Goal: Use online tool/utility: Use online tool/utility

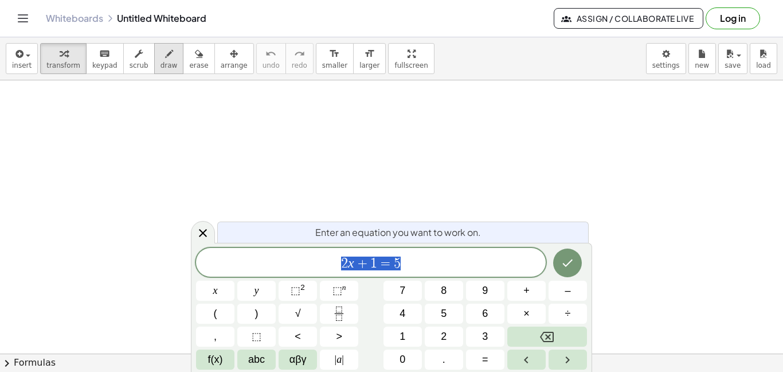
click at [165, 57] on icon "button" at bounding box center [169, 54] width 8 height 14
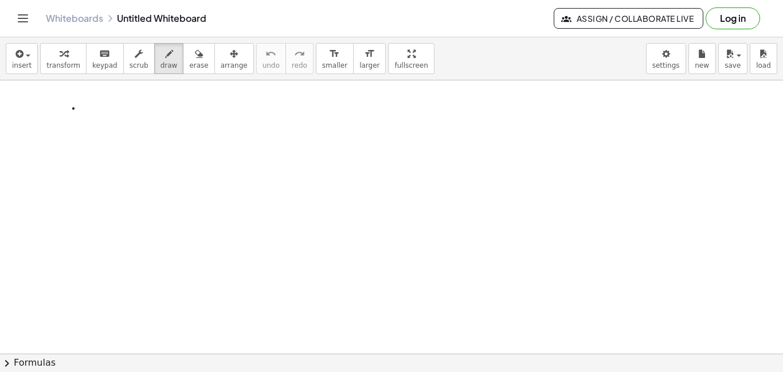
drag, startPoint x: 73, startPoint y: 108, endPoint x: 98, endPoint y: 107, distance: 24.7
drag, startPoint x: 98, startPoint y: 107, endPoint x: 123, endPoint y: 110, distance: 24.8
drag, startPoint x: 143, startPoint y: 110, endPoint x: 195, endPoint y: 109, distance: 51.6
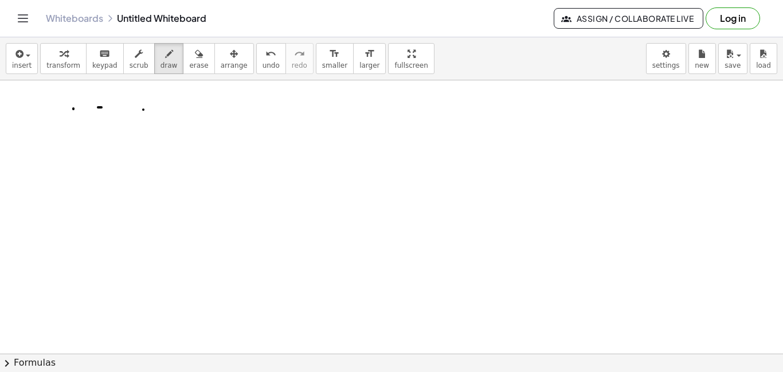
drag, startPoint x: 209, startPoint y: 89, endPoint x: 223, endPoint y: 88, distance: 13.8
drag, startPoint x: 214, startPoint y: 92, endPoint x: 214, endPoint y: 99, distance: 6.3
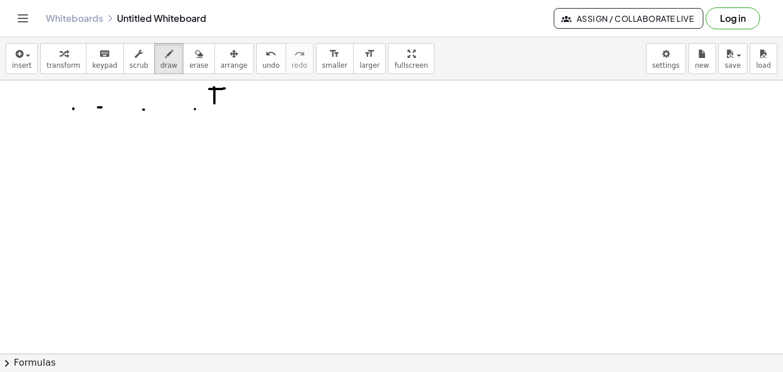
drag, startPoint x: 221, startPoint y: 95, endPoint x: 234, endPoint y: 104, distance: 15.6
drag, startPoint x: 234, startPoint y: 104, endPoint x: 247, endPoint y: 109, distance: 13.6
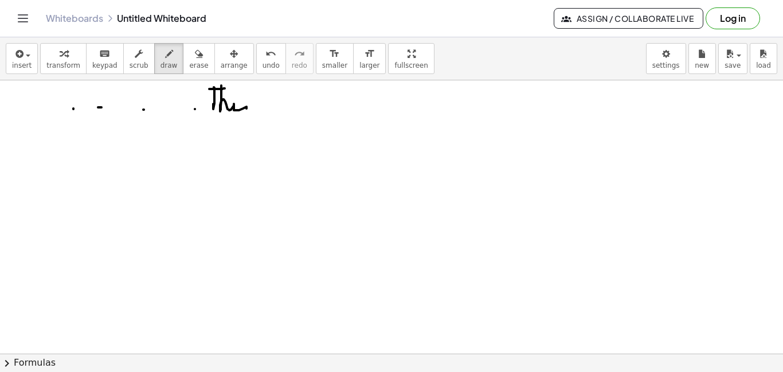
drag, startPoint x: 265, startPoint y: 100, endPoint x: 275, endPoint y: 104, distance: 10.0
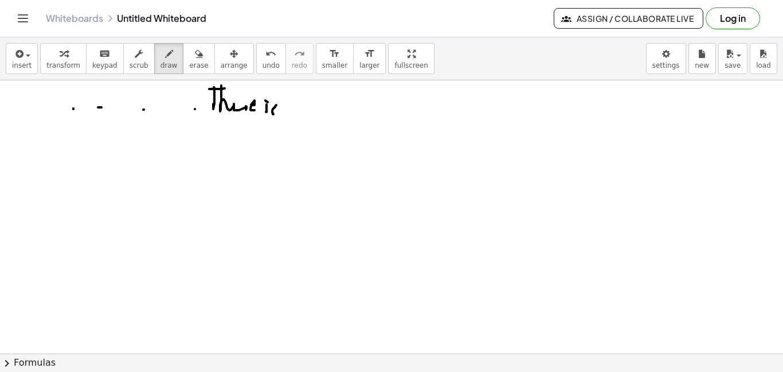
drag, startPoint x: 276, startPoint y: 105, endPoint x: 288, endPoint y: 108, distance: 12.5
drag, startPoint x: 291, startPoint y: 105, endPoint x: 320, endPoint y: 99, distance: 29.9
drag, startPoint x: 314, startPoint y: 117, endPoint x: 312, endPoint y: 107, distance: 9.9
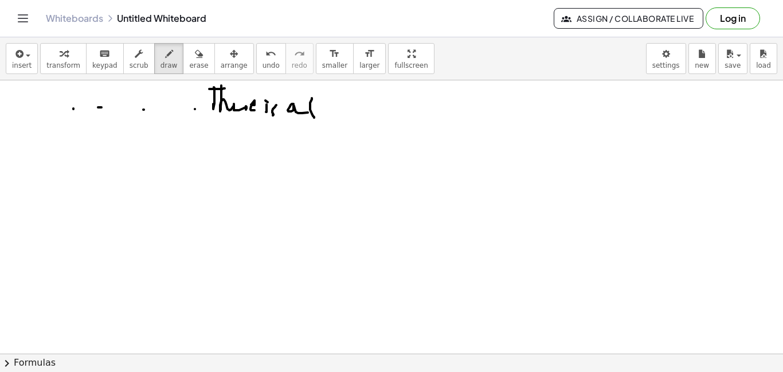
drag, startPoint x: 316, startPoint y: 105, endPoint x: 324, endPoint y: 101, distance: 9.0
drag, startPoint x: 326, startPoint y: 105, endPoint x: 350, endPoint y: 101, distance: 24.9
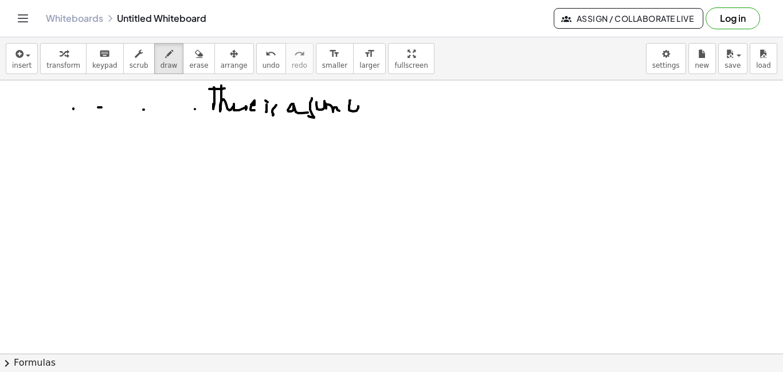
drag, startPoint x: 349, startPoint y: 110, endPoint x: 357, endPoint y: 100, distance: 12.6
drag, startPoint x: 359, startPoint y: 98, endPoint x: 368, endPoint y: 110, distance: 14.8
drag, startPoint x: 388, startPoint y: 105, endPoint x: 406, endPoint y: 86, distance: 26.4
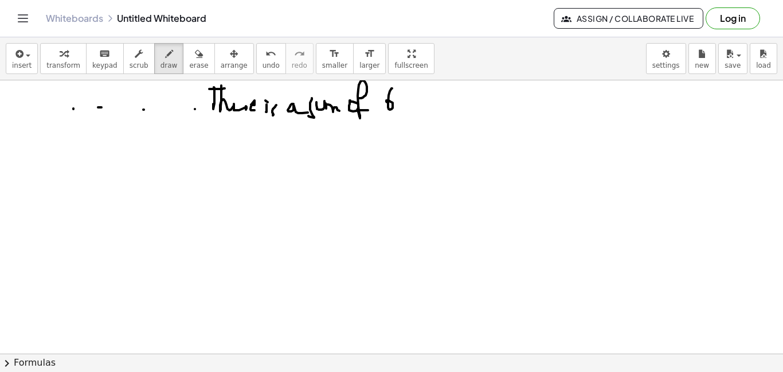
drag, startPoint x: 406, startPoint y: 85, endPoint x: 409, endPoint y: 107, distance: 22.0
drag, startPoint x: 423, startPoint y: 93, endPoint x: 439, endPoint y: 90, distance: 15.7
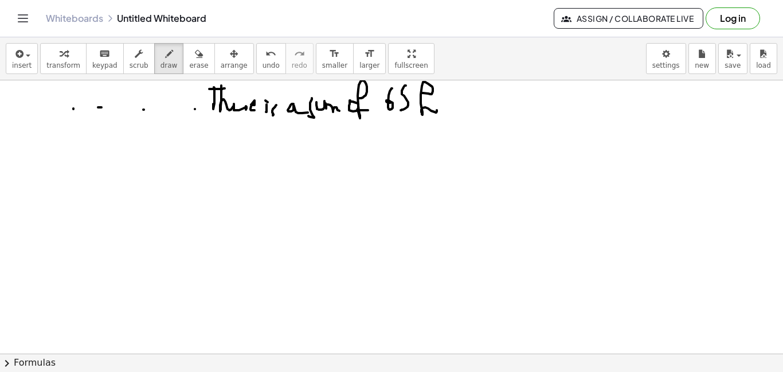
drag, startPoint x: 440, startPoint y: 112, endPoint x: 444, endPoint y: 107, distance: 6.2
drag, startPoint x: 451, startPoint y: 109, endPoint x: 459, endPoint y: 107, distance: 8.8
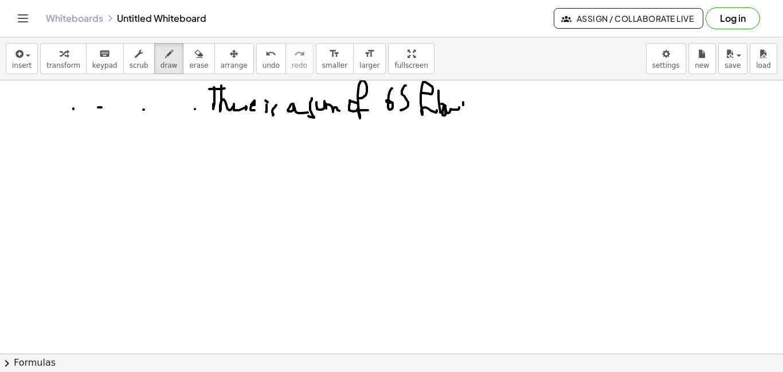
drag, startPoint x: 463, startPoint y: 102, endPoint x: 471, endPoint y: 111, distance: 11.4
drag, startPoint x: 471, startPoint y: 114, endPoint x: 479, endPoint y: 101, distance: 14.7
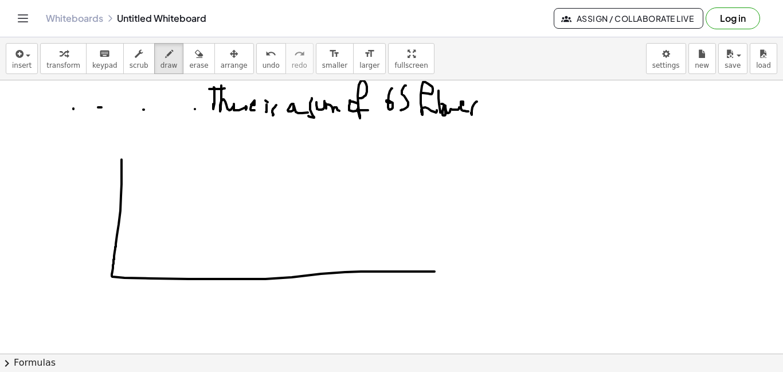
drag, startPoint x: 122, startPoint y: 159, endPoint x: 435, endPoint y: 271, distance: 332.4
drag, startPoint x: 147, startPoint y: 259, endPoint x: 190, endPoint y: 269, distance: 44.2
drag, startPoint x: 159, startPoint y: 314, endPoint x: 157, endPoint y: 300, distance: 13.4
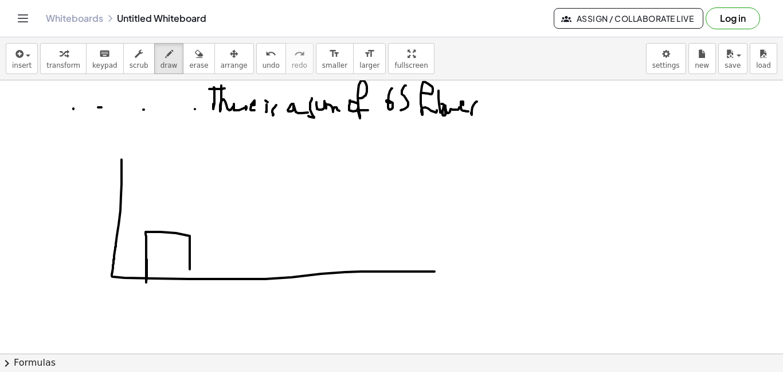
drag, startPoint x: 171, startPoint y: 300, endPoint x: 179, endPoint y: 290, distance: 13.4
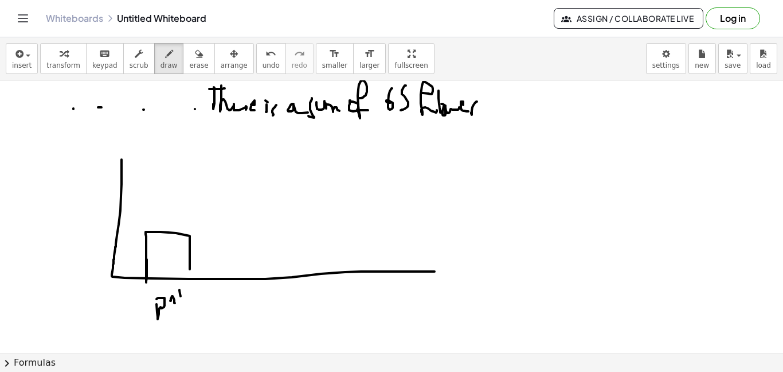
drag, startPoint x: 212, startPoint y: 186, endPoint x: 219, endPoint y: 263, distance: 77.1
drag, startPoint x: 209, startPoint y: 183, endPoint x: 240, endPoint y: 304, distance: 125.3
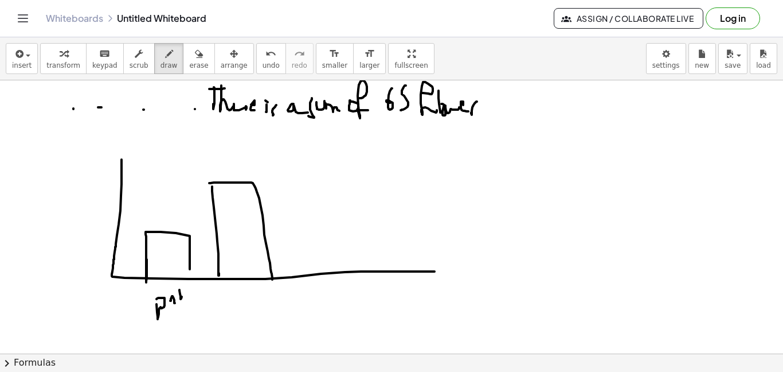
drag, startPoint x: 239, startPoint y: 304, endPoint x: 238, endPoint y: 298, distance: 6.4
drag, startPoint x: 246, startPoint y: 300, endPoint x: 261, endPoint y: 294, distance: 16.2
drag
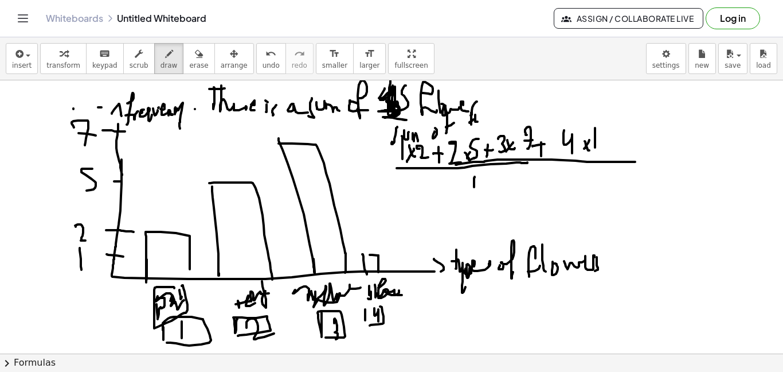
click at [183, 64] on button "erase" at bounding box center [199, 58] width 32 height 31
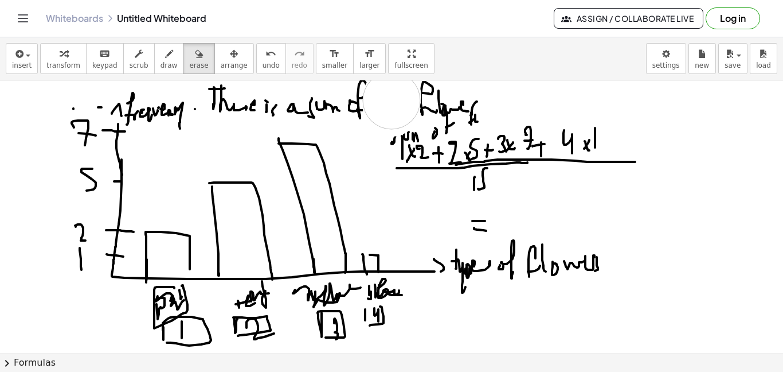
click at [165, 60] on icon "button" at bounding box center [169, 54] width 8 height 14
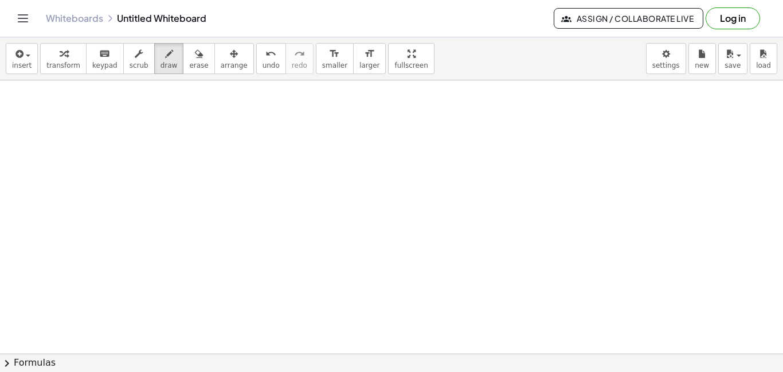
scroll to position [307, 0]
drag, startPoint x: 205, startPoint y: 134, endPoint x: 217, endPoint y: 148, distance: 19.5
click at [214, 156] on div at bounding box center [391, 84] width 783 height 620
drag, startPoint x: 218, startPoint y: 138, endPoint x: 234, endPoint y: 157, distance: 25.2
click at [221, 165] on div at bounding box center [391, 84] width 783 height 620
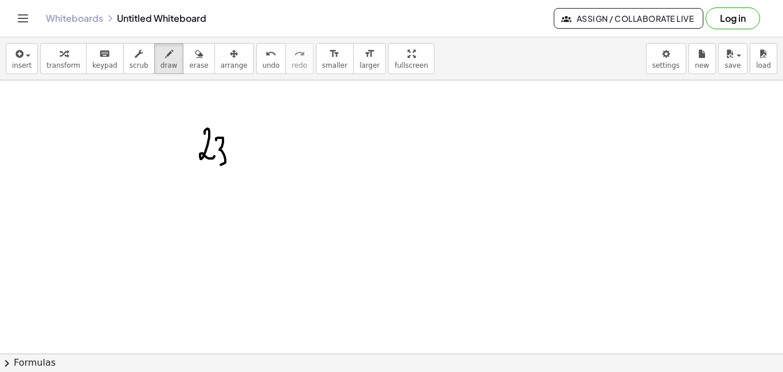
click at [233, 172] on div at bounding box center [391, 84] width 783 height 620
drag, startPoint x: 249, startPoint y: 136, endPoint x: 263, endPoint y: 161, distance: 27.7
click at [259, 163] on div at bounding box center [391, 84] width 783 height 620
drag, startPoint x: 282, startPoint y: 158, endPoint x: 280, endPoint y: 166, distance: 8.9
click at [277, 170] on div at bounding box center [391, 84] width 783 height 620
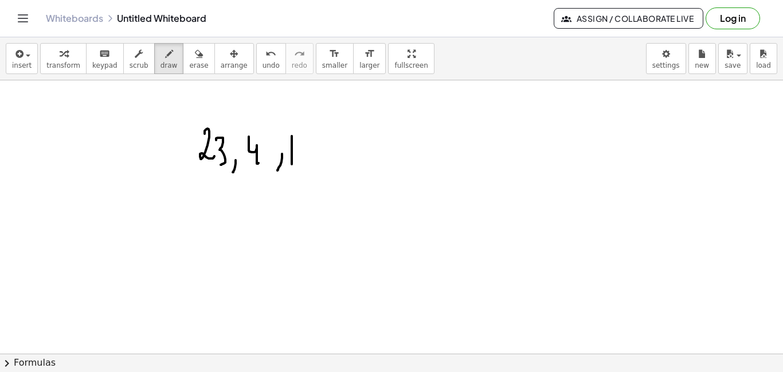
drag, startPoint x: 292, startPoint y: 144, endPoint x: 296, endPoint y: 158, distance: 13.8
click at [293, 162] on div at bounding box center [391, 84] width 783 height 620
drag, startPoint x: 305, startPoint y: 166, endPoint x: 316, endPoint y: 160, distance: 12.8
click at [305, 154] on div at bounding box center [391, 84] width 783 height 620
drag, startPoint x: 320, startPoint y: 163, endPoint x: 313, endPoint y: 171, distance: 10.6
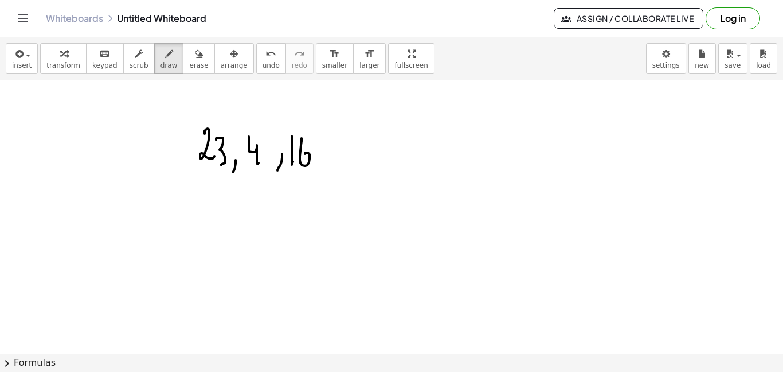
click at [319, 169] on div at bounding box center [391, 84] width 783 height 620
click at [339, 170] on div at bounding box center [391, 84] width 783 height 620
drag, startPoint x: 357, startPoint y: 143, endPoint x: 369, endPoint y: 125, distance: 21.8
click at [369, 125] on div at bounding box center [391, 84] width 783 height 620
click at [379, 171] on div at bounding box center [391, 84] width 783 height 620
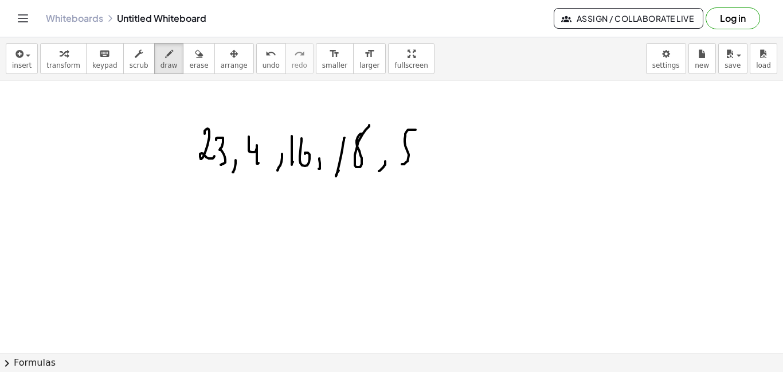
drag, startPoint x: 414, startPoint y: 130, endPoint x: 415, endPoint y: 141, distance: 11.5
click at [401, 161] on div at bounding box center [391, 84] width 783 height 620
drag, startPoint x: 416, startPoint y: 135, endPoint x: 437, endPoint y: 158, distance: 31.2
click at [437, 158] on div at bounding box center [391, 84] width 783 height 620
click at [455, 167] on div at bounding box center [391, 84] width 783 height 620
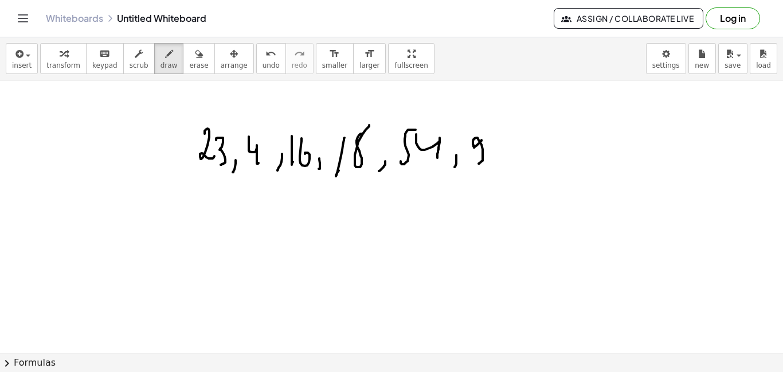
drag, startPoint x: 482, startPoint y: 140, endPoint x: 479, endPoint y: 163, distance: 23.7
click at [479, 163] on div at bounding box center [391, 84] width 783 height 620
drag, startPoint x: 493, startPoint y: 135, endPoint x: 495, endPoint y: 173, distance: 37.9
click at [491, 181] on div at bounding box center [391, 84] width 783 height 620
click at [167, 162] on div at bounding box center [391, 84] width 783 height 620
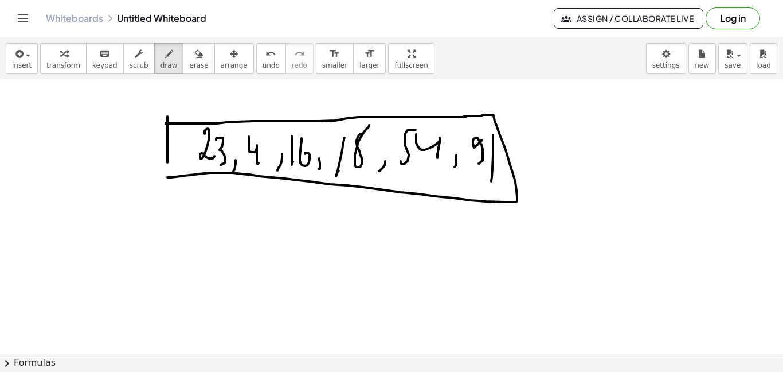
drag, startPoint x: 166, startPoint y: 123, endPoint x: 167, endPoint y: 178, distance: 54.5
click at [167, 178] on div at bounding box center [391, 84] width 783 height 620
drag, startPoint x: 40, startPoint y: 204, endPoint x: 54, endPoint y: 206, distance: 15.1
click at [53, 209] on div at bounding box center [391, 84] width 783 height 620
drag, startPoint x: 56, startPoint y: 202, endPoint x: 73, endPoint y: 195, distance: 18.9
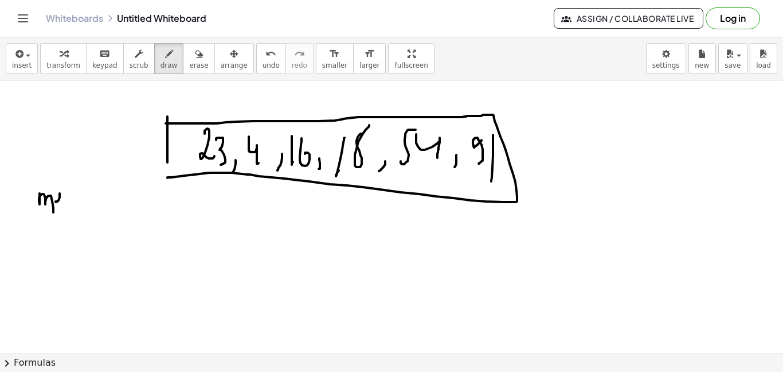
click at [68, 205] on div at bounding box center [391, 84] width 783 height 620
drag, startPoint x: 78, startPoint y: 200, endPoint x: 85, endPoint y: 194, distance: 9.0
click at [81, 200] on div at bounding box center [391, 84] width 783 height 620
click at [84, 202] on div at bounding box center [391, 84] width 783 height 620
drag, startPoint x: 83, startPoint y: 191, endPoint x: 97, endPoint y: 198, distance: 15.9
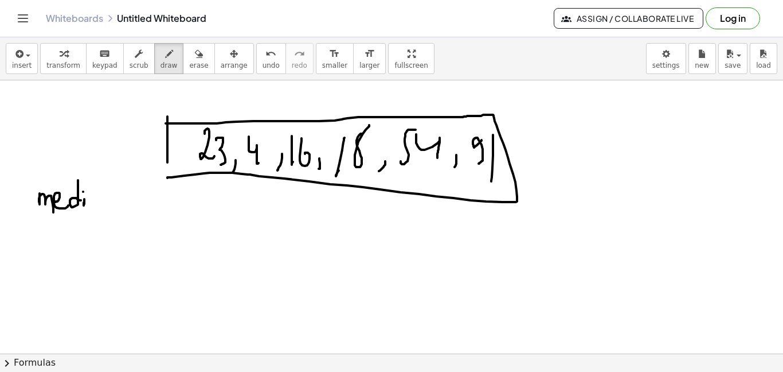
click at [85, 193] on div at bounding box center [391, 84] width 783 height 620
drag, startPoint x: 96, startPoint y: 198, endPoint x: 101, endPoint y: 203, distance: 6.9
click at [100, 206] on div at bounding box center [391, 84] width 783 height 620
drag, startPoint x: 103, startPoint y: 205, endPoint x: 138, endPoint y: 200, distance: 35.4
click at [124, 206] on div at bounding box center [391, 84] width 783 height 620
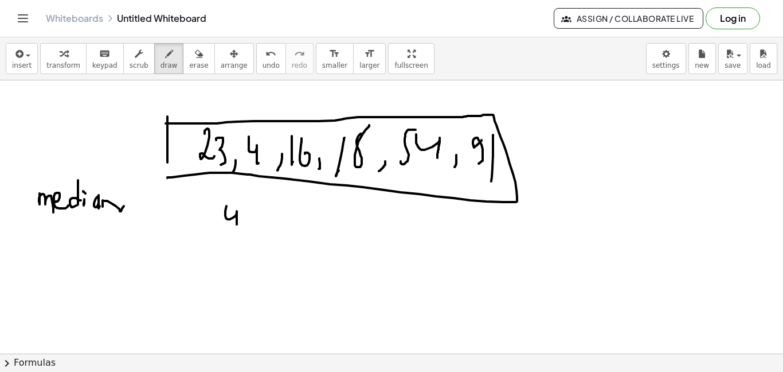
drag, startPoint x: 230, startPoint y: 219, endPoint x: 237, endPoint y: 225, distance: 9.3
click at [237, 225] on div at bounding box center [391, 84] width 783 height 620
drag, startPoint x: 250, startPoint y: 220, endPoint x: 250, endPoint y: 228, distance: 8.0
click at [250, 228] on div at bounding box center [391, 84] width 783 height 620
drag, startPoint x: 261, startPoint y: 217, endPoint x: 275, endPoint y: 204, distance: 19.5
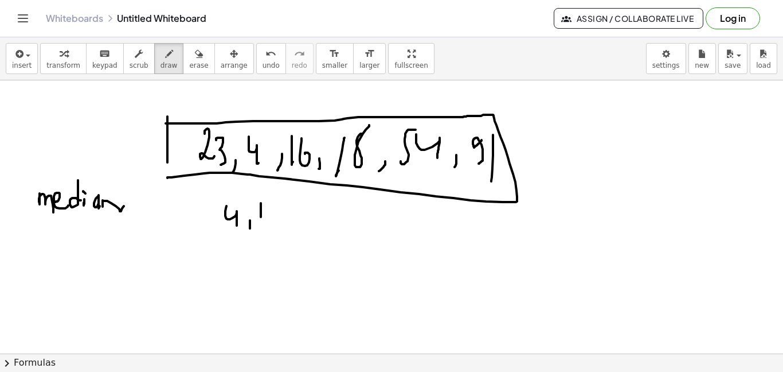
click at [261, 220] on div at bounding box center [391, 84] width 783 height 620
drag, startPoint x: 276, startPoint y: 203, endPoint x: 267, endPoint y: 216, distance: 15.6
click at [267, 215] on div at bounding box center [391, 84] width 783 height 620
click at [280, 226] on div at bounding box center [391, 84] width 783 height 620
drag, startPoint x: 292, startPoint y: 208, endPoint x: 304, endPoint y: 208, distance: 12.0
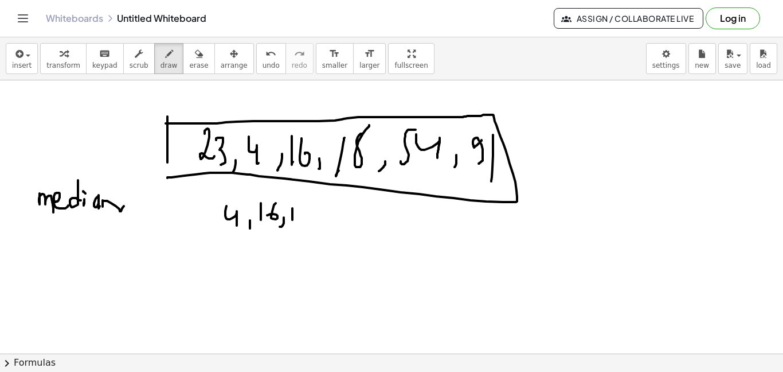
click at [294, 221] on div at bounding box center [391, 84] width 783 height 620
click at [304, 209] on div at bounding box center [391, 84] width 783 height 620
drag, startPoint x: 317, startPoint y: 217, endPoint x: 323, endPoint y: 212, distance: 8.1
click at [314, 227] on div at bounding box center [391, 84] width 783 height 620
drag, startPoint x: 326, startPoint y: 211, endPoint x: 334, endPoint y: 222, distance: 13.5
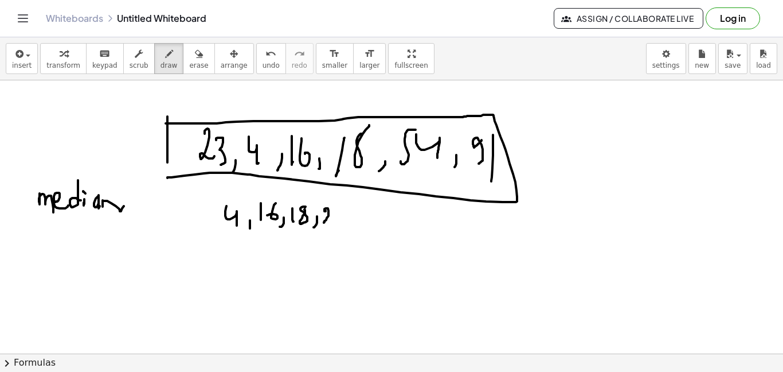
click at [333, 224] on div at bounding box center [391, 84] width 783 height 620
drag, startPoint x: 341, startPoint y: 207, endPoint x: 343, endPoint y: 228, distance: 20.7
click at [343, 228] on div at bounding box center [391, 84] width 783 height 620
click at [355, 228] on div at bounding box center [391, 84] width 783 height 620
drag, startPoint x: 378, startPoint y: 208, endPoint x: 375, endPoint y: 224, distance: 15.7
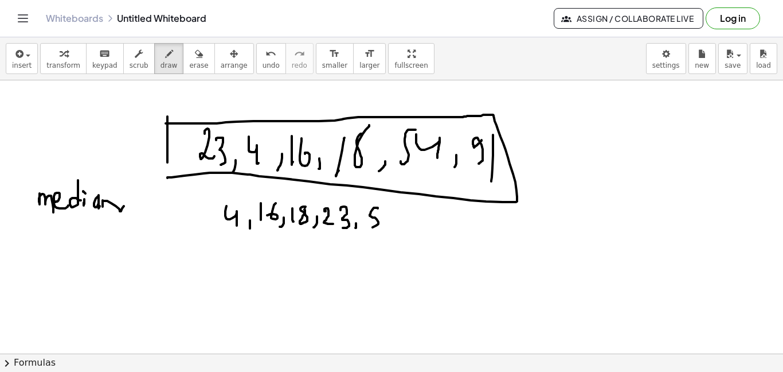
click at [372, 226] on div at bounding box center [391, 84] width 783 height 620
drag, startPoint x: 387, startPoint y: 213, endPoint x: 394, endPoint y: 223, distance: 12.4
click at [394, 223] on div at bounding box center [391, 84] width 783 height 620
drag, startPoint x: 404, startPoint y: 222, endPoint x: 398, endPoint y: 227, distance: 7.3
click at [400, 228] on div at bounding box center [391, 84] width 783 height 620
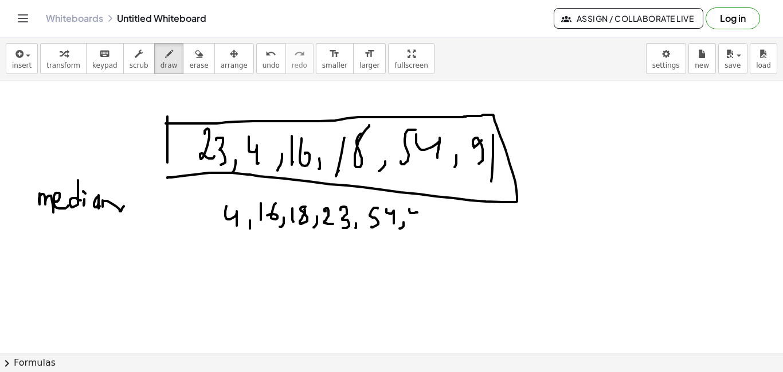
click at [408, 227] on div at bounding box center [391, 84] width 783 height 620
click at [421, 229] on div at bounding box center [391, 84] width 783 height 620
click at [529, 145] on div at bounding box center [391, 84] width 783 height 620
click at [528, 128] on div at bounding box center [391, 84] width 783 height 620
click at [525, 130] on div at bounding box center [391, 84] width 783 height 620
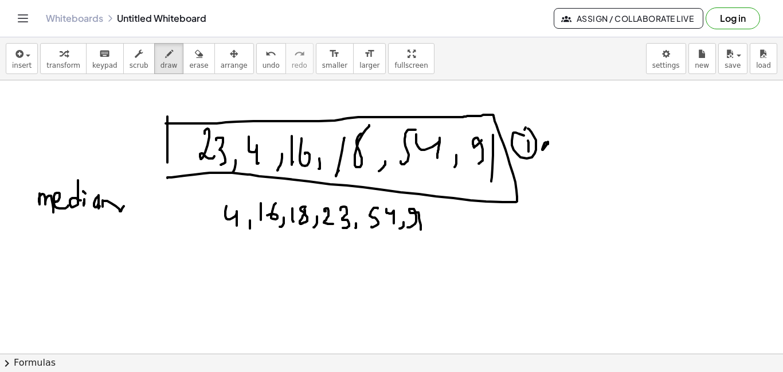
click at [549, 150] on div at bounding box center [391, 84] width 783 height 620
click at [559, 137] on div at bounding box center [391, 84] width 783 height 620
click at [565, 141] on div at bounding box center [391, 84] width 783 height 620
click at [573, 144] on div at bounding box center [391, 84] width 783 height 620
click at [581, 147] on div at bounding box center [391, 84] width 783 height 620
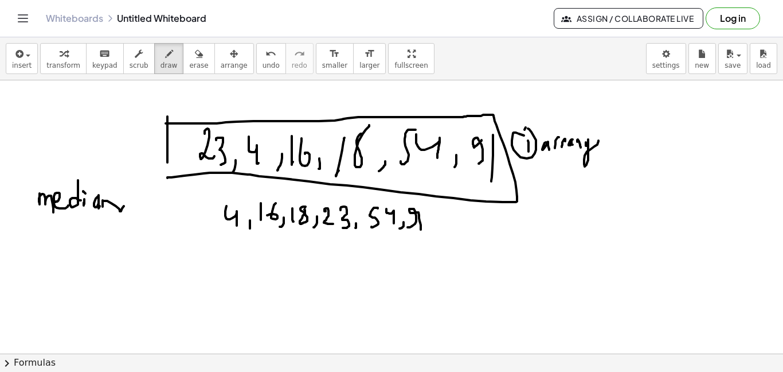
click at [609, 143] on div at bounding box center [391, 84] width 783 height 620
click at [616, 138] on div at bounding box center [391, 84] width 783 height 620
click at [617, 135] on div at bounding box center [391, 84] width 783 height 620
click at [634, 141] on div at bounding box center [391, 84] width 783 height 620
click at [533, 176] on div at bounding box center [391, 84] width 783 height 620
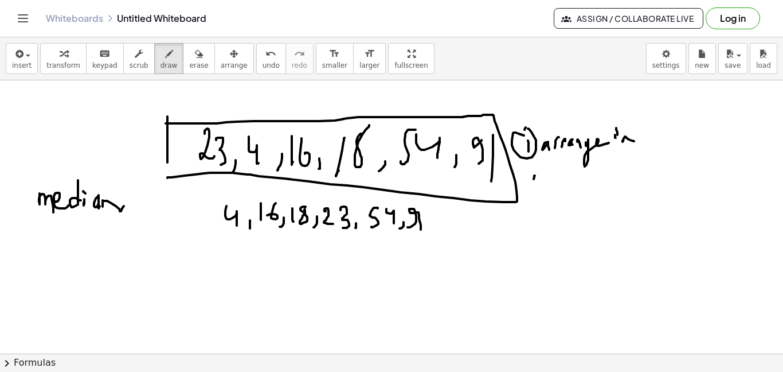
click at [537, 172] on div at bounding box center [391, 84] width 783 height 620
click at [551, 179] on div at bounding box center [391, 84] width 783 height 620
click at [564, 174] on div at bounding box center [391, 84] width 783 height 620
click at [572, 167] on div at bounding box center [391, 84] width 783 height 620
click at [584, 173] on div at bounding box center [391, 84] width 783 height 620
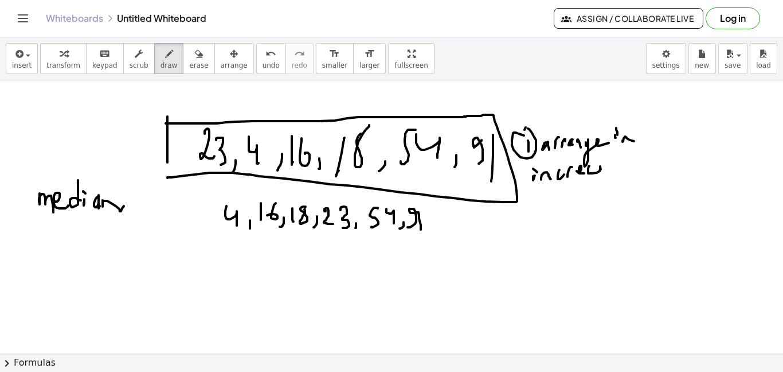
click at [602, 173] on div at bounding box center [391, 84] width 783 height 620
click at [601, 174] on div at bounding box center [391, 84] width 783 height 620
click at [611, 170] on div at bounding box center [391, 84] width 783 height 620
click at [611, 163] on div at bounding box center [391, 84] width 783 height 620
click at [620, 177] on div at bounding box center [391, 84] width 783 height 620
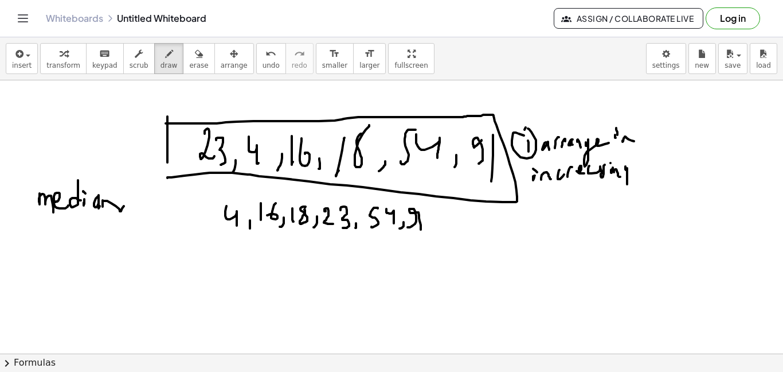
click at [612, 190] on div at bounding box center [391, 84] width 783 height 620
click at [547, 195] on div at bounding box center [391, 84] width 783 height 620
click at [567, 191] on div at bounding box center [391, 84] width 783 height 620
click at [589, 201] on div at bounding box center [391, 84] width 783 height 620
click at [547, 226] on div at bounding box center [391, 84] width 783 height 620
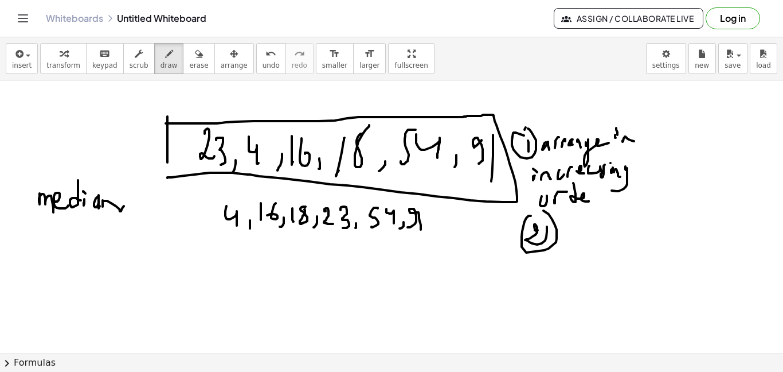
click at [531, 223] on div at bounding box center [391, 84] width 783 height 620
click at [574, 235] on div at bounding box center [391, 84] width 783 height 620
click at [580, 234] on div at bounding box center [391, 84] width 783 height 620
click at [592, 230] on div at bounding box center [391, 84] width 783 height 620
click at [599, 236] on div at bounding box center [391, 84] width 783 height 620
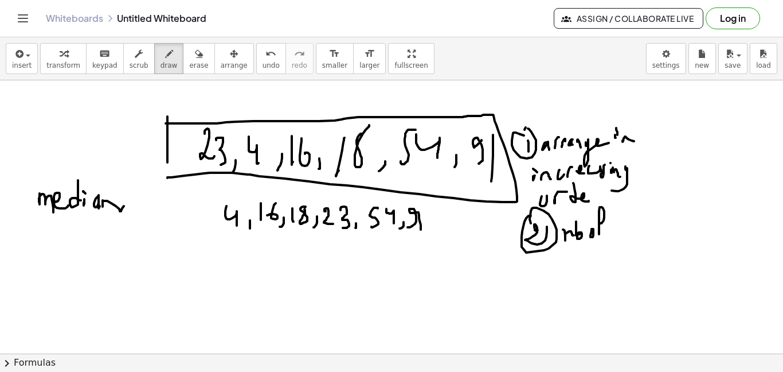
click at [606, 228] on div at bounding box center [391, 84] width 783 height 620
click at [615, 224] on div at bounding box center [391, 84] width 783 height 620
click at [625, 234] on div at bounding box center [391, 84] width 783 height 620
click at [648, 226] on div at bounding box center [391, 84] width 783 height 620
click at [653, 232] on div at bounding box center [391, 84] width 783 height 620
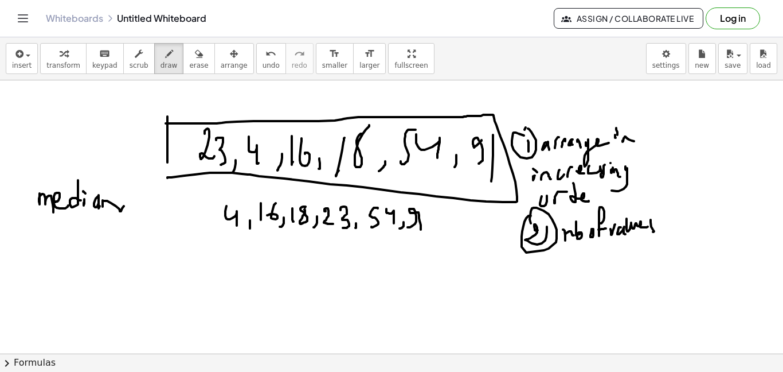
click at [671, 223] on div at bounding box center [391, 84] width 783 height 620
click at [673, 230] on div at bounding box center [391, 84] width 783 height 620
click at [674, 223] on div at bounding box center [391, 84] width 783 height 620
click at [523, 274] on div at bounding box center [391, 84] width 783 height 620
click at [546, 260] on div at bounding box center [391, 84] width 783 height 620
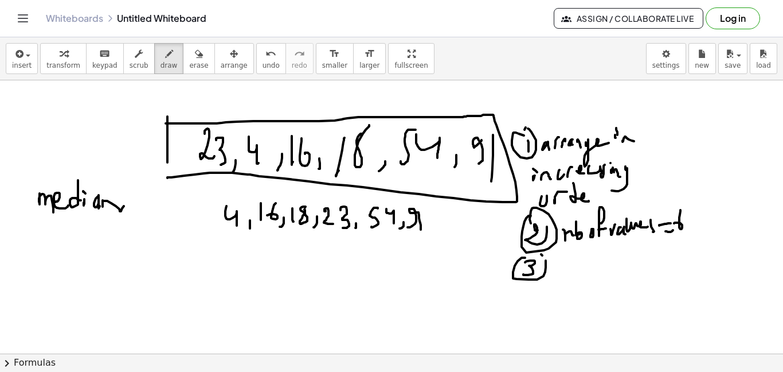
click at [541, 255] on div at bounding box center [391, 84] width 783 height 620
click at [549, 271] on div at bounding box center [391, 84] width 783 height 620
click at [550, 261] on div at bounding box center [391, 84] width 783 height 620
click at [574, 269] on div at bounding box center [391, 84] width 783 height 620
click at [588, 272] on div at bounding box center [391, 84] width 783 height 620
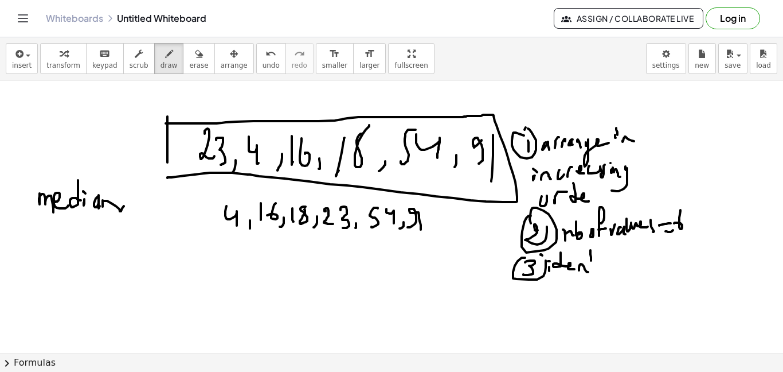
click at [592, 267] on div at bounding box center [391, 84] width 783 height 620
click at [592, 262] on div at bounding box center [391, 84] width 783 height 620
click at [595, 270] on div at bounding box center [391, 84] width 783 height 620
click at [596, 257] on div at bounding box center [391, 84] width 783 height 620
click at [600, 266] on div at bounding box center [391, 84] width 783 height 620
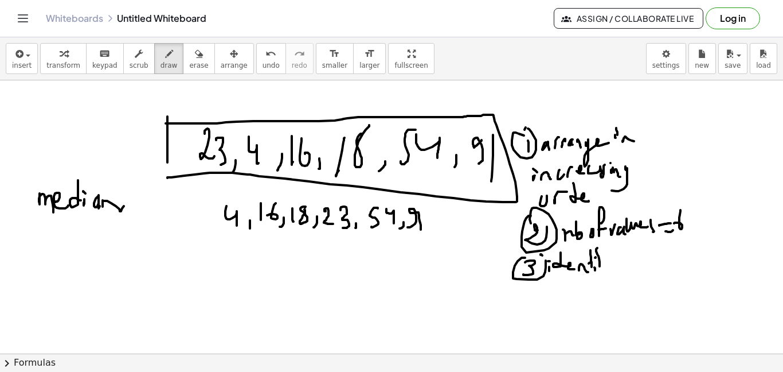
click at [602, 263] on div at bounding box center [391, 84] width 783 height 620
click at [609, 276] on div at bounding box center [391, 84] width 783 height 620
click at [655, 260] on div at bounding box center [391, 84] width 783 height 620
click at [668, 258] on div at bounding box center [391, 84] width 783 height 620
click at [677, 249] on div at bounding box center [391, 84] width 783 height 620
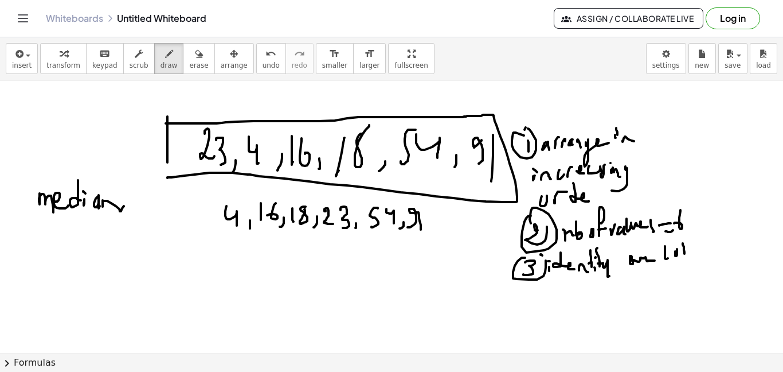
click at [685, 251] on div at bounding box center [391, 84] width 783 height 620
click at [695, 248] on div at bounding box center [391, 84] width 783 height 620
click at [644, 241] on div at bounding box center [391, 84] width 783 height 620
click at [584, 307] on div at bounding box center [391, 84] width 783 height 620
click at [201, 273] on div at bounding box center [391, 84] width 783 height 620
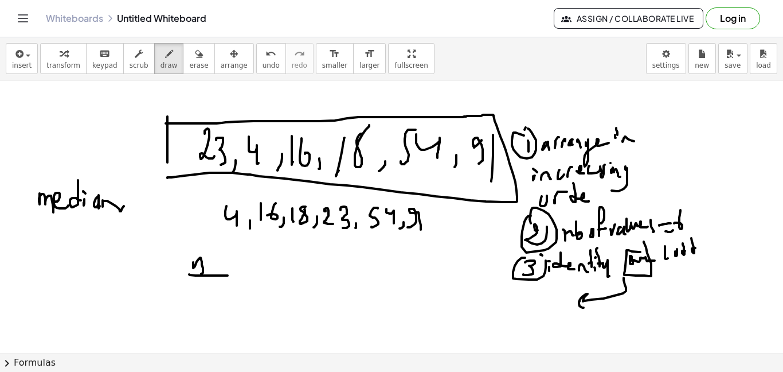
click at [229, 275] on div at bounding box center [391, 84] width 783 height 620
click at [214, 294] on div at bounding box center [391, 84] width 783 height 620
click at [205, 307] on div at bounding box center [391, 84] width 783 height 620
click at [218, 306] on div at bounding box center [391, 84] width 783 height 620
click at [226, 264] on div at bounding box center [391, 84] width 783 height 620
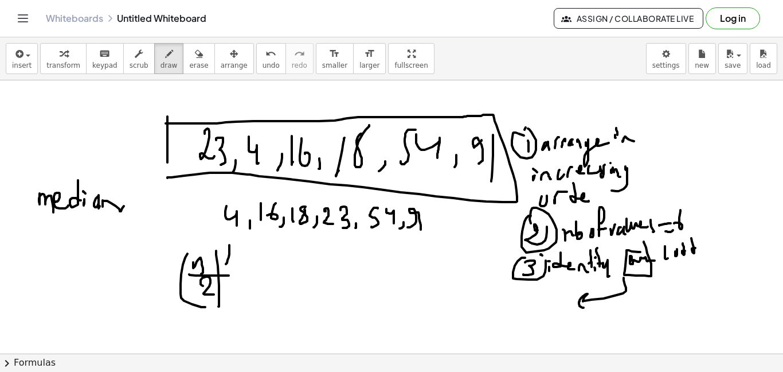
click at [228, 251] on div at bounding box center [391, 84] width 783 height 620
click at [242, 268] on div at bounding box center [391, 84] width 783 height 620
click at [260, 279] on div at bounding box center [391, 84] width 783 height 620
click at [256, 284] on div at bounding box center [391, 84] width 783 height 620
click at [298, 283] on div at bounding box center [391, 84] width 783 height 620
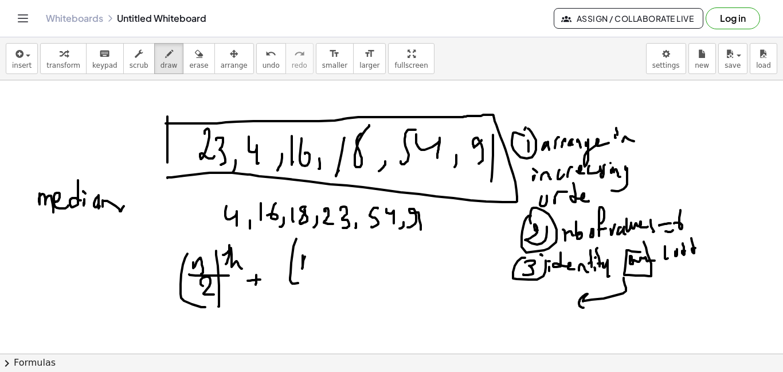
click at [314, 266] on div at bounding box center [391, 84] width 783 height 620
click at [320, 269] on div at bounding box center [391, 84] width 783 height 620
click at [320, 283] on div at bounding box center [391, 84] width 783 height 620
click at [337, 264] on div at bounding box center [391, 84] width 783 height 620
click at [335, 272] on div at bounding box center [391, 84] width 783 height 620
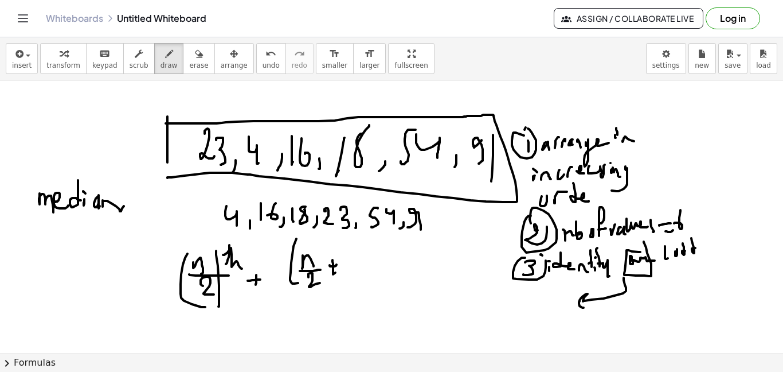
click at [342, 263] on div at bounding box center [391, 84] width 783 height 620
click at [347, 283] on div at bounding box center [391, 84] width 783 height 620
click at [358, 253] on div at bounding box center [391, 84] width 783 height 620
click at [357, 244] on div at bounding box center [391, 84] width 783 height 620
click at [369, 252] on div at bounding box center [391, 84] width 783 height 620
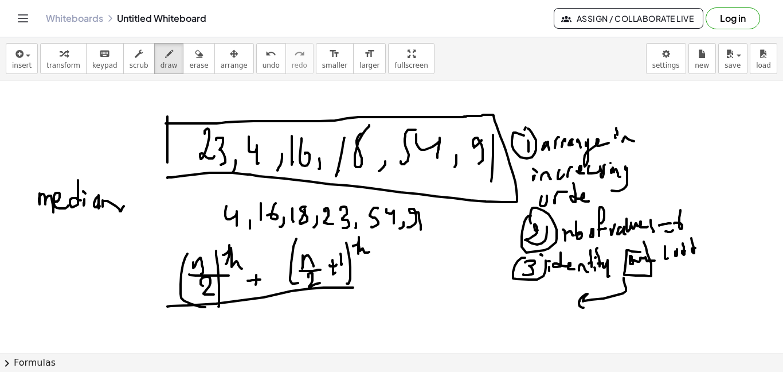
click at [354, 287] on div at bounding box center [391, 84] width 783 height 620
click at [277, 335] on div at bounding box center [391, 84] width 783 height 620
click at [386, 273] on div at bounding box center [391, 84] width 783 height 620
click at [384, 284] on div at bounding box center [391, 84] width 783 height 620
click at [409, 277] on div at bounding box center [391, 84] width 783 height 620
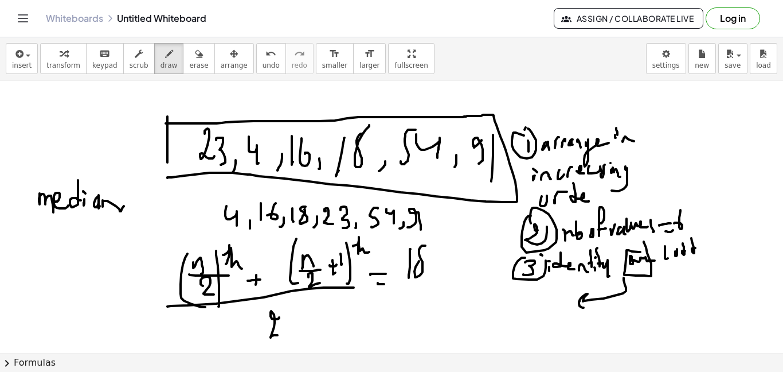
click at [428, 238] on div at bounding box center [391, 84] width 783 height 620
click at [453, 273] on div at bounding box center [391, 84] width 783 height 620
click at [443, 281] on div at bounding box center [391, 84] width 783 height 620
click at [463, 265] on div at bounding box center [391, 84] width 783 height 620
click at [461, 268] on div at bounding box center [391, 84] width 783 height 620
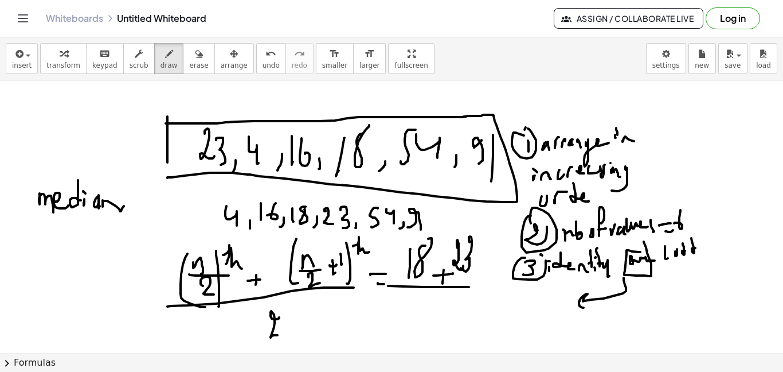
click at [492, 285] on div at bounding box center [391, 84] width 783 height 620
click at [462, 315] on div at bounding box center [391, 84] width 783 height 620
click at [487, 321] on div at bounding box center [391, 84] width 783 height 620
click at [491, 335] on div at bounding box center [391, 84] width 783 height 620
click at [526, 326] on div at bounding box center [391, 84] width 783 height 620
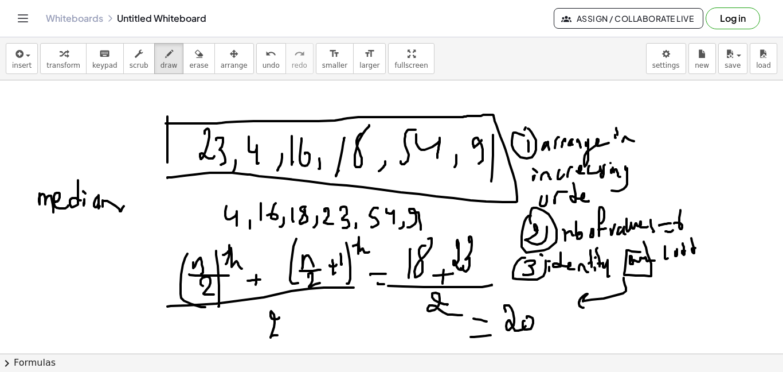
click at [527, 319] on div at bounding box center [391, 84] width 783 height 620
click at [543, 326] on div at bounding box center [391, 84] width 783 height 620
click at [549, 334] on div at bounding box center [391, 84] width 783 height 620
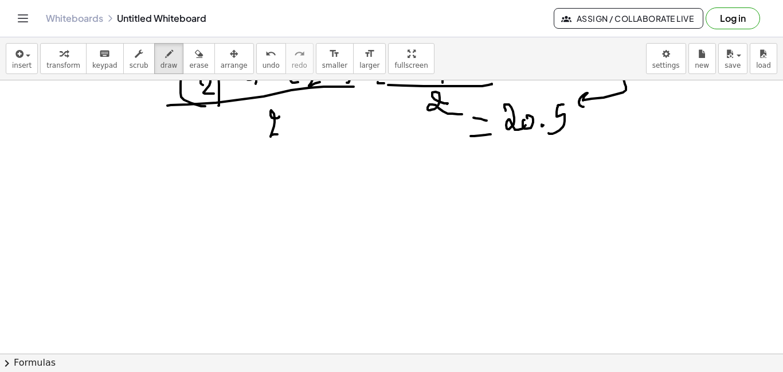
scroll to position [510, 0]
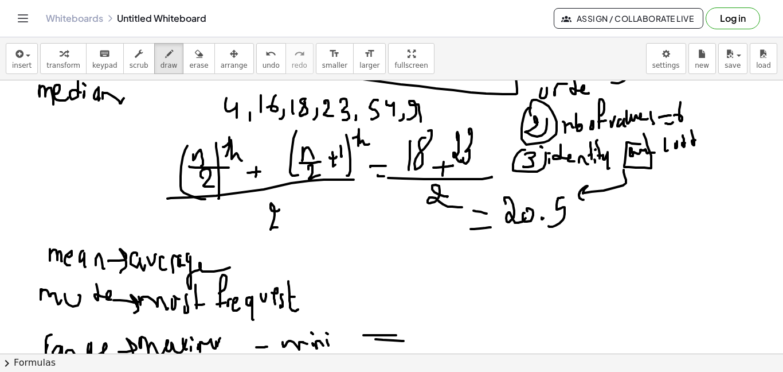
scroll to position [450, 0]
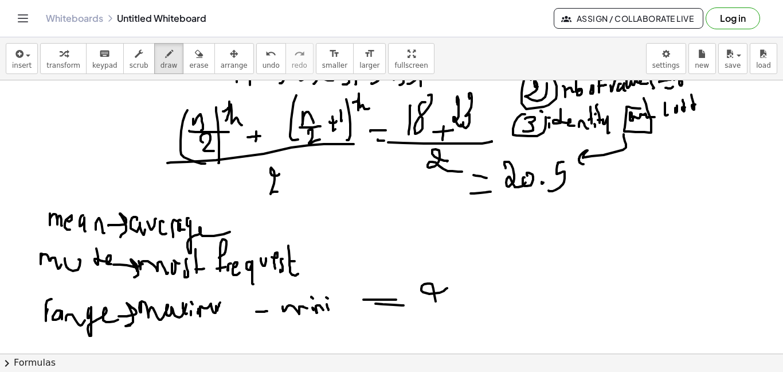
click at [424, 310] on div at bounding box center [391, 39] width 783 height 819
click at [453, 305] on div at bounding box center [391, 39] width 783 height 819
click at [491, 298] on div at bounding box center [391, 39] width 783 height 819
click at [509, 295] on div at bounding box center [391, 39] width 783 height 819
click at [535, 281] on div at bounding box center [391, 39] width 783 height 819
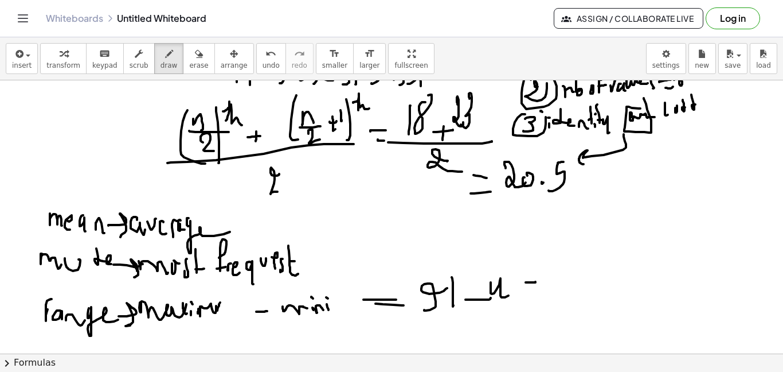
click at [529, 294] on div at bounding box center [391, 39] width 783 height 819
click at [542, 265] on div at bounding box center [391, 39] width 783 height 819
click at [571, 298] on div at bounding box center [391, 39] width 783 height 819
click at [578, 284] on div at bounding box center [391, 39] width 783 height 819
click at [106, 335] on div at bounding box center [391, 39] width 783 height 819
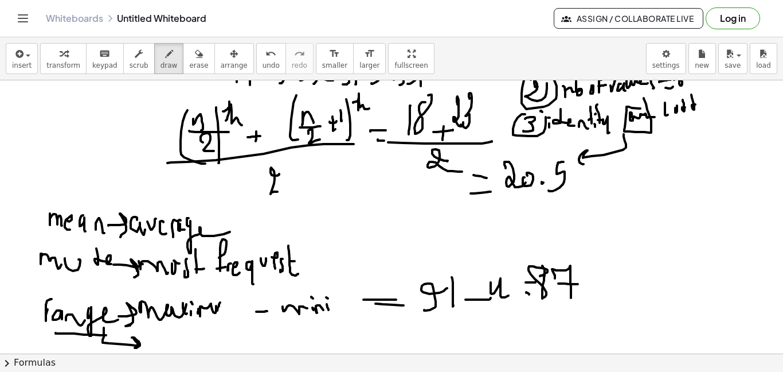
click at [134, 347] on div at bounding box center [391, 39] width 783 height 819
click at [156, 347] on div at bounding box center [391, 39] width 783 height 819
click at [163, 338] on div at bounding box center [391, 39] width 783 height 819
click at [179, 343] on div at bounding box center [391, 39] width 783 height 819
click at [181, 342] on div at bounding box center [391, 39] width 783 height 819
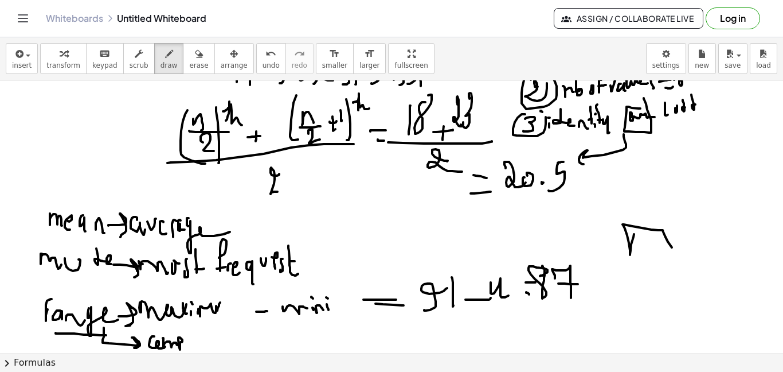
click at [635, 253] on div at bounding box center [391, 39] width 783 height 819
click at [623, 215] on div at bounding box center [391, 39] width 783 height 819
click at [634, 211] on div at bounding box center [391, 39] width 783 height 819
click at [639, 211] on div at bounding box center [391, 39] width 783 height 819
click at [651, 204] on div at bounding box center [391, 39] width 783 height 819
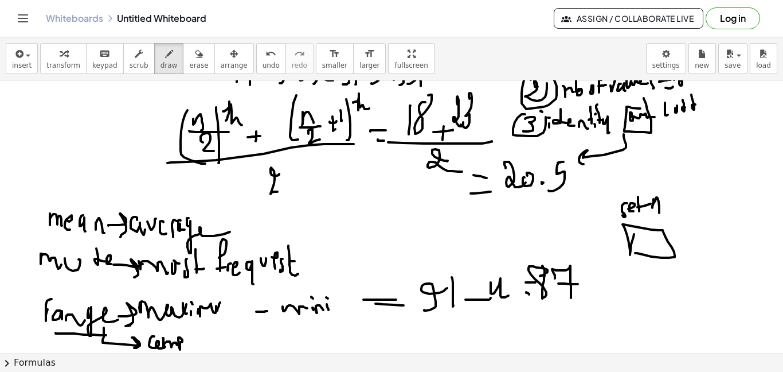
click at [659, 213] on div at bounding box center [391, 39] width 783 height 819
click at [667, 209] on div at bounding box center [391, 39] width 783 height 819
click at [693, 245] on div at bounding box center [391, 39] width 783 height 819
click at [691, 224] on div at bounding box center [391, 39] width 783 height 819
click at [694, 221] on div at bounding box center [391, 39] width 783 height 819
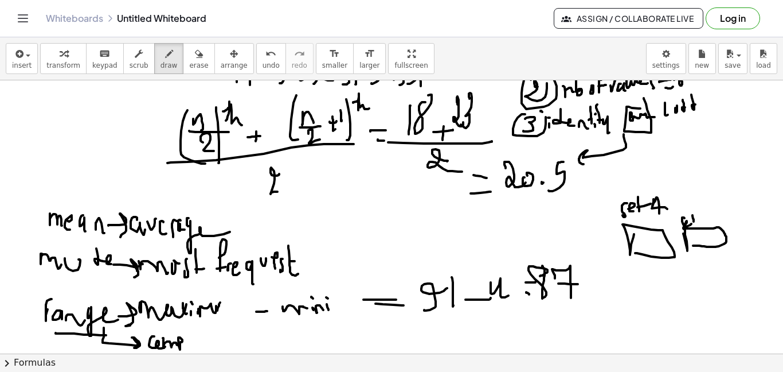
click at [697, 215] on div at bounding box center [391, 39] width 783 height 819
click at [701, 220] on div at bounding box center [391, 39] width 783 height 819
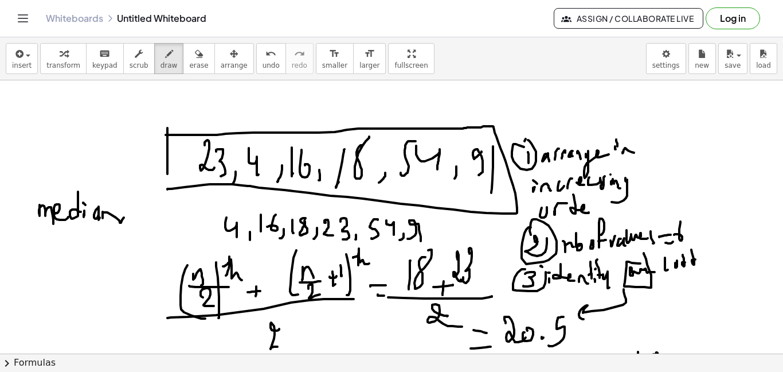
scroll to position [241, 0]
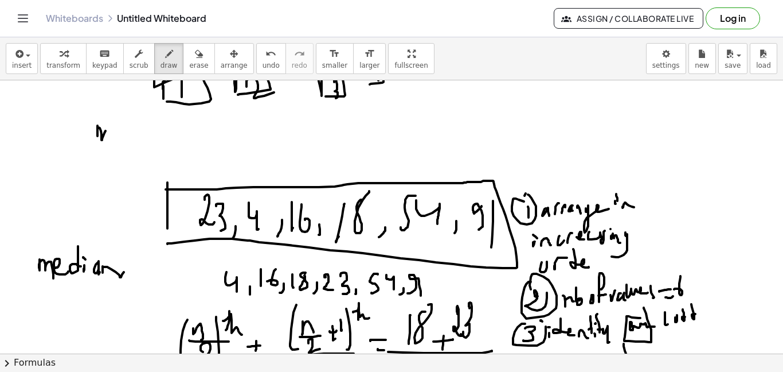
drag, startPoint x: 97, startPoint y: 136, endPoint x: 111, endPoint y: 144, distance: 15.7
drag, startPoint x: 115, startPoint y: 142, endPoint x: 123, endPoint y: 143, distance: 8.7
drag, startPoint x: 130, startPoint y: 135, endPoint x: 135, endPoint y: 144, distance: 9.7
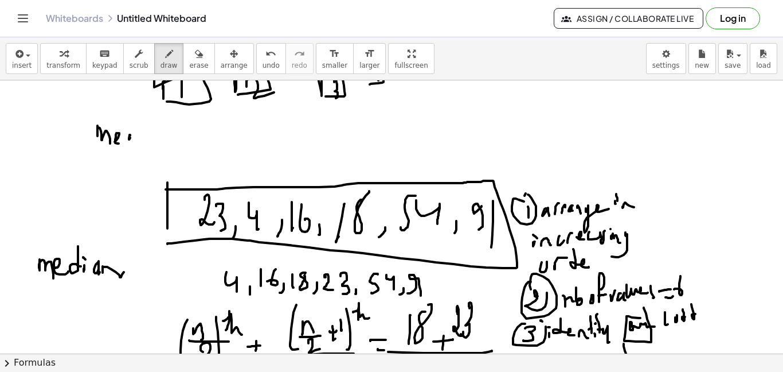
drag, startPoint x: 139, startPoint y: 137, endPoint x: 175, endPoint y: 131, distance: 36.0
drag, startPoint x: 165, startPoint y: 126, endPoint x: 182, endPoint y: 131, distance: 18.0
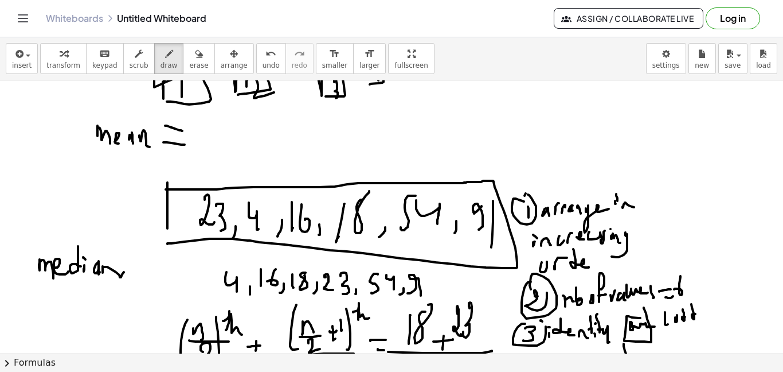
drag, startPoint x: 167, startPoint y: 142, endPoint x: 222, endPoint y: 134, distance: 55.6
drag, startPoint x: 216, startPoint y: 126, endPoint x: 221, endPoint y: 146, distance: 20.7
drag, startPoint x: 222, startPoint y: 126, endPoint x: 249, endPoint y: 129, distance: 27.2
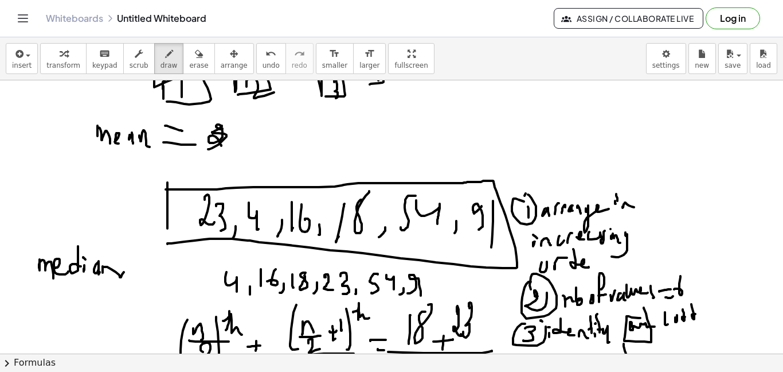
drag, startPoint x: 253, startPoint y: 127, endPoint x: 263, endPoint y: 139, distance: 15.4
drag, startPoint x: 275, startPoint y: 130, endPoint x: 288, endPoint y: 123, distance: 14.6
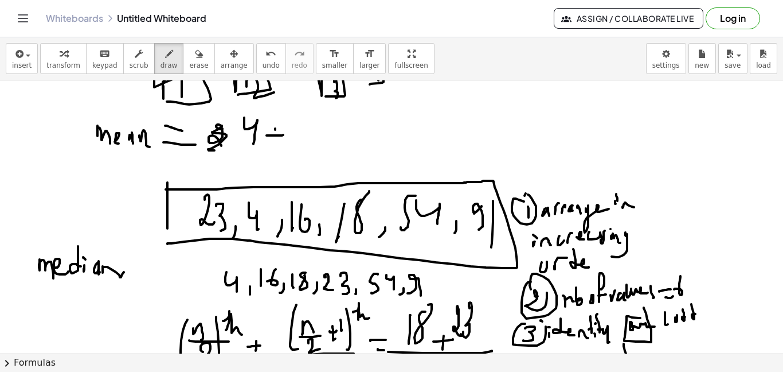
drag, startPoint x: 314, startPoint y: 132, endPoint x: 319, endPoint y: 125, distance: 9.1
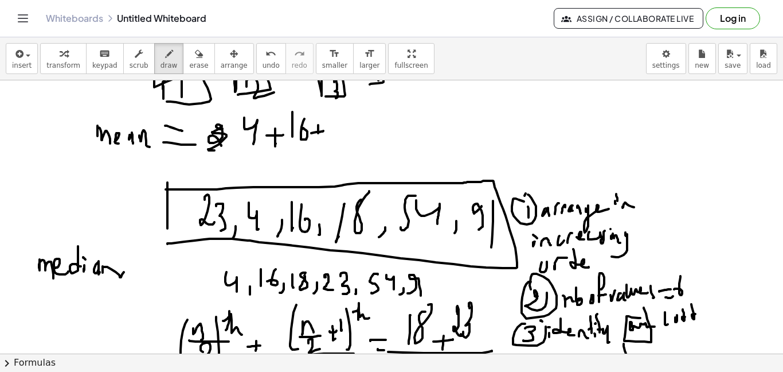
drag, startPoint x: 328, startPoint y: 117, endPoint x: 329, endPoint y: 131, distance: 13.8
drag, startPoint x: 347, startPoint y: 131, endPoint x: 357, endPoint y: 132, distance: 10.3
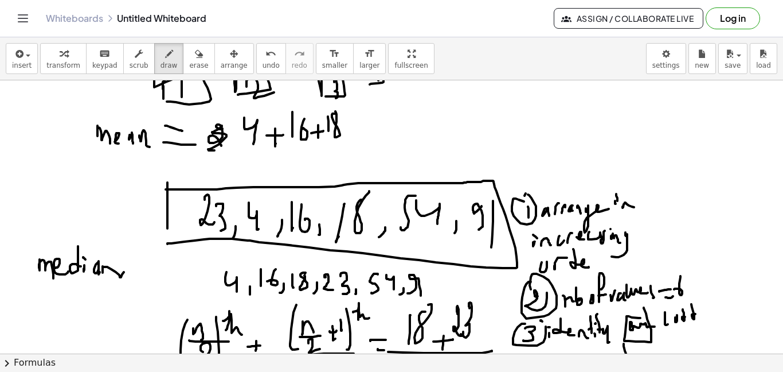
drag, startPoint x: 352, startPoint y: 127, endPoint x: 356, endPoint y: 136, distance: 10.0
drag, startPoint x: 365, startPoint y: 125, endPoint x: 380, endPoint y: 133, distance: 16.9
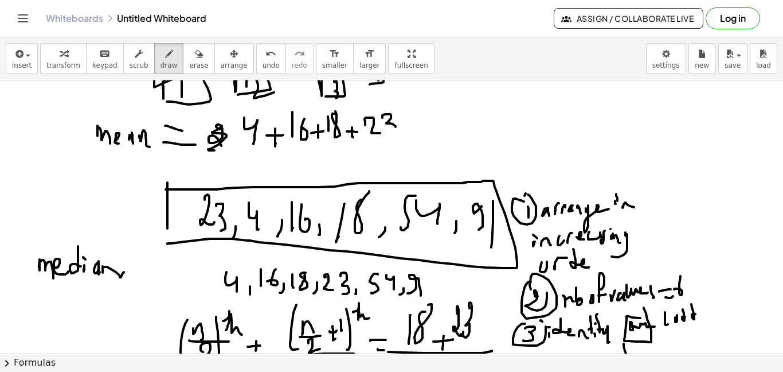
drag, startPoint x: 382, startPoint y: 118, endPoint x: 380, endPoint y: 133, distance: 15.6
drag, startPoint x: 406, startPoint y: 127, endPoint x: 412, endPoint y: 121, distance: 7.7
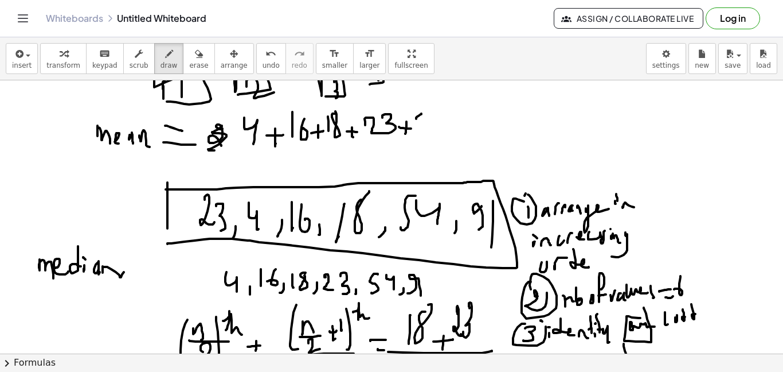
drag, startPoint x: 421, startPoint y: 114, endPoint x: 420, endPoint y: 121, distance: 7.6
drag, startPoint x: 427, startPoint y: 112, endPoint x: 447, endPoint y: 127, distance: 25.0
drag, startPoint x: 447, startPoint y: 127, endPoint x: 455, endPoint y: 124, distance: 8.9
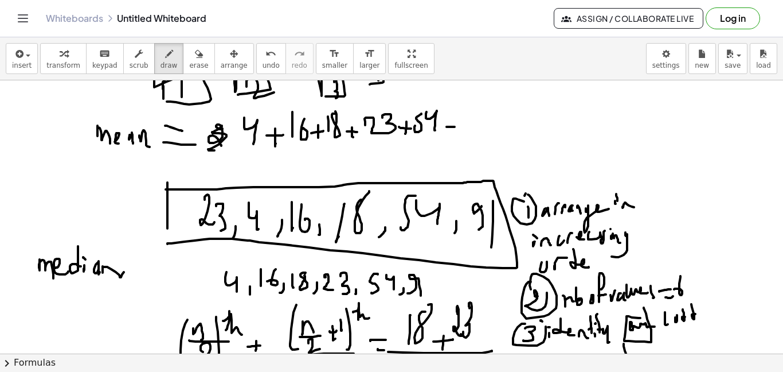
drag, startPoint x: 451, startPoint y: 126, endPoint x: 459, endPoint y: 123, distance: 8.2
drag, startPoint x: 467, startPoint y: 112, endPoint x: 471, endPoint y: 127, distance: 16.0
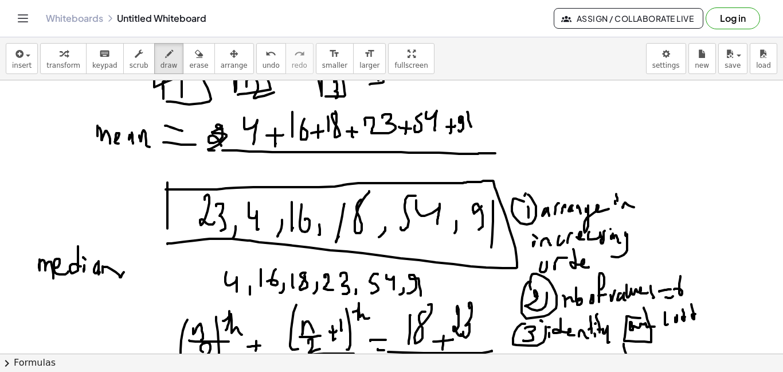
drag, startPoint x: 222, startPoint y: 150, endPoint x: 495, endPoint y: 153, distance: 272.9
drag, startPoint x: 340, startPoint y: 167, endPoint x: 342, endPoint y: 178, distance: 11.7
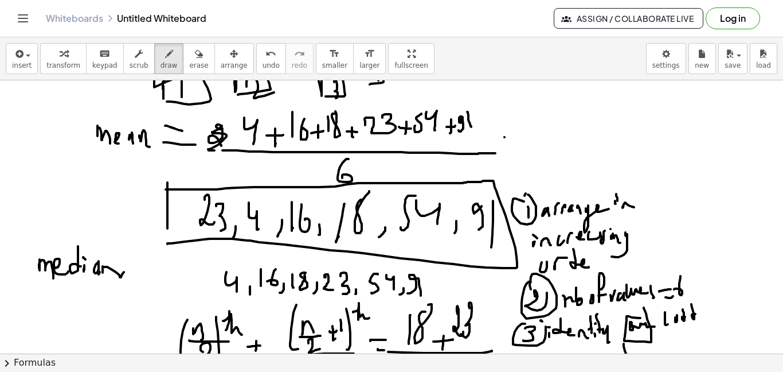
drag, startPoint x: 495, startPoint y: 144, endPoint x: 510, endPoint y: 144, distance: 14.3
drag, startPoint x: 519, startPoint y: 129, endPoint x: 526, endPoint y: 141, distance: 13.6
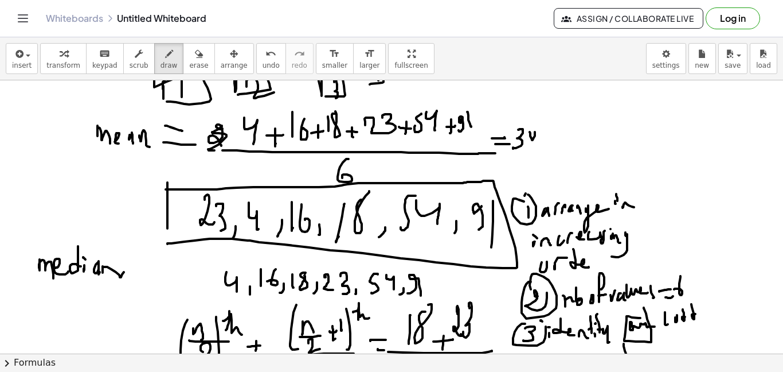
drag, startPoint x: 530, startPoint y: 135, endPoint x: 536, endPoint y: 143, distance: 9.9
drag, startPoint x: 541, startPoint y: 142, endPoint x: 553, endPoint y: 130, distance: 16.6
drag, startPoint x: 551, startPoint y: 127, endPoint x: 552, endPoint y: 139, distance: 12.1
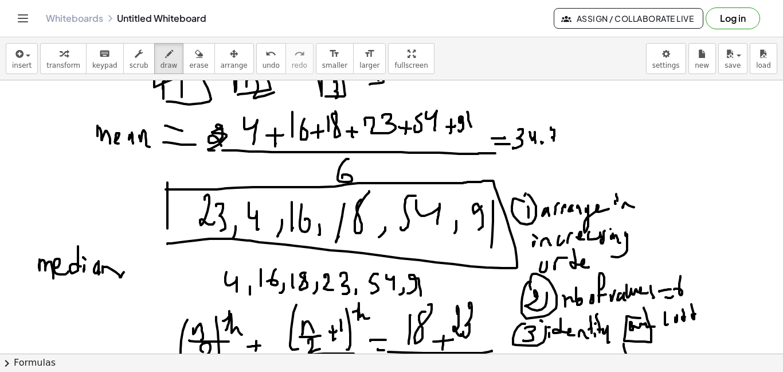
drag, startPoint x: 560, startPoint y: 127, endPoint x: 556, endPoint y: 142, distance: 15.9
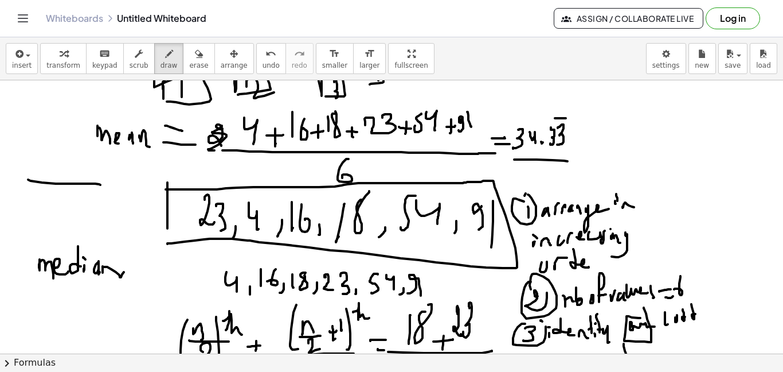
drag, startPoint x: 28, startPoint y: 179, endPoint x: 100, endPoint y: 185, distance: 72.4
drag, startPoint x: 18, startPoint y: 204, endPoint x: 22, endPoint y: 214, distance: 10.3
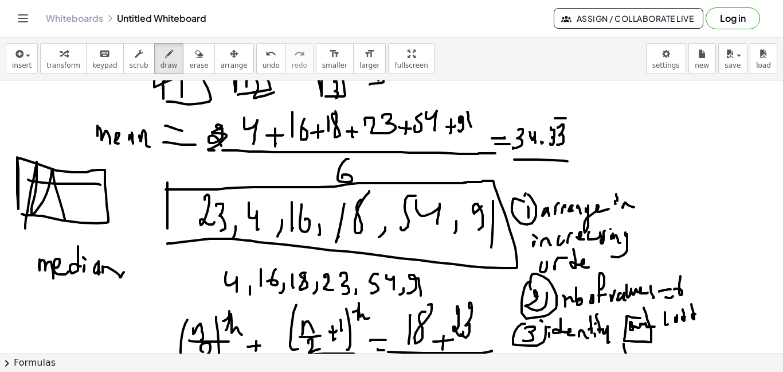
drag, startPoint x: 25, startPoint y: 228, endPoint x: 141, endPoint y: 219, distance: 116.2
drag, startPoint x: 504, startPoint y: 137, endPoint x: 505, endPoint y: 127, distance: 10.3
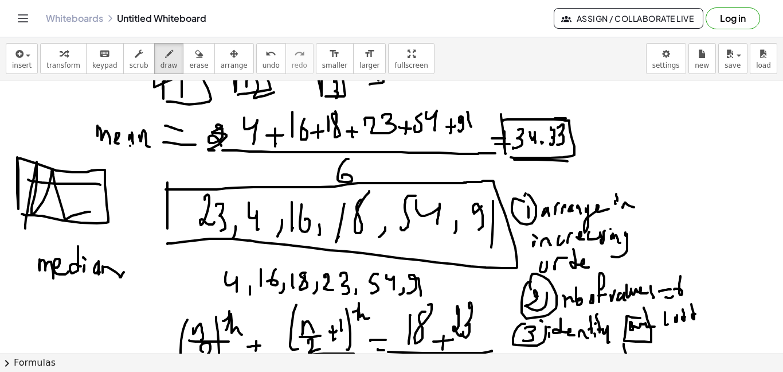
drag, startPoint x: 507, startPoint y: 119, endPoint x: 509, endPoint y: 157, distance: 37.9
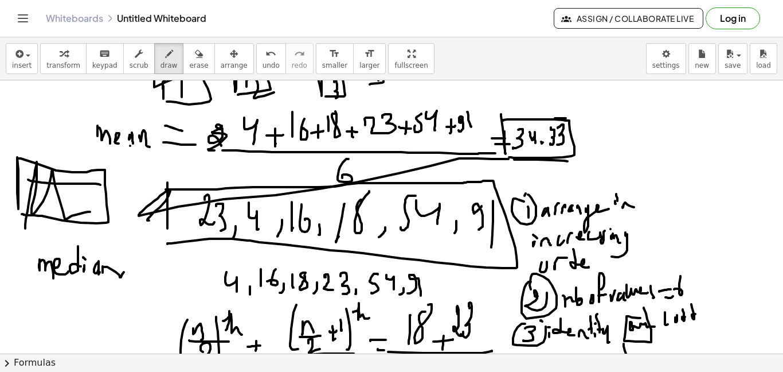
drag, startPoint x: 507, startPoint y: 159, endPoint x: 173, endPoint y: 219, distance: 340.2
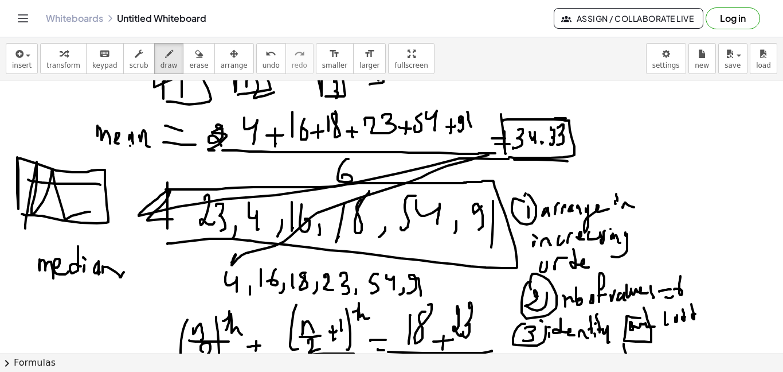
drag, startPoint x: 447, startPoint y: 166, endPoint x: 235, endPoint y: 263, distance: 233.4
drag, startPoint x: 421, startPoint y: 194, endPoint x: 389, endPoint y: 235, distance: 51.8
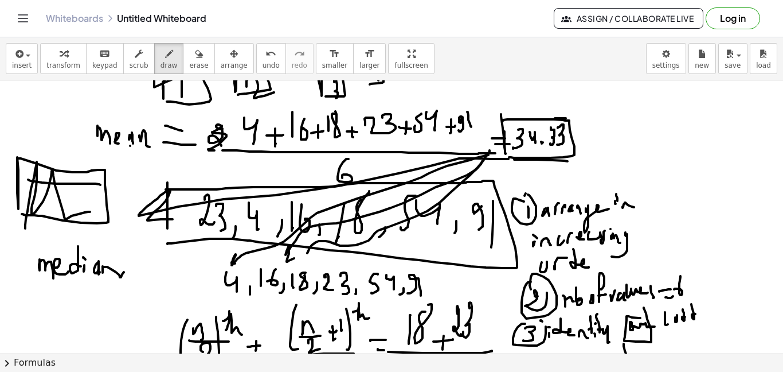
drag, startPoint x: 490, startPoint y: 151, endPoint x: 297, endPoint y: 257, distance: 219.9
drag, startPoint x: 501, startPoint y: 169, endPoint x: 428, endPoint y: 213, distance: 85.0
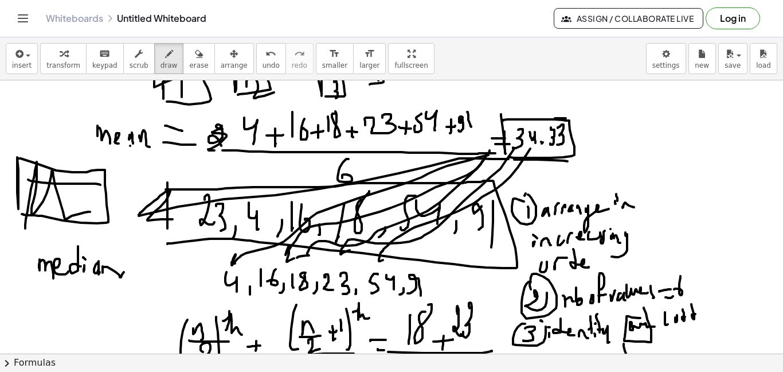
drag, startPoint x: 487, startPoint y: 194, endPoint x: 464, endPoint y: 210, distance: 28.8
drag, startPoint x: 498, startPoint y: 206, endPoint x: 432, endPoint y: 268, distance: 91.3
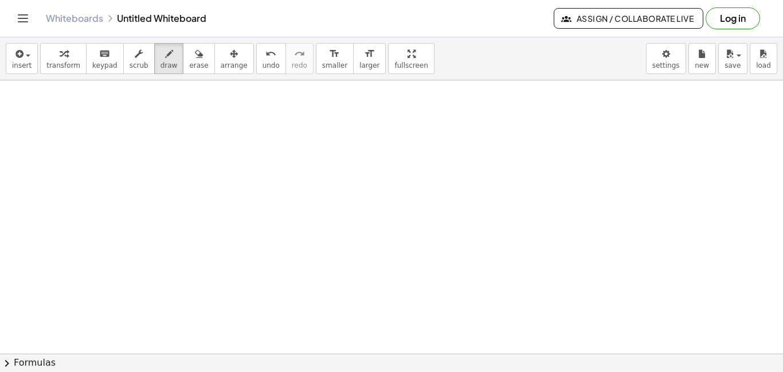
scroll to position [705, 0]
drag, startPoint x: 438, startPoint y: 165, endPoint x: 535, endPoint y: 167, distance: 97.5
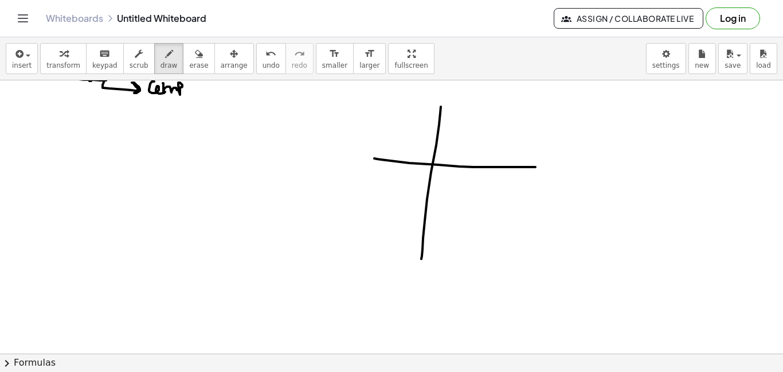
drag, startPoint x: 439, startPoint y: 124, endPoint x: 421, endPoint y: 259, distance: 136.0
drag, startPoint x: 405, startPoint y: 139, endPoint x: 413, endPoint y: 162, distance: 24.7
drag, startPoint x: 419, startPoint y: 139, endPoint x: 409, endPoint y: 148, distance: 13.4
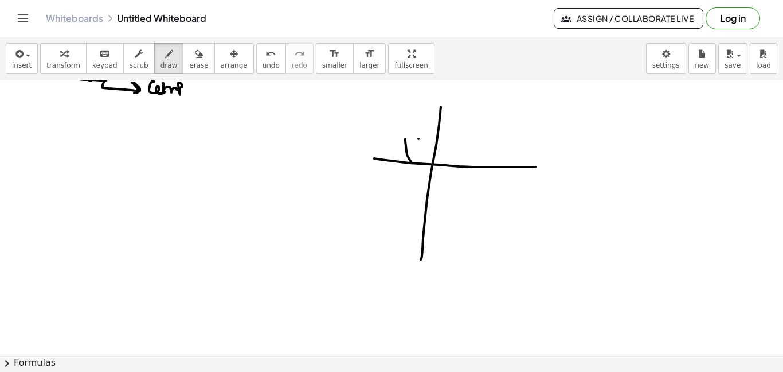
drag, startPoint x: 452, startPoint y: 123, endPoint x: 445, endPoint y: 147, distance: 25.0
drag, startPoint x: 446, startPoint y: 139, endPoint x: 456, endPoint y: 139, distance: 9.7
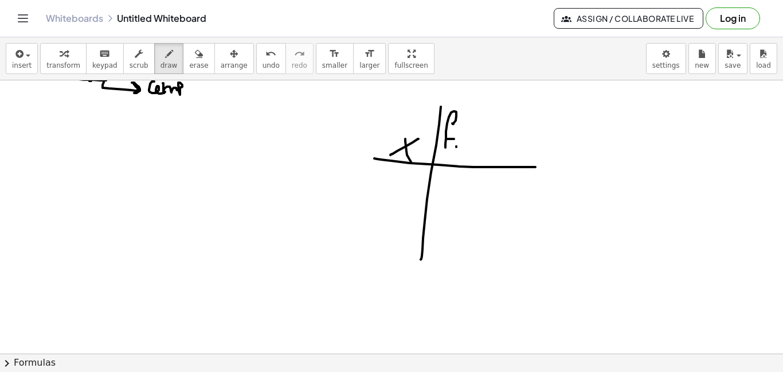
drag, startPoint x: 456, startPoint y: 147, endPoint x: 466, endPoint y: 139, distance: 12.2
drag, startPoint x: 468, startPoint y: 141, endPoint x: 474, endPoint y: 137, distance: 7.5
drag, startPoint x: 469, startPoint y: 140, endPoint x: 482, endPoint y: 139, distance: 13.2
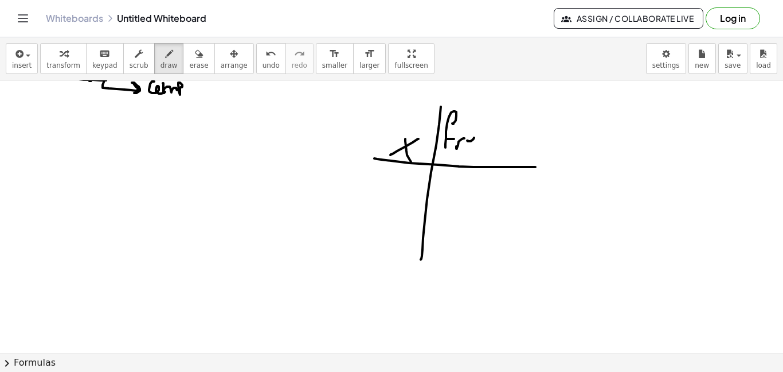
drag, startPoint x: 482, startPoint y: 139, endPoint x: 492, endPoint y: 149, distance: 13.8
drag, startPoint x: 494, startPoint y: 144, endPoint x: 503, endPoint y: 135, distance: 13.4
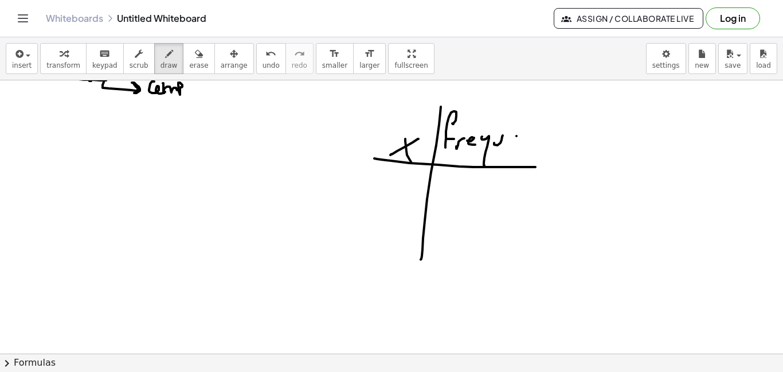
drag, startPoint x: 526, startPoint y: 138, endPoint x: 531, endPoint y: 142, distance: 6.9
drag, startPoint x: 538, startPoint y: 132, endPoint x: 546, endPoint y: 136, distance: 9.2
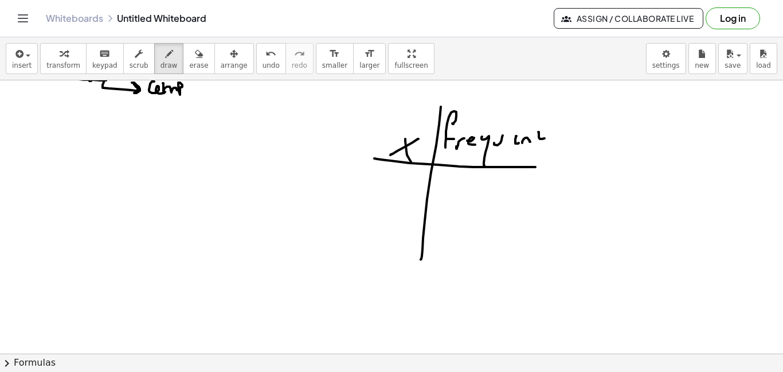
drag, startPoint x: 559, startPoint y: 142, endPoint x: 545, endPoint y: 177, distance: 38.3
drag, startPoint x: 364, startPoint y: 187, endPoint x: 581, endPoint y: 195, distance: 216.9
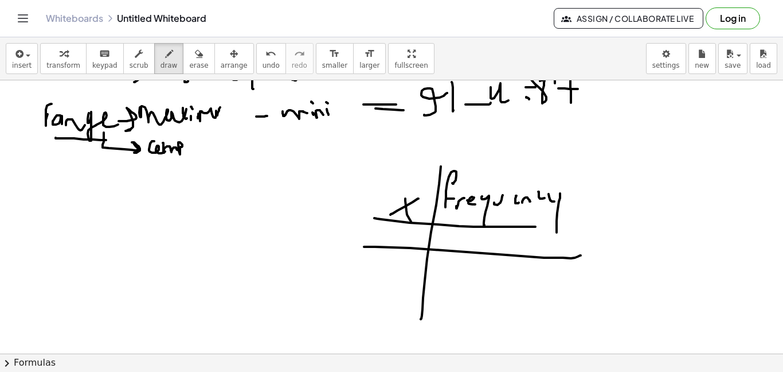
scroll to position [650, 0]
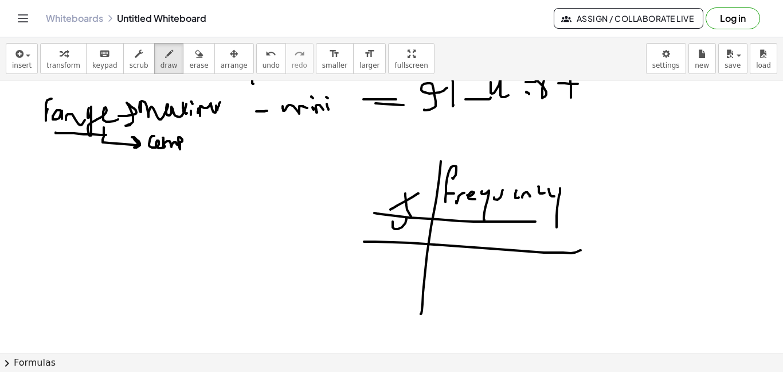
drag, startPoint x: 405, startPoint y: 223, endPoint x: 349, endPoint y: 260, distance: 67.6
drag, startPoint x: 352, startPoint y: 261, endPoint x: 315, endPoint y: 256, distance: 37.1
drag, startPoint x: 366, startPoint y: 250, endPoint x: 389, endPoint y: 241, distance: 25.0
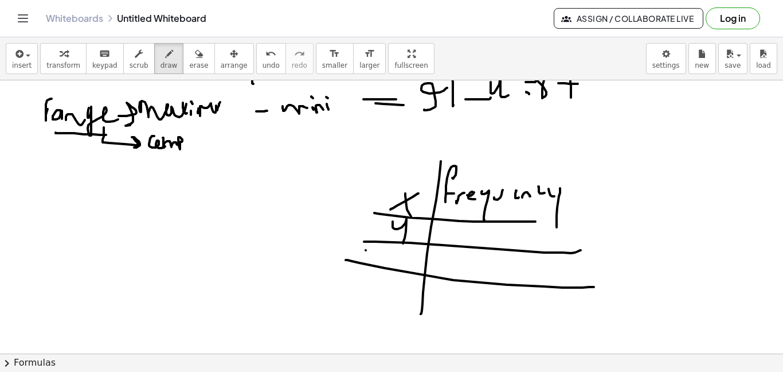
drag, startPoint x: 393, startPoint y: 253, endPoint x: 374, endPoint y: 255, distance: 18.4
drag, startPoint x: 365, startPoint y: 288, endPoint x: 374, endPoint y: 289, distance: 9.2
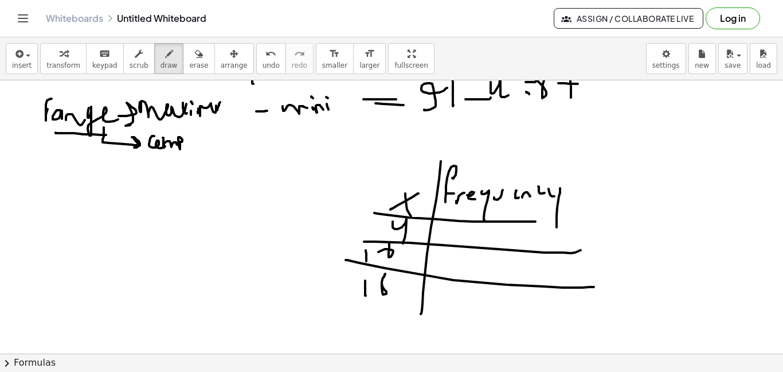
drag, startPoint x: 382, startPoint y: 286, endPoint x: 337, endPoint y: 306, distance: 50.1
drag, startPoint x: 458, startPoint y: 311, endPoint x: 628, endPoint y: 308, distance: 170.9
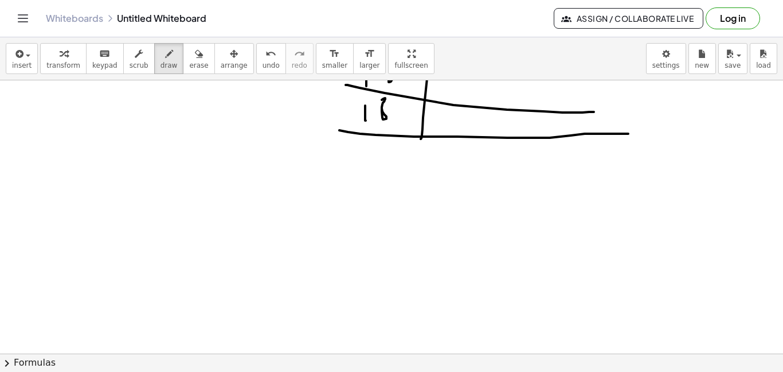
scroll to position [853, 0]
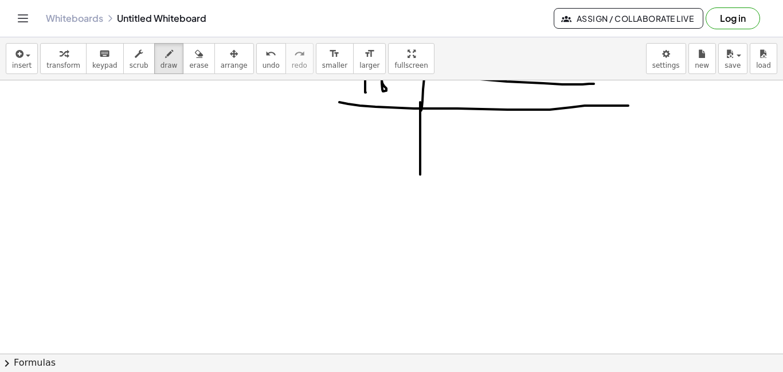
drag, startPoint x: 420, startPoint y: 132, endPoint x: 417, endPoint y: 171, distance: 39.1
drag, startPoint x: 369, startPoint y: 116, endPoint x: 385, endPoint y: 118, distance: 16.1
drag, startPoint x: 385, startPoint y: 114, endPoint x: 369, endPoint y: 135, distance: 25.8
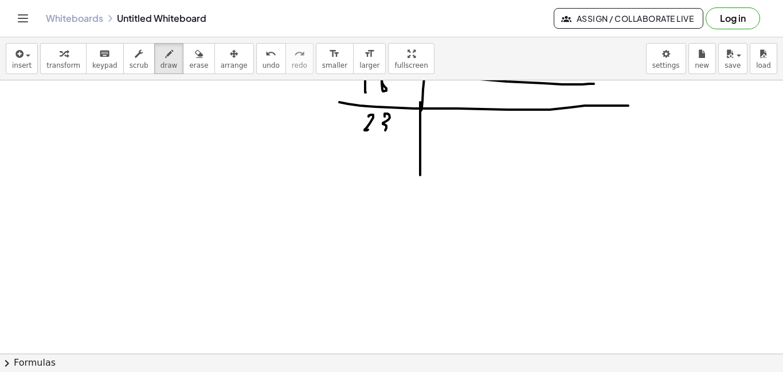
drag, startPoint x: 319, startPoint y: 144, endPoint x: 601, endPoint y: 153, distance: 282.2
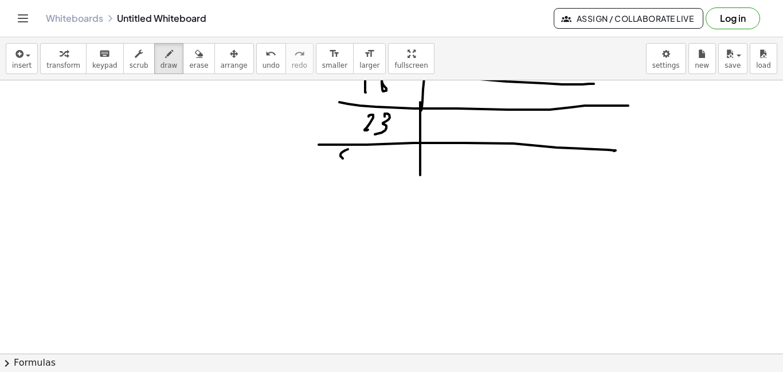
drag, startPoint x: 341, startPoint y: 153, endPoint x: 353, endPoint y: 153, distance: 12.0
drag, startPoint x: 359, startPoint y: 162, endPoint x: 304, endPoint y: 177, distance: 57.6
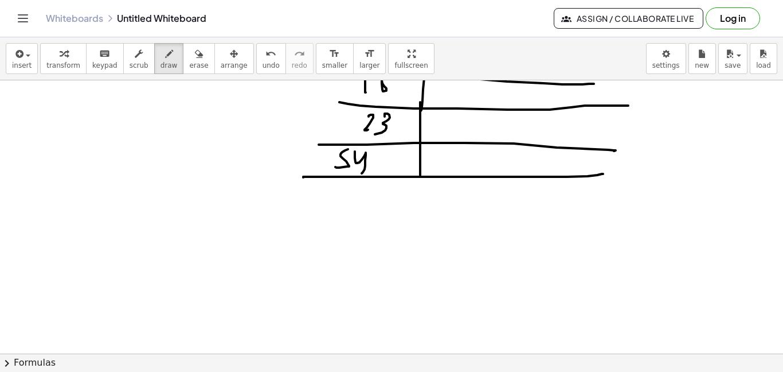
drag, startPoint x: 303, startPoint y: 177, endPoint x: 431, endPoint y: 190, distance: 128.5
drag, startPoint x: 349, startPoint y: 201, endPoint x: 336, endPoint y: 212, distance: 17.1
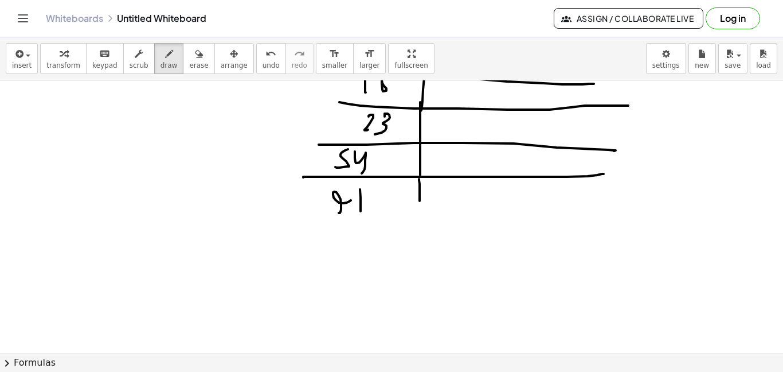
drag, startPoint x: 420, startPoint y: 187, endPoint x: 471, endPoint y: 226, distance: 64.3
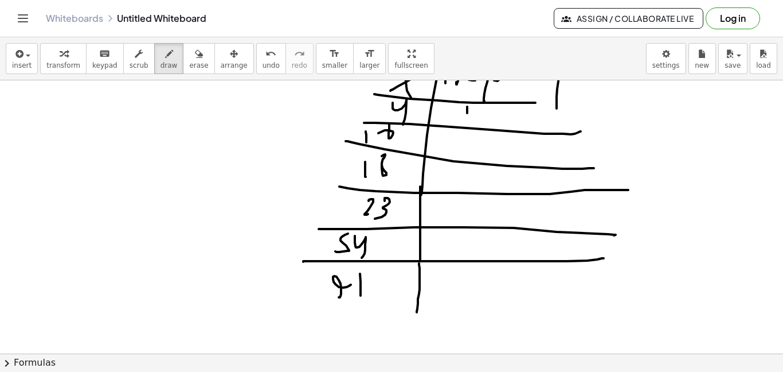
drag, startPoint x: 467, startPoint y: 110, endPoint x: 466, endPoint y: 130, distance: 20.1
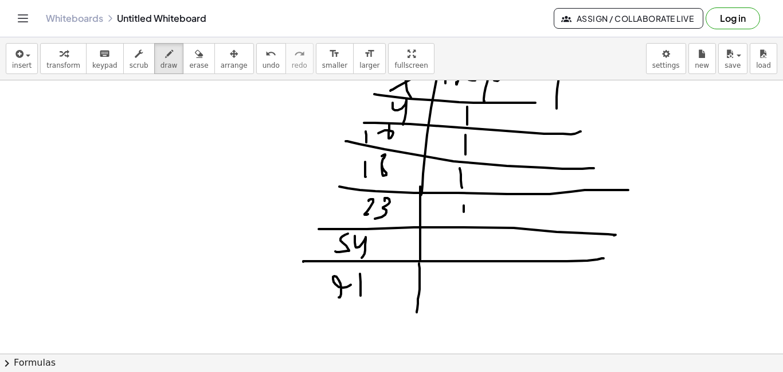
drag, startPoint x: 463, startPoint y: 236, endPoint x: 463, endPoint y: 259, distance: 22.9
drag, startPoint x: 462, startPoint y: 277, endPoint x: 462, endPoint y: 298, distance: 21.2
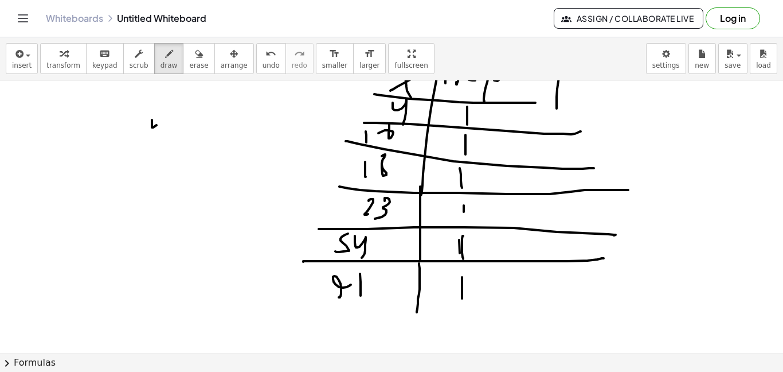
drag, startPoint x: 152, startPoint y: 120, endPoint x: 177, endPoint y: 136, distance: 29.4
drag, startPoint x: 181, startPoint y: 134, endPoint x: 185, endPoint y: 141, distance: 8.0
drag, startPoint x: 185, startPoint y: 141, endPoint x: 194, endPoint y: 143, distance: 9.3
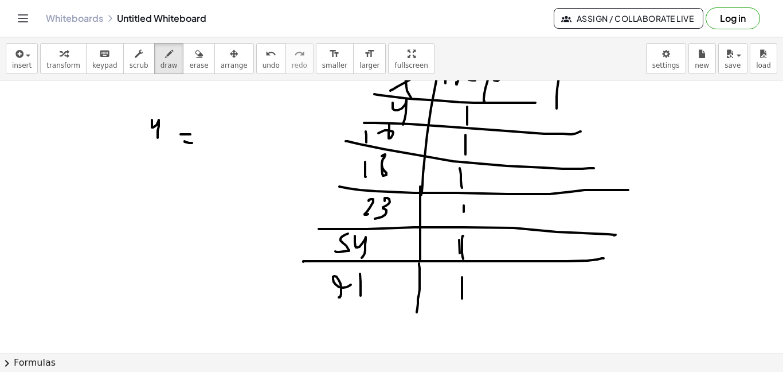
drag, startPoint x: 143, startPoint y: 183, endPoint x: 105, endPoint y: 191, distance: 39.4
drag, startPoint x: 141, startPoint y: 195, endPoint x: 146, endPoint y: 205, distance: 10.3
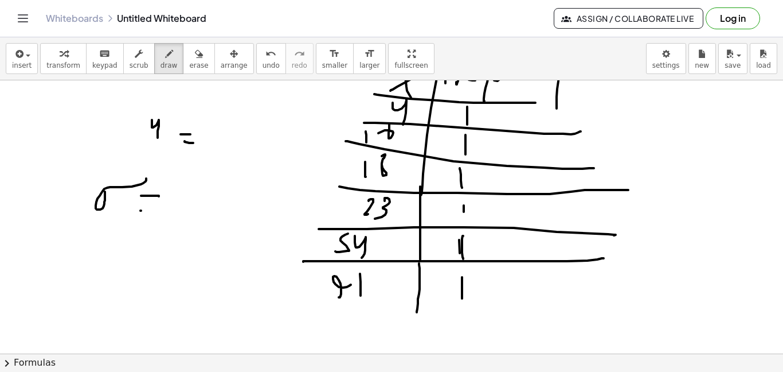
drag, startPoint x: 141, startPoint y: 210, endPoint x: 201, endPoint y: 211, distance: 60.2
drag, startPoint x: 123, startPoint y: 238, endPoint x: 100, endPoint y: 244, distance: 23.8
drag, startPoint x: 87, startPoint y: 187, endPoint x: 81, endPoint y: 185, distance: 6.2
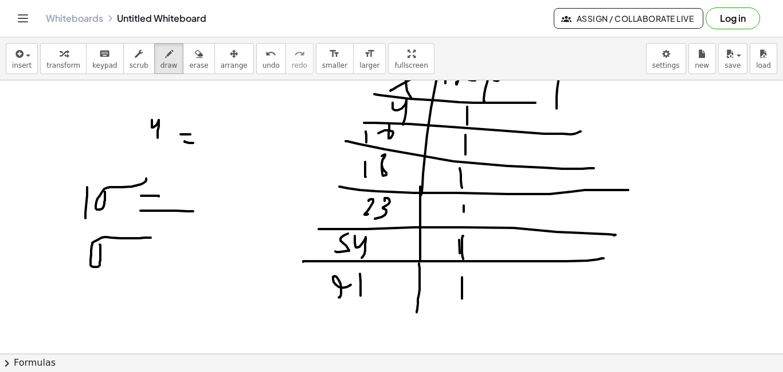
drag, startPoint x: 81, startPoint y: 185, endPoint x: 99, endPoint y: 220, distance: 39.5
drag, startPoint x: 118, startPoint y: 210, endPoint x: 153, endPoint y: 222, distance: 37.2
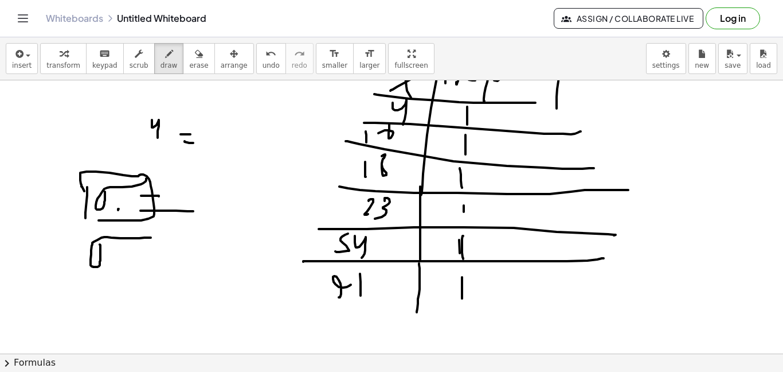
drag, startPoint x: 206, startPoint y: 205, endPoint x: 216, endPoint y: 212, distance: 11.6
drag, startPoint x: 131, startPoint y: 261, endPoint x: 129, endPoint y: 273, distance: 12.2
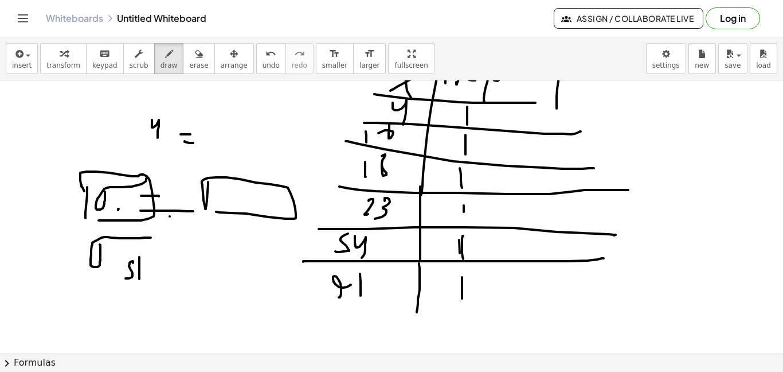
drag, startPoint x: 139, startPoint y: 257, endPoint x: 139, endPoint y: 276, distance: 19.5
drag, startPoint x: 148, startPoint y: 272, endPoint x: 154, endPoint y: 280, distance: 10.3
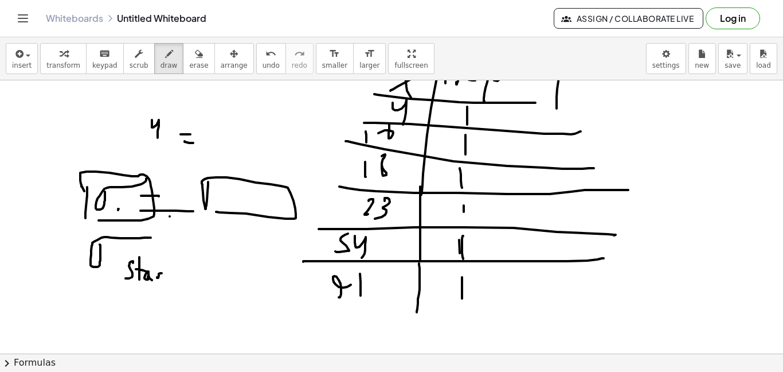
drag, startPoint x: 157, startPoint y: 277, endPoint x: 173, endPoint y: 265, distance: 19.7
drag, startPoint x: 179, startPoint y: 274, endPoint x: 185, endPoint y: 269, distance: 7.3
drag, startPoint x: 185, startPoint y: 269, endPoint x: 193, endPoint y: 273, distance: 8.7
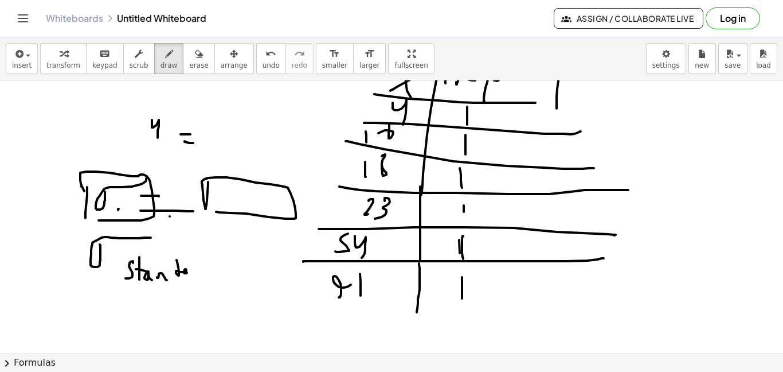
drag, startPoint x: 193, startPoint y: 273, endPoint x: 200, endPoint y: 267, distance: 9.8
drag, startPoint x: 202, startPoint y: 267, endPoint x: 221, endPoint y: 248, distance: 26.8
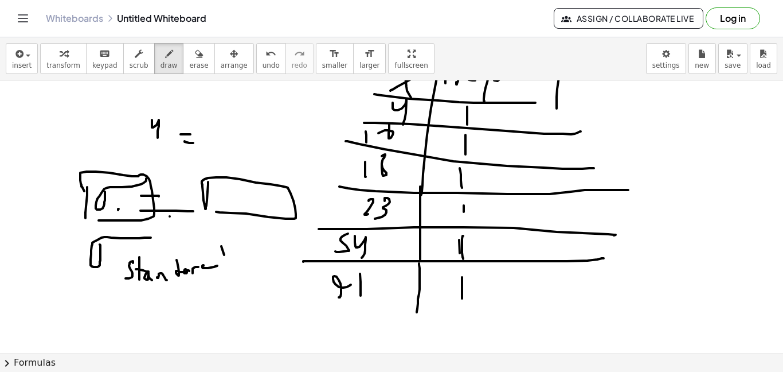
drag, startPoint x: 224, startPoint y: 255, endPoint x: 228, endPoint y: 269, distance: 14.7
drag, startPoint x: 162, startPoint y: 288, endPoint x: 201, endPoint y: 299, distance: 41.0
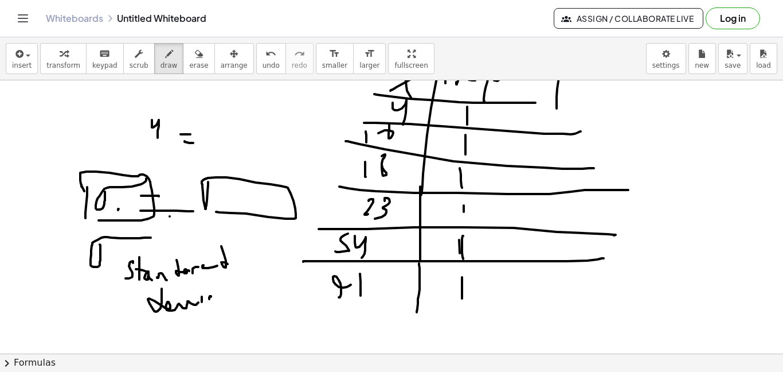
drag, startPoint x: 211, startPoint y: 296, endPoint x: 213, endPoint y: 291, distance: 6.0
drag, startPoint x: 213, startPoint y: 288, endPoint x: 216, endPoint y: 298, distance: 10.0
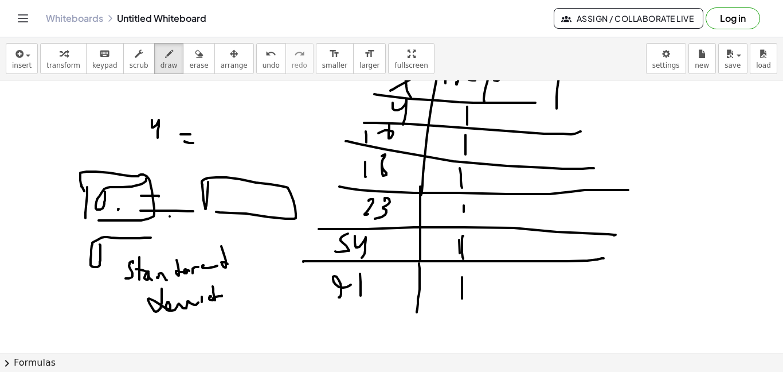
drag, startPoint x: 224, startPoint y: 290, endPoint x: 227, endPoint y: 295, distance: 6.2
drag, startPoint x: 227, startPoint y: 295, endPoint x: 232, endPoint y: 291, distance: 6.1
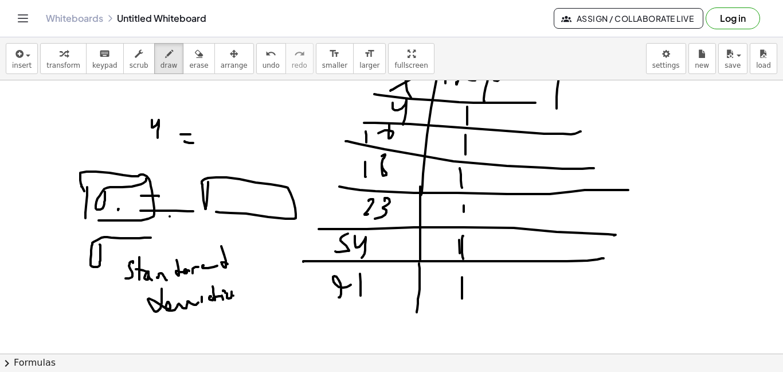
drag, startPoint x: 233, startPoint y: 295, endPoint x: 247, endPoint y: 295, distance: 13.2
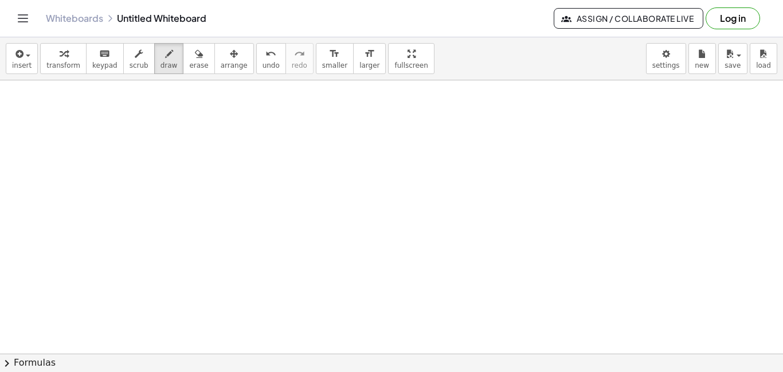
scroll to position [1054, 0]
drag, startPoint x: 117, startPoint y: 221, endPoint x: 333, endPoint y: 233, distance: 216.5
drag, startPoint x: 151, startPoint y: 217, endPoint x: 147, endPoint y: 247, distance: 30.1
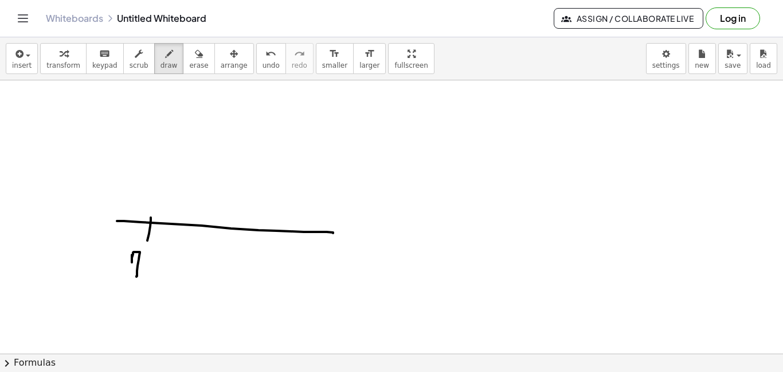
drag, startPoint x: 132, startPoint y: 257, endPoint x: 134, endPoint y: 263, distance: 6.2
drag, startPoint x: 134, startPoint y: 263, endPoint x: 144, endPoint y: 259, distance: 10.5
drag, startPoint x: 144, startPoint y: 259, endPoint x: 154, endPoint y: 244, distance: 17.0
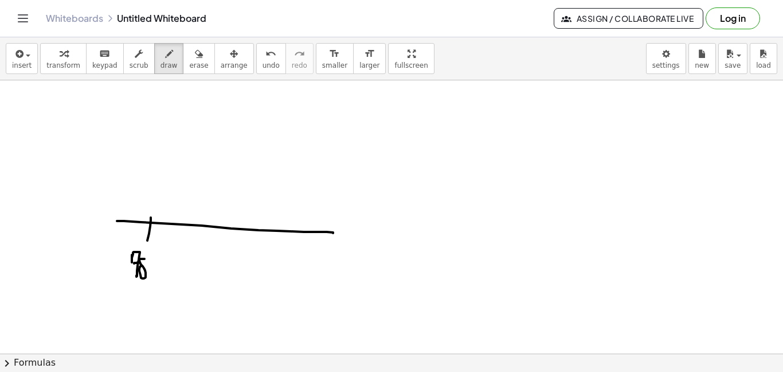
drag, startPoint x: 166, startPoint y: 256, endPoint x: 169, endPoint y: 268, distance: 12.9
drag, startPoint x: 167, startPoint y: 263, endPoint x: 178, endPoint y: 262, distance: 10.9
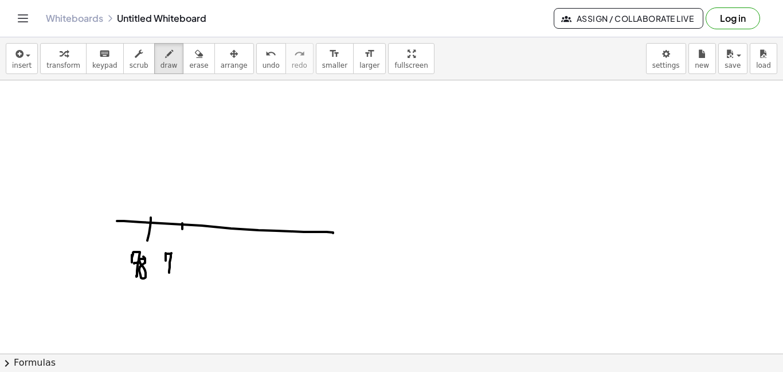
drag, startPoint x: 181, startPoint y: 264, endPoint x: 190, endPoint y: 261, distance: 9.6
drag, startPoint x: 208, startPoint y: 227, endPoint x: 208, endPoint y: 240, distance: 13.2
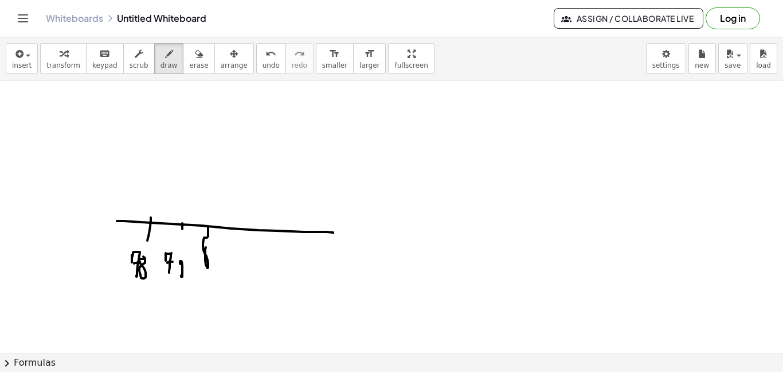
drag, startPoint x: 203, startPoint y: 244, endPoint x: 209, endPoint y: 250, distance: 8.5
drag, startPoint x: 241, startPoint y: 230, endPoint x: 243, endPoint y: 244, distance: 13.9
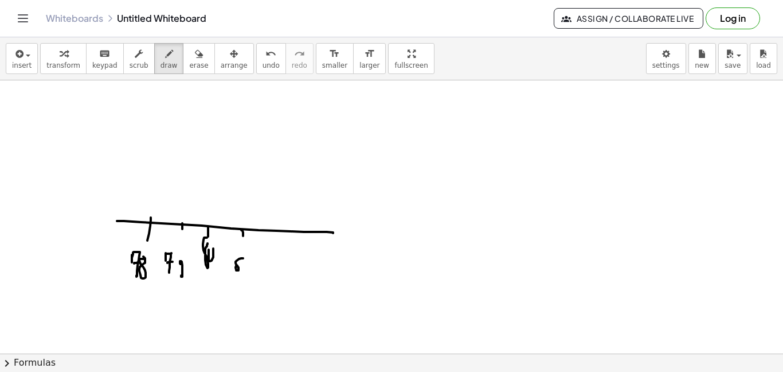
drag, startPoint x: 247, startPoint y: 252, endPoint x: 267, endPoint y: 256, distance: 20.5
drag, startPoint x: 290, startPoint y: 225, endPoint x: 290, endPoint y: 233, distance: 8.0
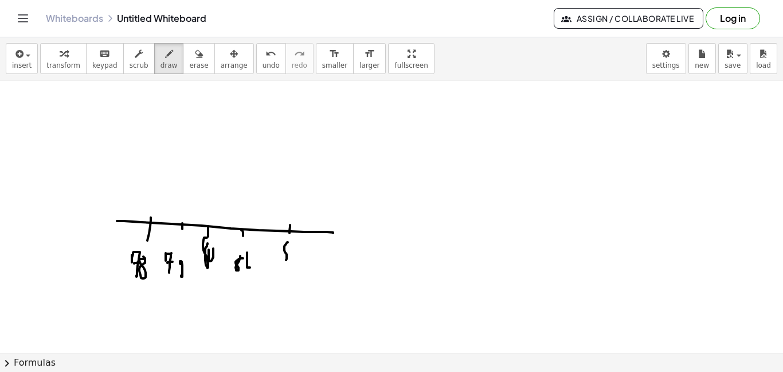
drag, startPoint x: 284, startPoint y: 249, endPoint x: 287, endPoint y: 242, distance: 8.0
drag, startPoint x: 294, startPoint y: 241, endPoint x: 303, endPoint y: 256, distance: 17.2
drag, startPoint x: 144, startPoint y: 196, endPoint x: 150, endPoint y: 179, distance: 17.8
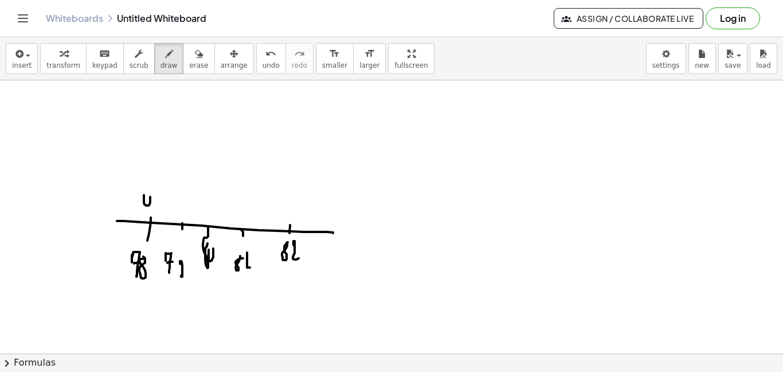
drag, startPoint x: 140, startPoint y: 187, endPoint x: 142, endPoint y: 174, distance: 13.3
drag, startPoint x: 135, startPoint y: 156, endPoint x: 143, endPoint y: 151, distance: 9.5
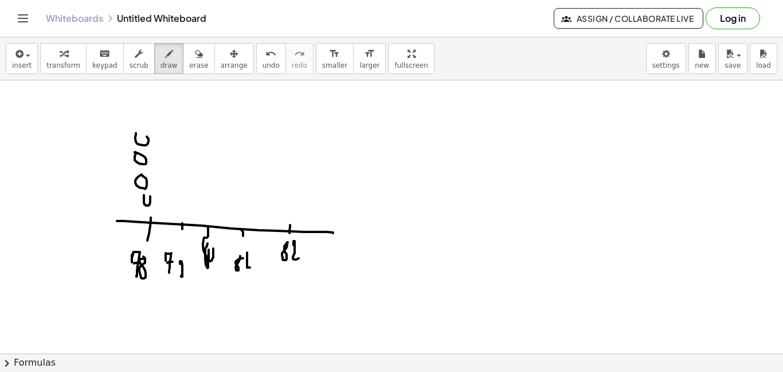
drag, startPoint x: 146, startPoint y: 145, endPoint x: 132, endPoint y: 131, distance: 19.9
drag, startPoint x: 136, startPoint y: 119, endPoint x: 169, endPoint y: 160, distance: 51.8
drag, startPoint x: 170, startPoint y: 204, endPoint x: 178, endPoint y: 202, distance: 8.2
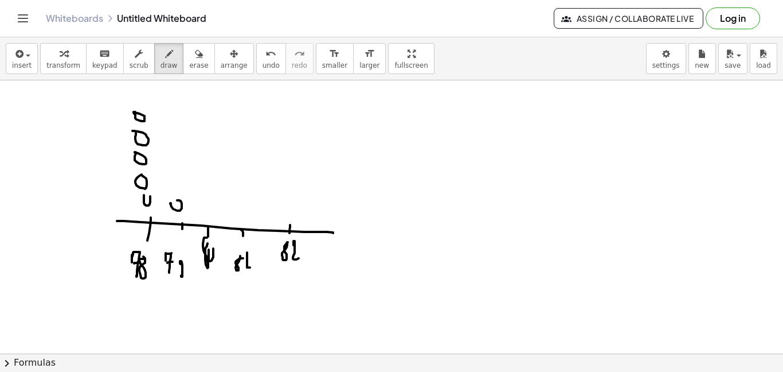
drag, startPoint x: 175, startPoint y: 186, endPoint x: 173, endPoint y: 170, distance: 16.2
drag, startPoint x: 172, startPoint y: 164, endPoint x: 178, endPoint y: 149, distance: 16.2
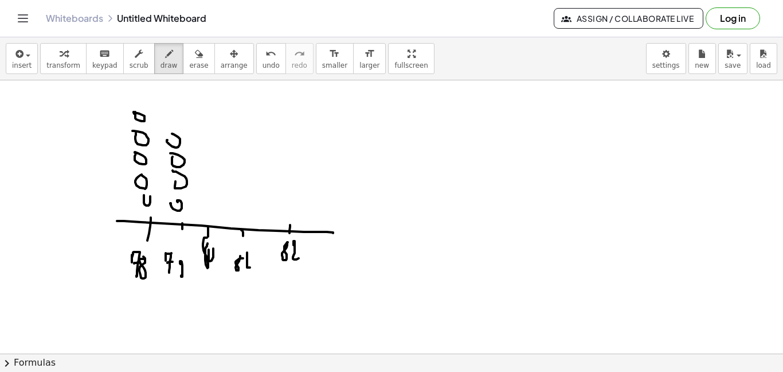
drag, startPoint x: 167, startPoint y: 140, endPoint x: 179, endPoint y: 140, distance: 12.1
drag, startPoint x: 214, startPoint y: 198, endPoint x: 210, endPoint y: 190, distance: 9.0
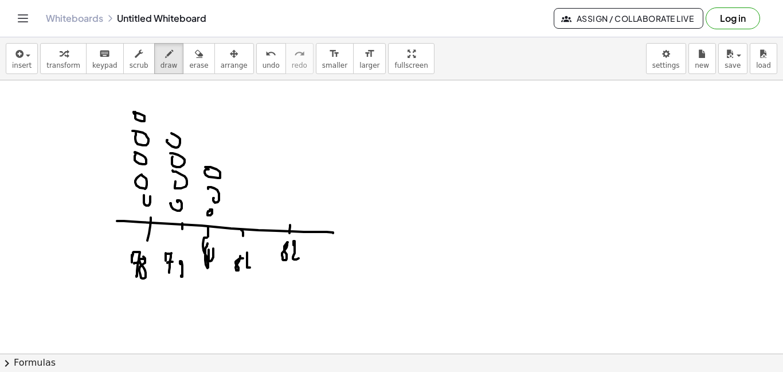
drag, startPoint x: 209, startPoint y: 169, endPoint x: 227, endPoint y: 182, distance: 22.6
drag, startPoint x: 244, startPoint y: 202, endPoint x: 251, endPoint y: 197, distance: 8.8
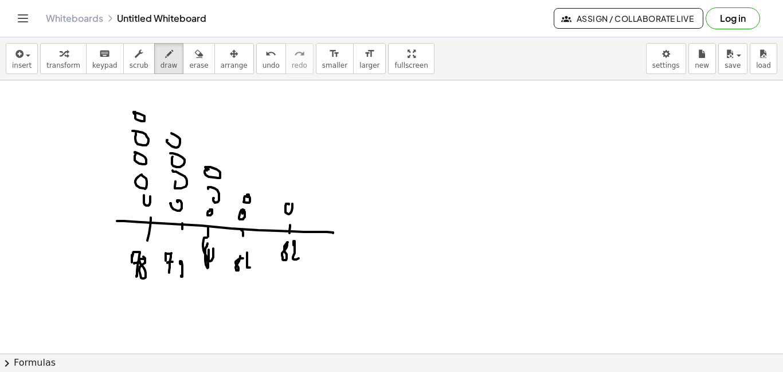
drag, startPoint x: 126, startPoint y: 306, endPoint x: 143, endPoint y: 306, distance: 16.6
drag, startPoint x: 136, startPoint y: 316, endPoint x: 142, endPoint y: 305, distance: 12.8
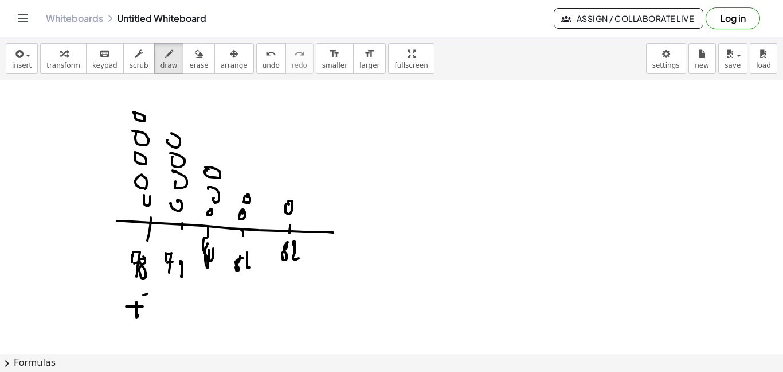
drag, startPoint x: 147, startPoint y: 294, endPoint x: 143, endPoint y: 311, distance: 17.7
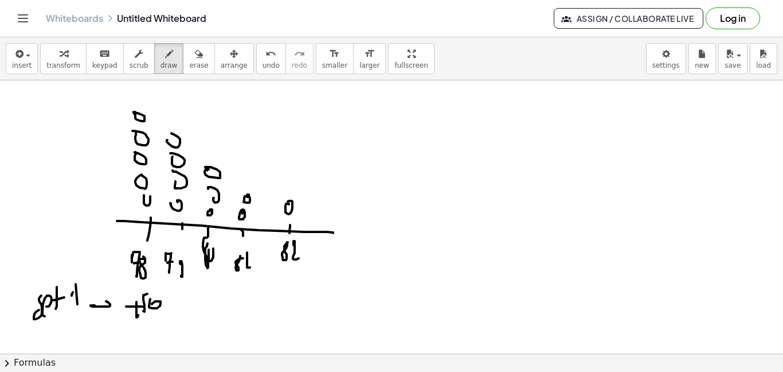
drag, startPoint x: 373, startPoint y: 169, endPoint x: 386, endPoint y: 171, distance: 13.5
drag, startPoint x: 378, startPoint y: 181, endPoint x: 391, endPoint y: 179, distance: 12.7
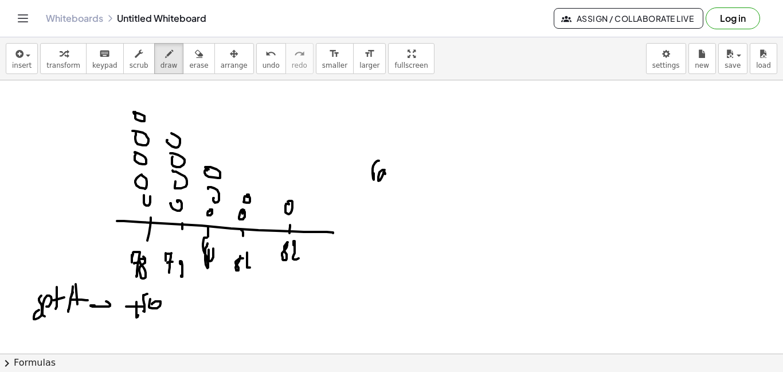
drag, startPoint x: 391, startPoint y: 179, endPoint x: 405, endPoint y: 167, distance: 18.7
drag, startPoint x: 405, startPoint y: 167, endPoint x: 434, endPoint y: 181, distance: 31.8
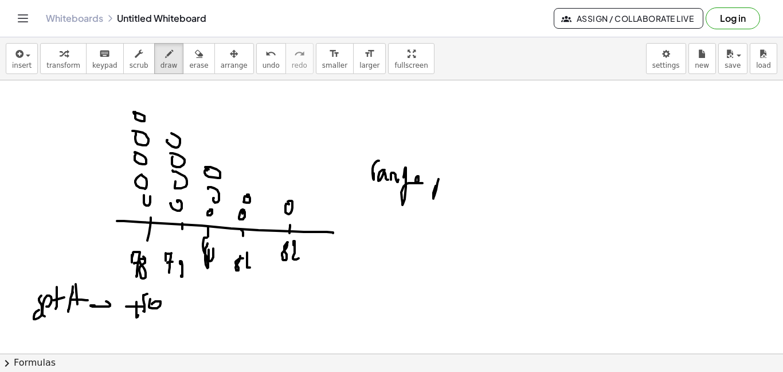
drag, startPoint x: 457, startPoint y: 175, endPoint x: 459, endPoint y: 183, distance: 8.3
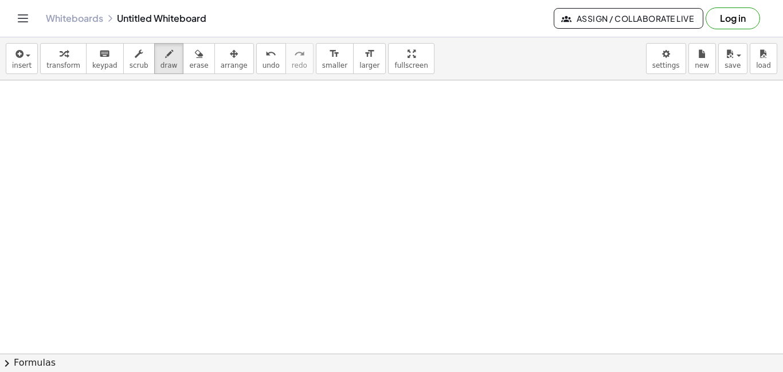
scroll to position [1326, 0]
drag, startPoint x: 315, startPoint y: 192, endPoint x: 464, endPoint y: 183, distance: 149.3
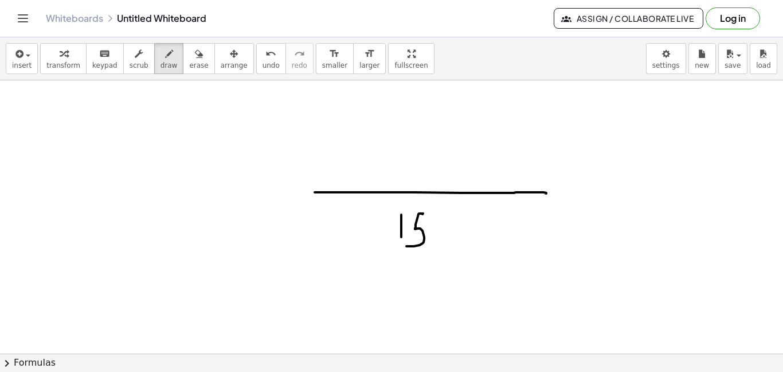
drag, startPoint x: 423, startPoint y: 214, endPoint x: 365, endPoint y: 189, distance: 62.6
drag, startPoint x: 52, startPoint y: 136, endPoint x: 73, endPoint y: 138, distance: 21.3
drag, startPoint x: 73, startPoint y: 138, endPoint x: 89, endPoint y: 150, distance: 19.7
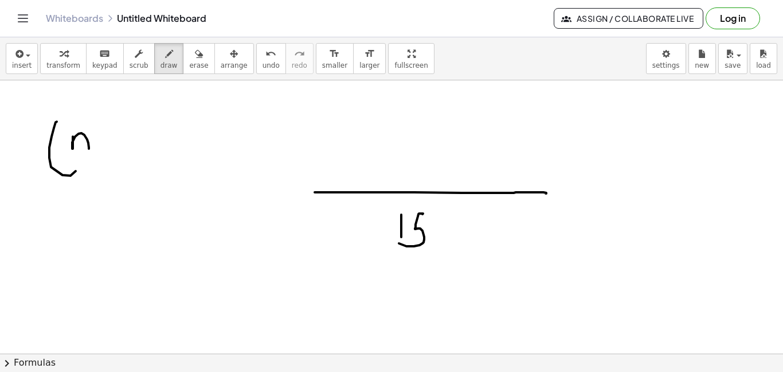
drag, startPoint x: 118, startPoint y: 136, endPoint x: 123, endPoint y: 135, distance: 5.8
drag, startPoint x: 132, startPoint y: 131, endPoint x: 67, endPoint y: 151, distance: 67.8
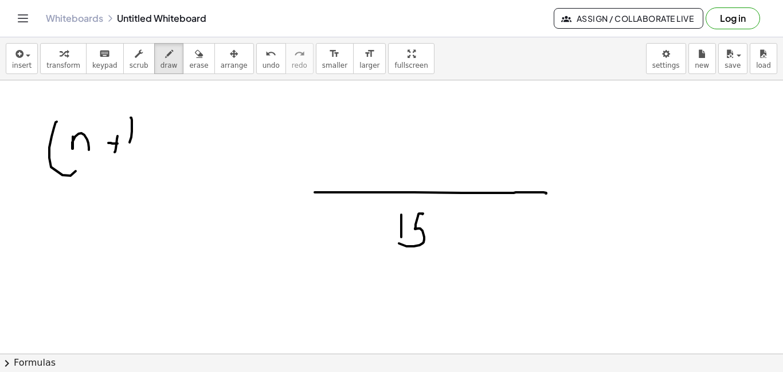
drag, startPoint x: 60, startPoint y: 155, endPoint x: 201, endPoint y: 161, distance: 141.7
drag, startPoint x: 116, startPoint y: 177, endPoint x: 157, endPoint y: 182, distance: 41.1
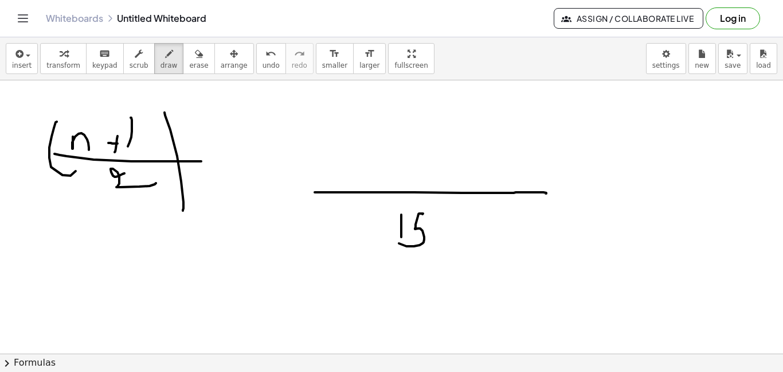
drag, startPoint x: 170, startPoint y: 130, endPoint x: 179, endPoint y: 190, distance: 61.5
drag, startPoint x: 204, startPoint y: 140, endPoint x: 197, endPoint y: 135, distance: 8.3
drag, startPoint x: 197, startPoint y: 135, endPoint x: 213, endPoint y: 122, distance: 20.3
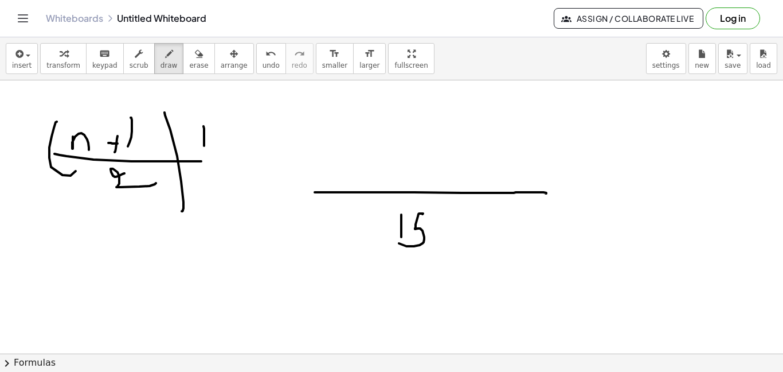
drag, startPoint x: 213, startPoint y: 122, endPoint x: 231, endPoint y: 149, distance: 33.1
drag, startPoint x: 394, startPoint y: 204, endPoint x: 431, endPoint y: 220, distance: 39.5
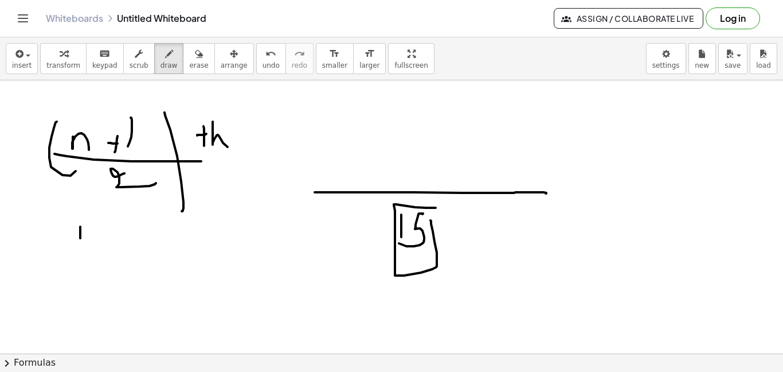
drag, startPoint x: 80, startPoint y: 226, endPoint x: 81, endPoint y: 251, distance: 24.7
drag, startPoint x: 93, startPoint y: 226, endPoint x: 100, endPoint y: 251, distance: 25.4
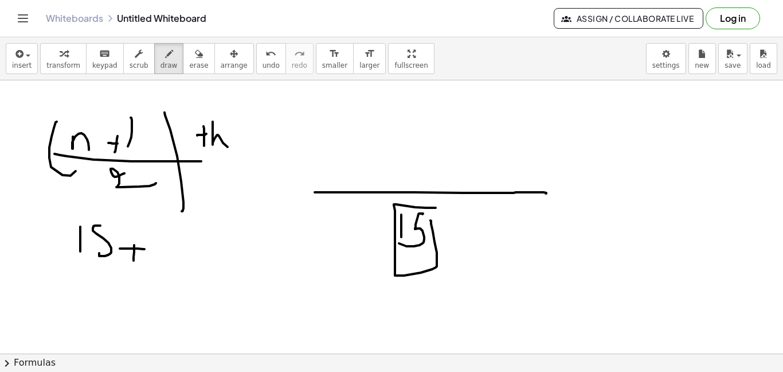
drag, startPoint x: 134, startPoint y: 247, endPoint x: 144, endPoint y: 237, distance: 14.6
drag, startPoint x: 146, startPoint y: 257, endPoint x: 60, endPoint y: 256, distance: 86.0
drag, startPoint x: 81, startPoint y: 262, endPoint x: 161, endPoint y: 272, distance: 80.9
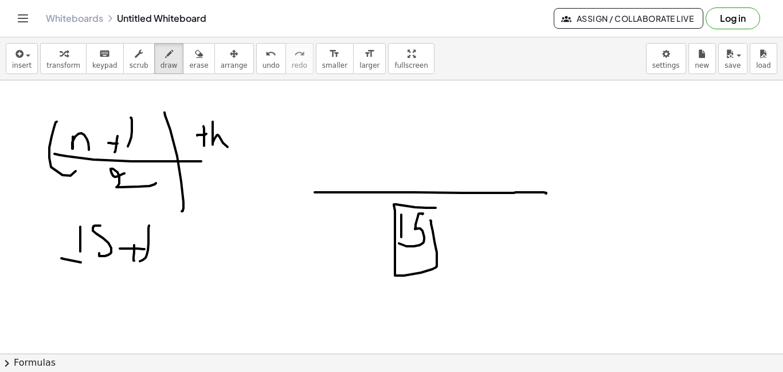
drag, startPoint x: 128, startPoint y: 284, endPoint x: 172, endPoint y: 270, distance: 45.9
drag, startPoint x: 32, startPoint y: 245, endPoint x: 169, endPoint y: 255, distance: 136.8
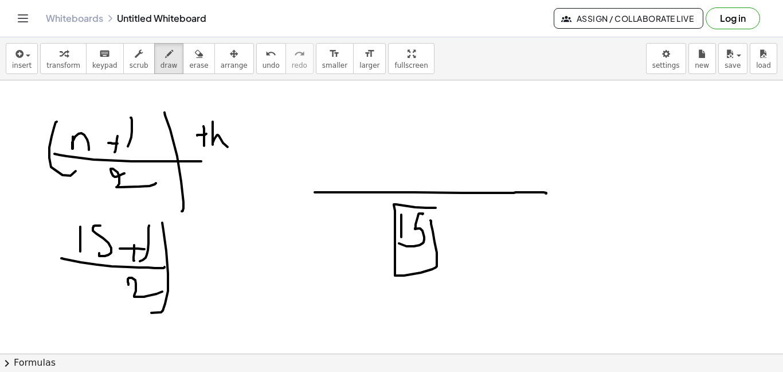
drag, startPoint x: 190, startPoint y: 218, endPoint x: 182, endPoint y: 240, distance: 23.2
drag, startPoint x: 186, startPoint y: 222, endPoint x: 195, endPoint y: 221, distance: 9.8
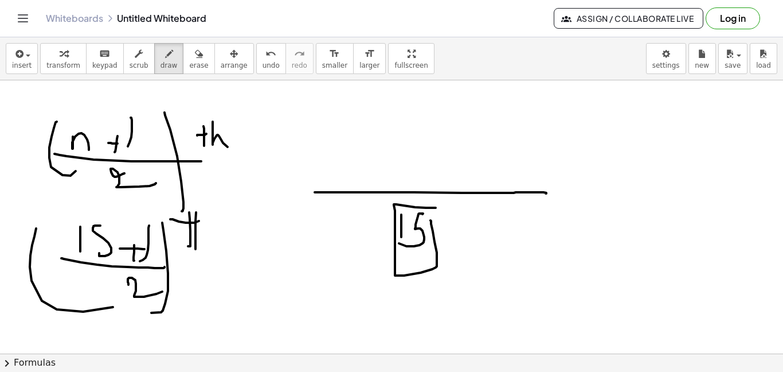
drag, startPoint x: 195, startPoint y: 221, endPoint x: 217, endPoint y: 256, distance: 40.4
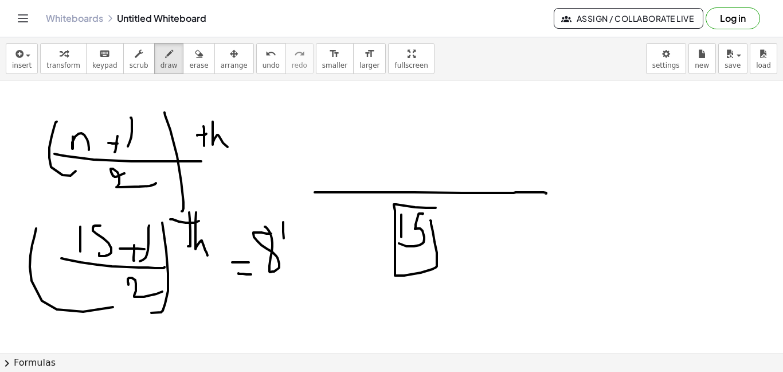
drag, startPoint x: 280, startPoint y: 237, endPoint x: 285, endPoint y: 225, distance: 12.3
drag, startPoint x: 285, startPoint y: 221, endPoint x: 290, endPoint y: 234, distance: 14.0
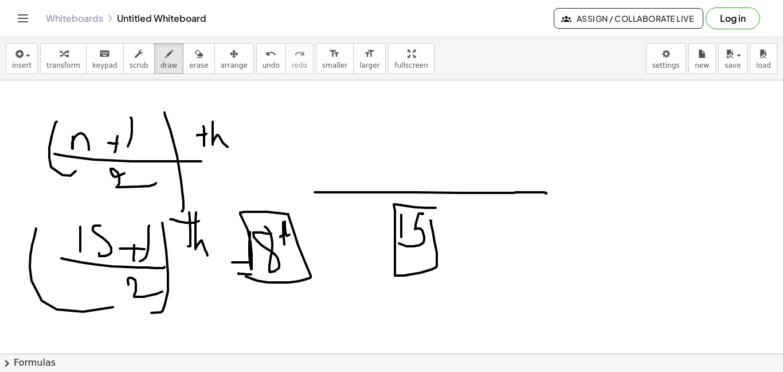
drag, startPoint x: 249, startPoint y: 255, endPoint x: 246, endPoint y: 276, distance: 22.1
drag, startPoint x: 435, startPoint y: 135, endPoint x: 447, endPoint y: 136, distance: 12.1
drag, startPoint x: 447, startPoint y: 134, endPoint x: 450, endPoint y: 148, distance: 15.3
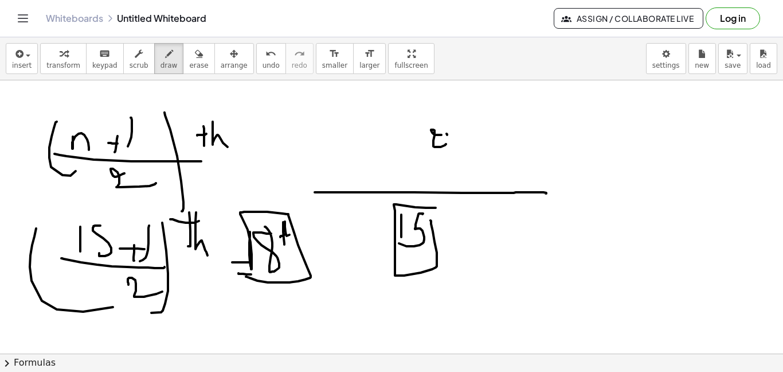
drag, startPoint x: 460, startPoint y: 133, endPoint x: 475, endPoint y: 135, distance: 15.0
drag, startPoint x: 475, startPoint y: 132, endPoint x: 487, endPoint y: 140, distance: 14.2
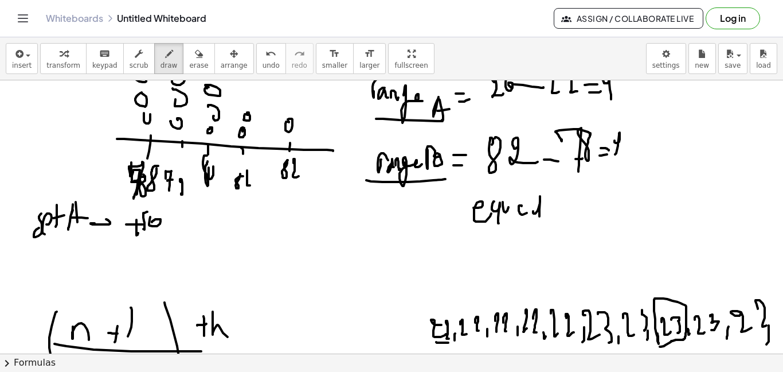
scroll to position [1114, 0]
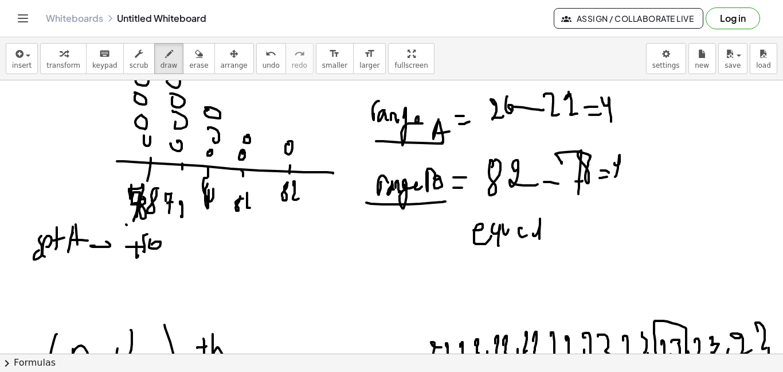
drag, startPoint x: 127, startPoint y: 225, endPoint x: 165, endPoint y: 225, distance: 38.4
drag, startPoint x: 162, startPoint y: 191, endPoint x: 157, endPoint y: 217, distance: 26.4
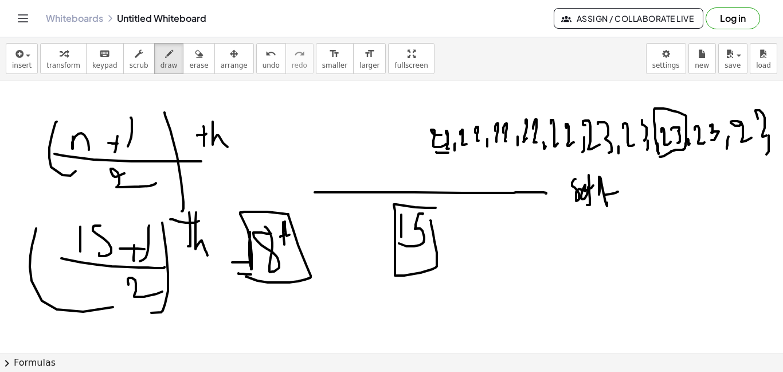
scroll to position [1340, 0]
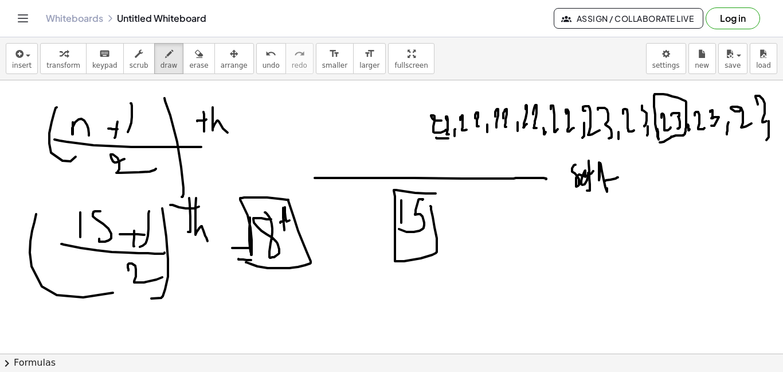
drag, startPoint x: 299, startPoint y: 277, endPoint x: 302, endPoint y: 302, distance: 25.4
drag, startPoint x: 320, startPoint y: 283, endPoint x: 346, endPoint y: 287, distance: 26.0
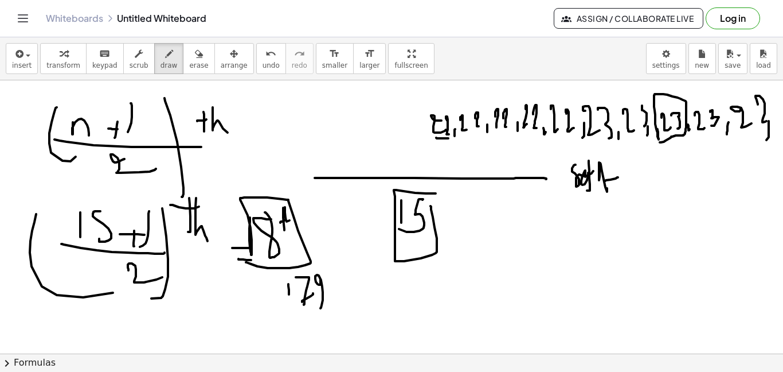
drag, startPoint x: 346, startPoint y: 296, endPoint x: 346, endPoint y: 290, distance: 6.3
drag, startPoint x: 345, startPoint y: 277, endPoint x: 361, endPoint y: 277, distance: 16.1
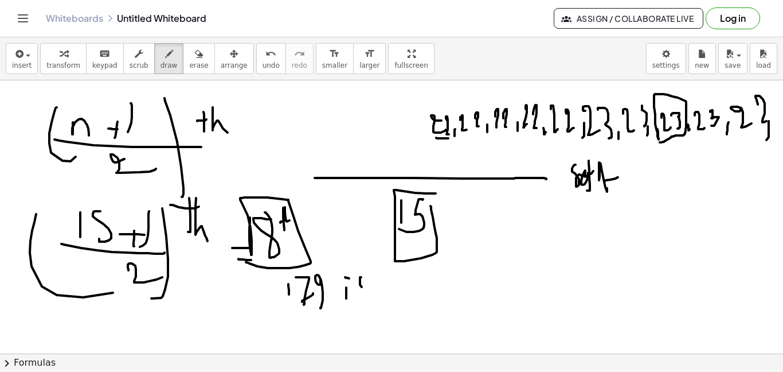
drag, startPoint x: 361, startPoint y: 277, endPoint x: 367, endPoint y: 291, distance: 14.9
drag, startPoint x: 391, startPoint y: 286, endPoint x: 451, endPoint y: 270, distance: 61.7
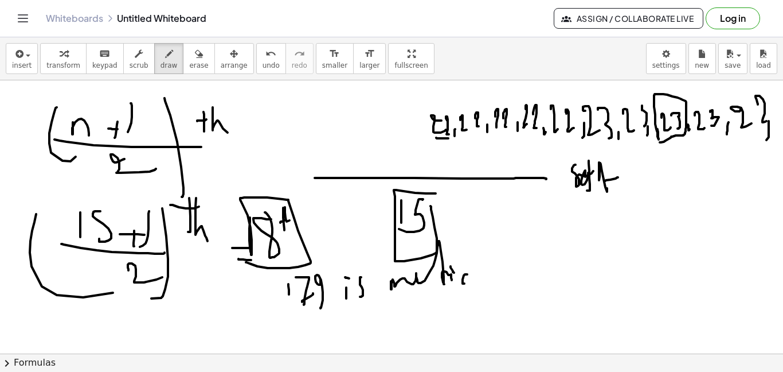
drag, startPoint x: 467, startPoint y: 274, endPoint x: 474, endPoint y: 280, distance: 9.3
drag, startPoint x: 482, startPoint y: 279, endPoint x: 523, endPoint y: 265, distance: 44.2
drag, startPoint x: 523, startPoint y: 265, endPoint x: 549, endPoint y: 263, distance: 25.3
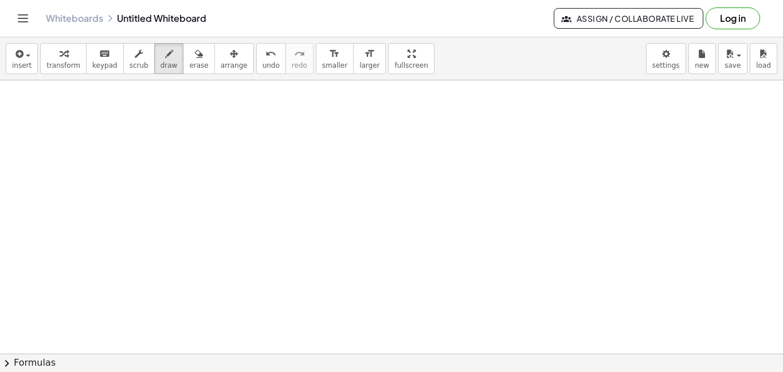
scroll to position [1637, 0]
drag, startPoint x: 143, startPoint y: 107, endPoint x: 157, endPoint y: 127, distance: 24.8
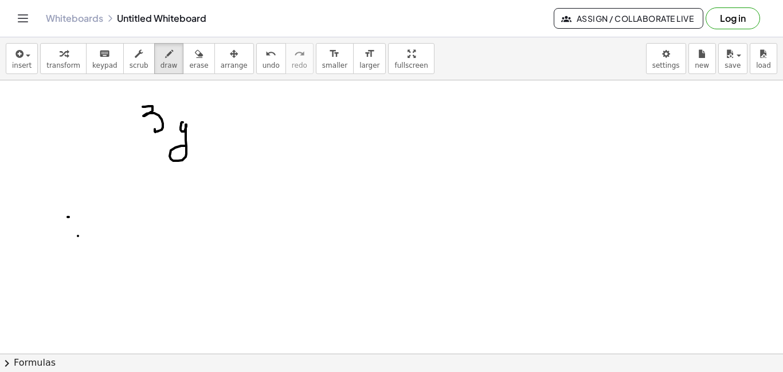
drag, startPoint x: 183, startPoint y: 122, endPoint x: 234, endPoint y: 132, distance: 52.1
drag, startPoint x: 237, startPoint y: 136, endPoint x: 241, endPoint y: 115, distance: 21.6
drag, startPoint x: 272, startPoint y: 95, endPoint x: 284, endPoint y: 124, distance: 31.4
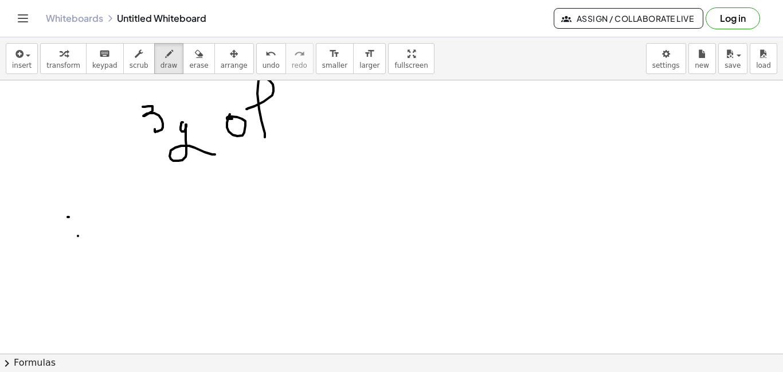
drag, startPoint x: 298, startPoint y: 114, endPoint x: 305, endPoint y: 124, distance: 12.4
drag, startPoint x: 314, startPoint y: 130, endPoint x: 349, endPoint y: 126, distance: 35.2
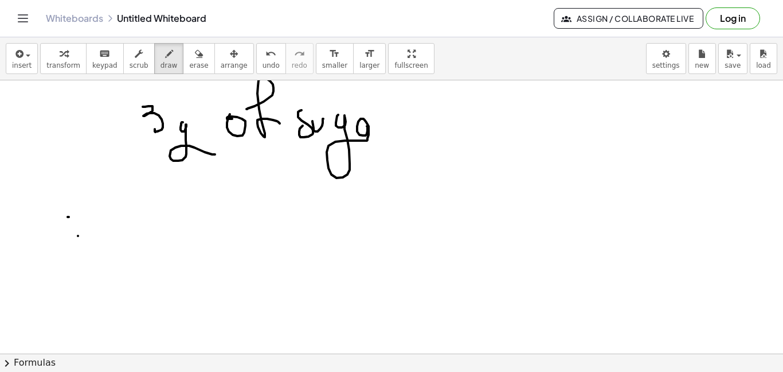
drag, startPoint x: 338, startPoint y: 127, endPoint x: 374, endPoint y: 134, distance: 36.8
drag, startPoint x: 379, startPoint y: 138, endPoint x: 390, endPoint y: 120, distance: 20.8
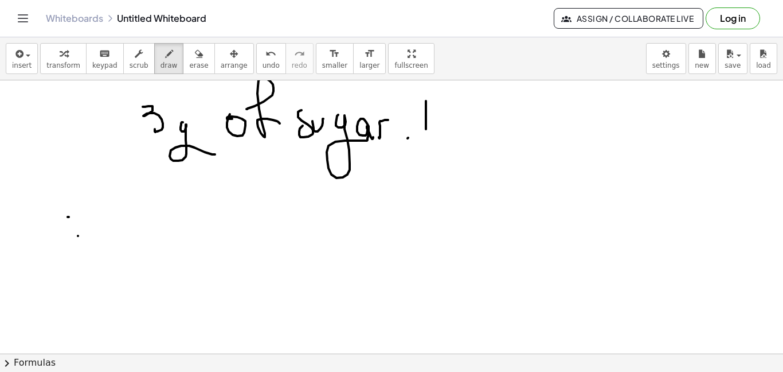
drag, startPoint x: 426, startPoint y: 112, endPoint x: 441, endPoint y: 129, distance: 22.8
drag, startPoint x: 442, startPoint y: 134, endPoint x: 449, endPoint y: 123, distance: 13.2
drag, startPoint x: 453, startPoint y: 137, endPoint x: 473, endPoint y: 122, distance: 25.3
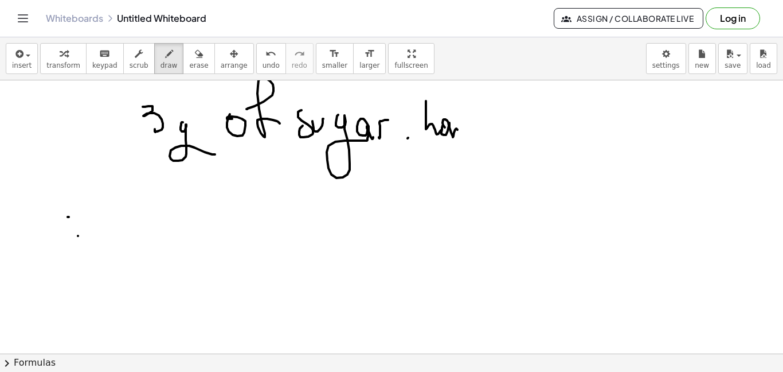
drag, startPoint x: 491, startPoint y: 132, endPoint x: 508, endPoint y: 131, distance: 17.2
drag, startPoint x: 520, startPoint y: 124, endPoint x: 530, endPoint y: 131, distance: 12.1
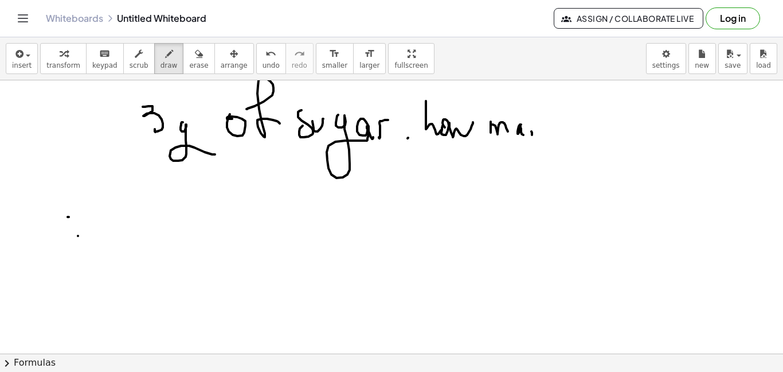
drag, startPoint x: 540, startPoint y: 124, endPoint x: 552, endPoint y: 124, distance: 11.5
drag, startPoint x: 576, startPoint y: 135, endPoint x: 574, endPoint y: 121, distance: 13.9
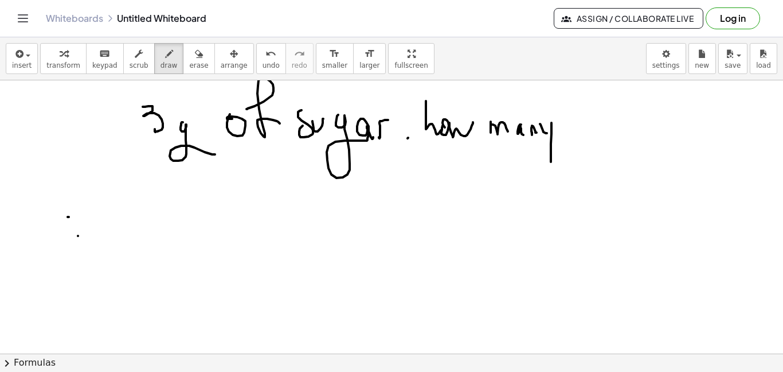
drag, startPoint x: 590, startPoint y: 136, endPoint x: 618, endPoint y: 139, distance: 28.3
drag, startPoint x: 622, startPoint y: 135, endPoint x: 661, endPoint y: 139, distance: 39.2
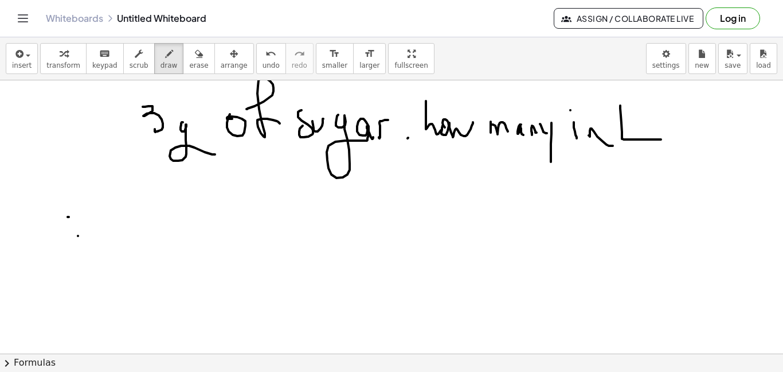
drag, startPoint x: 683, startPoint y: 139, endPoint x: 684, endPoint y: 129, distance: 9.8
drag, startPoint x: 683, startPoint y: 115, endPoint x: 703, endPoint y: 124, distance: 21.8
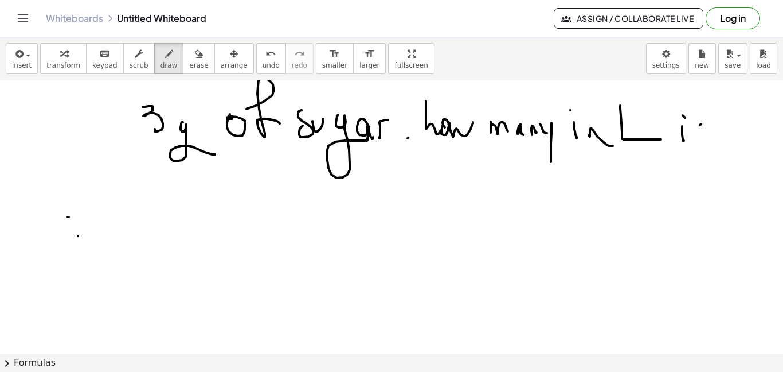
drag, startPoint x: 700, startPoint y: 125, endPoint x: 693, endPoint y: 139, distance: 15.6
drag, startPoint x: 200, startPoint y: 185, endPoint x: 223, endPoint y: 200, distance: 27.0
drag, startPoint x: 199, startPoint y: 169, endPoint x: 236, endPoint y: 159, distance: 38.4
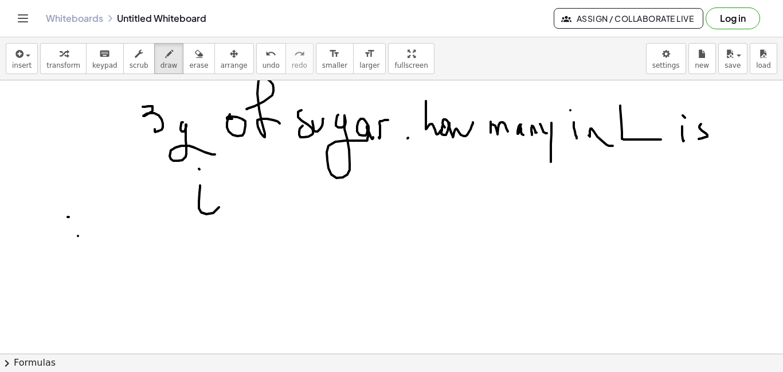
drag, startPoint x: 231, startPoint y: 197, endPoint x: 230, endPoint y: 171, distance: 25.3
drag, startPoint x: 230, startPoint y: 171, endPoint x: 293, endPoint y: 189, distance: 65.4
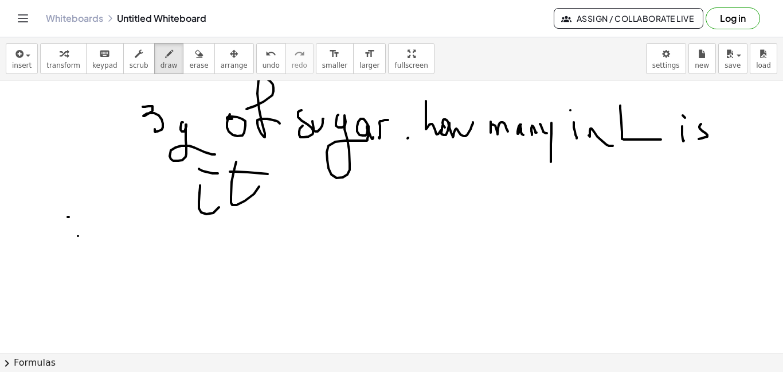
drag, startPoint x: 401, startPoint y: 179, endPoint x: 439, endPoint y: 211, distance: 49.6
drag, startPoint x: 431, startPoint y: 188, endPoint x: 437, endPoint y: 201, distance: 14.1
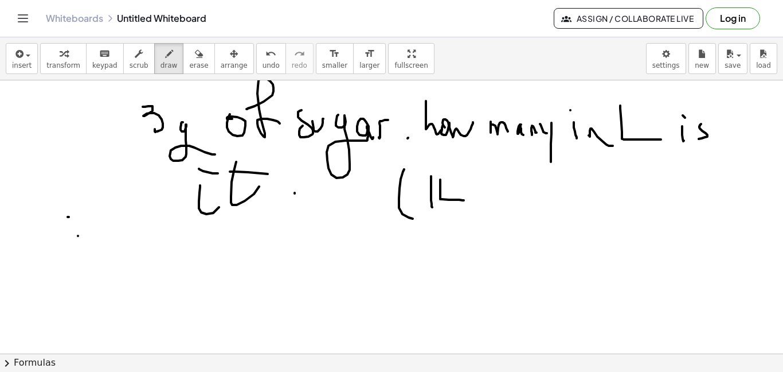
drag, startPoint x: 440, startPoint y: 179, endPoint x: 464, endPoint y: 200, distance: 31.3
drag, startPoint x: 463, startPoint y: 195, endPoint x: 476, endPoint y: 209, distance: 19.1
drag, startPoint x: 501, startPoint y: 206, endPoint x: 510, endPoint y: 190, distance: 19.0
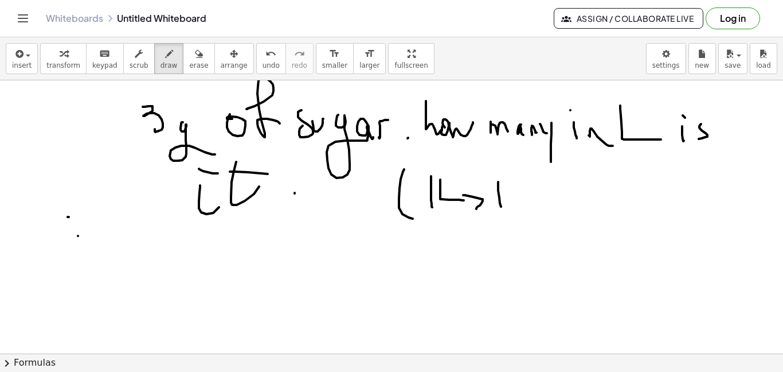
drag, startPoint x: 510, startPoint y: 190, endPoint x: 515, endPoint y: 193, distance: 5.9
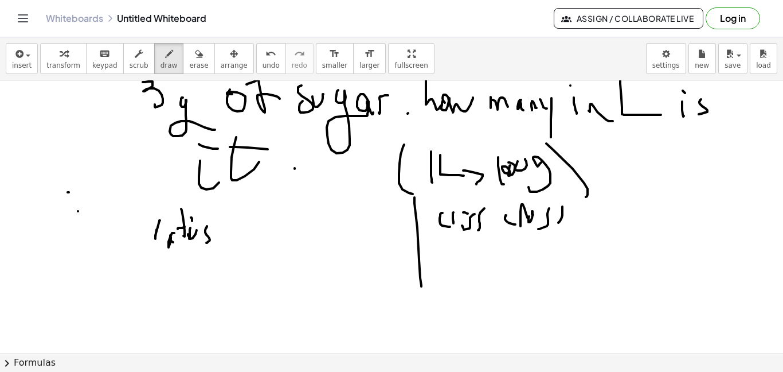
scroll to position [1672, 0]
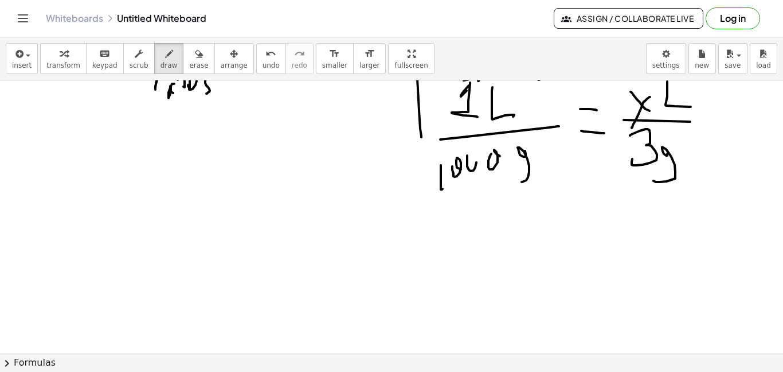
scroll to position [1776, 0]
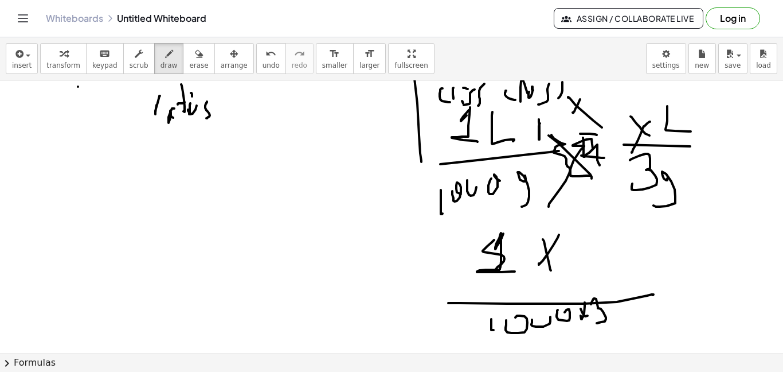
scroll to position [1806, 0]
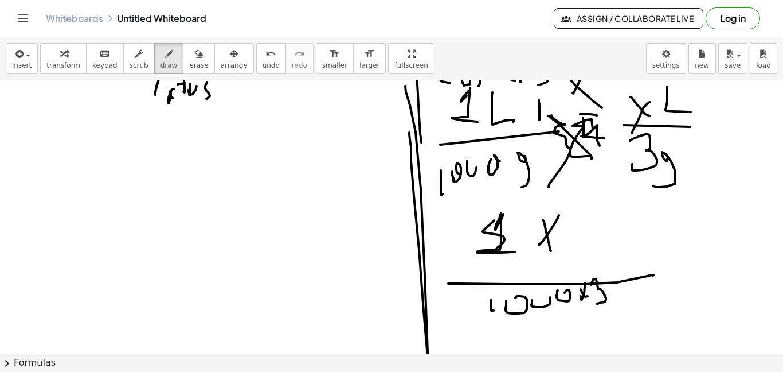
click at [189, 68] on span "erase" at bounding box center [198, 65] width 19 height 8
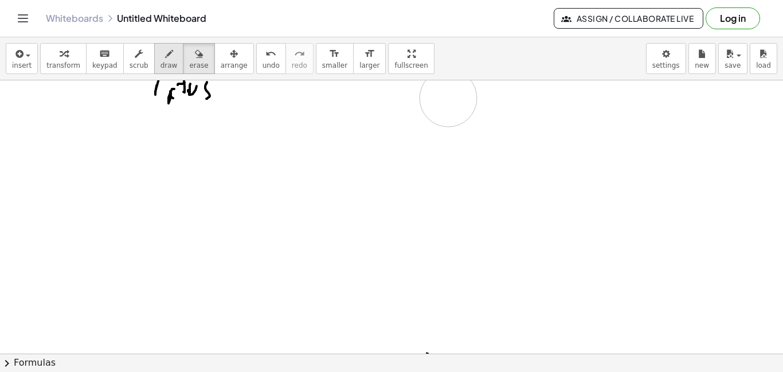
click at [165, 60] on icon "button" at bounding box center [169, 54] width 8 height 14
click at [161, 64] on span "draw" at bounding box center [169, 65] width 17 height 8
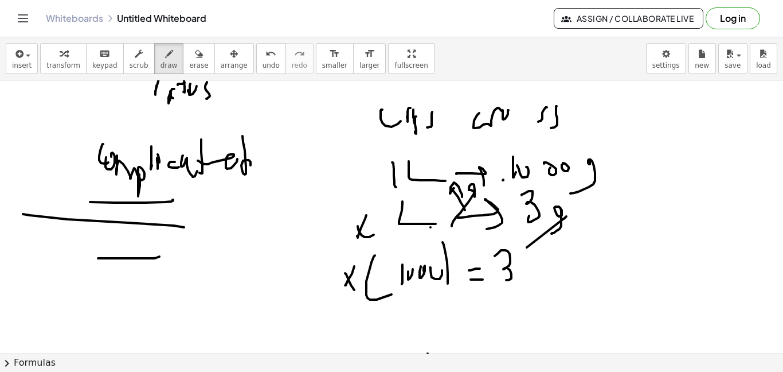
scroll to position [1910, 0]
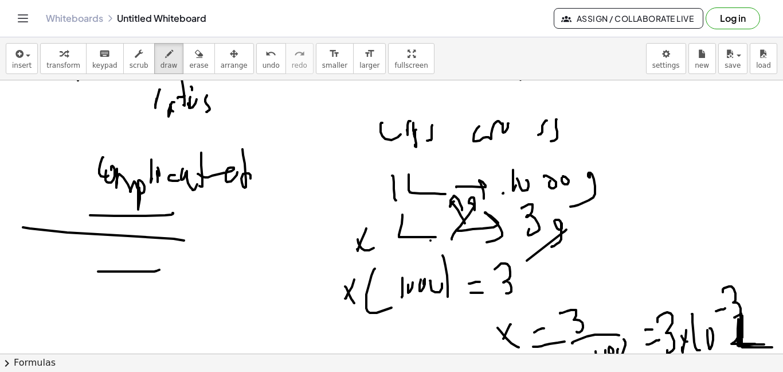
scroll to position [1843, 0]
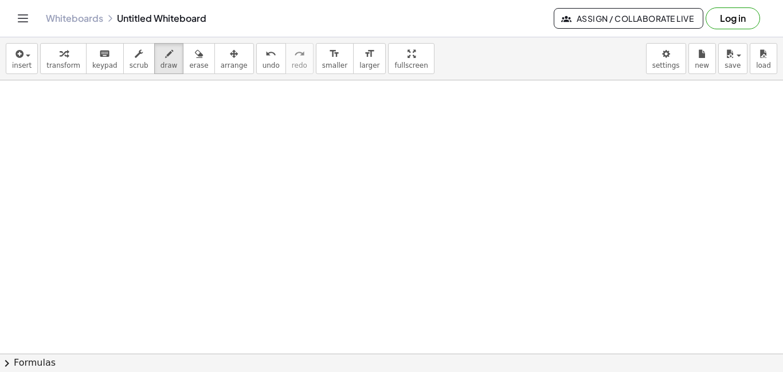
scroll to position [2196, 0]
drag, startPoint x: 185, startPoint y: 135, endPoint x: 179, endPoint y: 162, distance: 27.4
drag, startPoint x: 197, startPoint y: 162, endPoint x: 210, endPoint y: 157, distance: 13.6
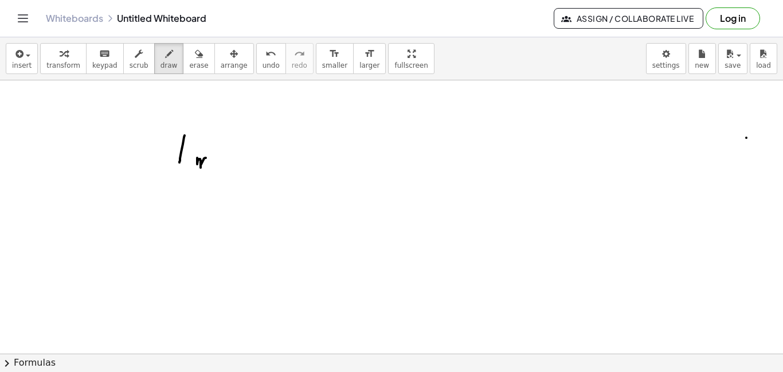
drag, startPoint x: 210, startPoint y: 156, endPoint x: 211, endPoint y: 150, distance: 6.3
drag, startPoint x: 213, startPoint y: 140, endPoint x: 216, endPoint y: 158, distance: 17.9
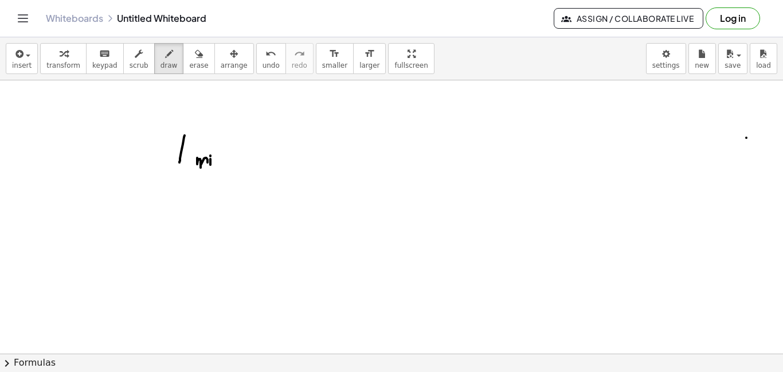
drag, startPoint x: 227, startPoint y: 154, endPoint x: 281, endPoint y: 159, distance: 54.2
drag, startPoint x: 269, startPoint y: 158, endPoint x: 304, endPoint y: 179, distance: 40.7
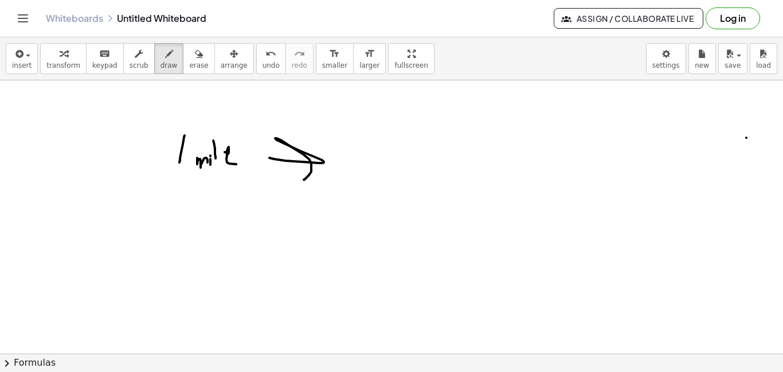
drag, startPoint x: 369, startPoint y: 140, endPoint x: 371, endPoint y: 162, distance: 21.3
drag, startPoint x: 373, startPoint y: 161, endPoint x: 390, endPoint y: 155, distance: 18.1
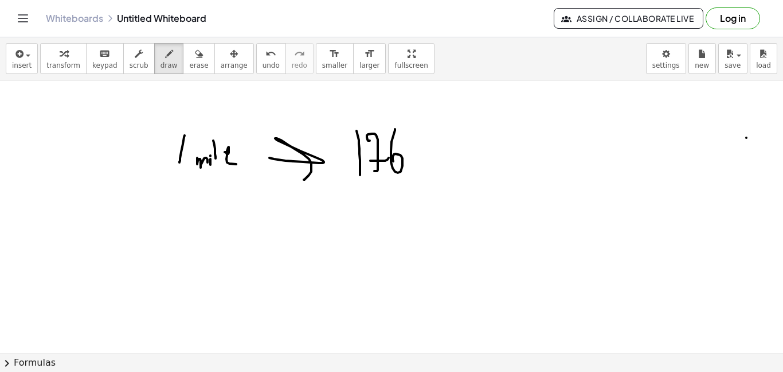
drag, startPoint x: 395, startPoint y: 130, endPoint x: 404, endPoint y: 161, distance: 31.6
drag, startPoint x: 419, startPoint y: 157, endPoint x: 412, endPoint y: 152, distance: 8.6
drag, startPoint x: 195, startPoint y: 214, endPoint x: 175, endPoint y: 235, distance: 28.8
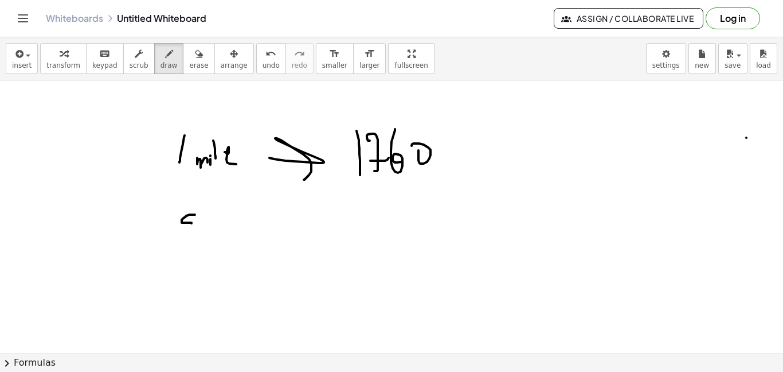
drag, startPoint x: 229, startPoint y: 209, endPoint x: 251, endPoint y: 207, distance: 21.9
drag, startPoint x: 251, startPoint y: 207, endPoint x: 251, endPoint y: 217, distance: 10.3
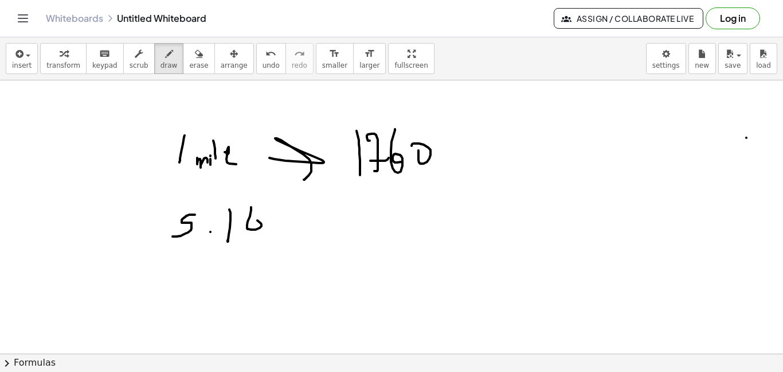
drag, startPoint x: 334, startPoint y: 228, endPoint x: 349, endPoint y: 238, distance: 18.6
drag, startPoint x: 331, startPoint y: 232, endPoint x: 376, endPoint y: 226, distance: 45.0
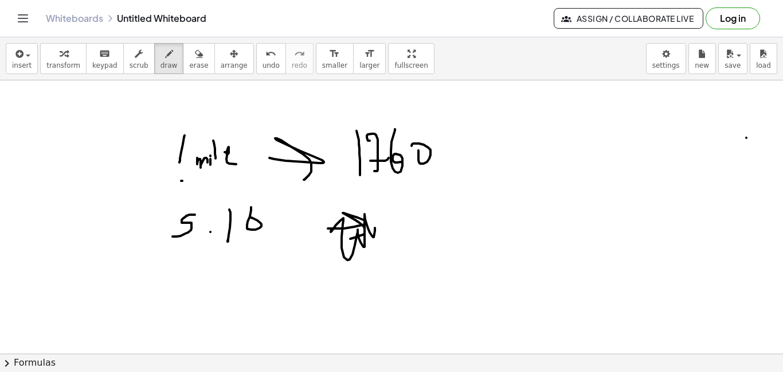
drag, startPoint x: 182, startPoint y: 181, endPoint x: 245, endPoint y: 175, distance: 63.3
drag, startPoint x: 451, startPoint y: 144, endPoint x: 450, endPoint y: 173, distance: 28.1
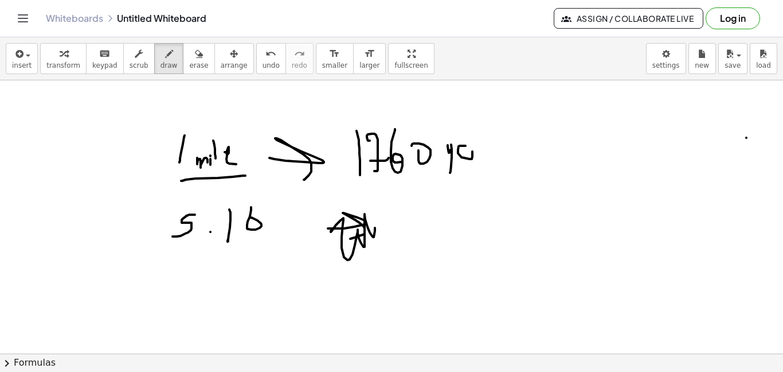
drag, startPoint x: 466, startPoint y: 146, endPoint x: 477, endPoint y: 165, distance: 22.1
drag, startPoint x: 476, startPoint y: 167, endPoint x: 501, endPoint y: 139, distance: 37.4
drag, startPoint x: 507, startPoint y: 128, endPoint x: 531, endPoint y: 154, distance: 35.3
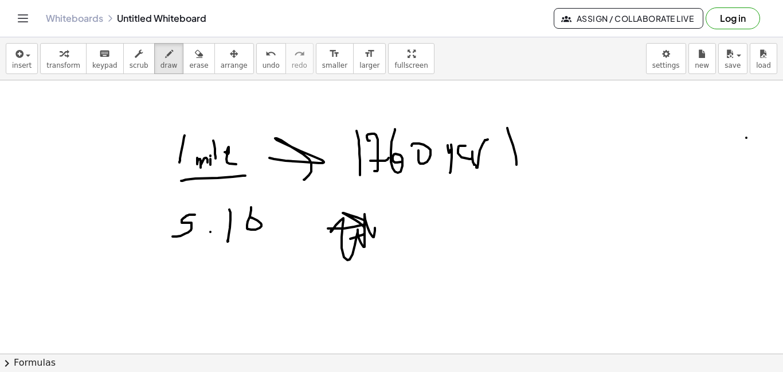
drag, startPoint x: 536, startPoint y: 145, endPoint x: 523, endPoint y: 163, distance: 22.3
drag, startPoint x: 13, startPoint y: 209, endPoint x: 32, endPoint y: 194, distance: 24.9
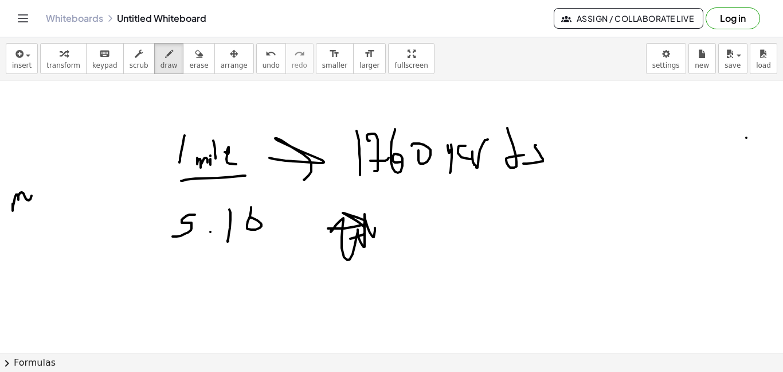
drag, startPoint x: 31, startPoint y: 183, endPoint x: 38, endPoint y: 178, distance: 9.1
drag, startPoint x: 42, startPoint y: 202, endPoint x: 48, endPoint y: 197, distance: 7.7
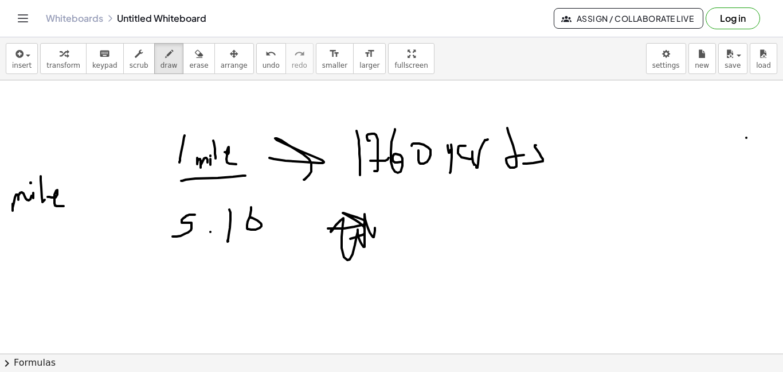
drag, startPoint x: 48, startPoint y: 197, endPoint x: 80, endPoint y: 179, distance: 36.4
drag, startPoint x: 83, startPoint y: 167, endPoint x: 89, endPoint y: 189, distance: 22.1
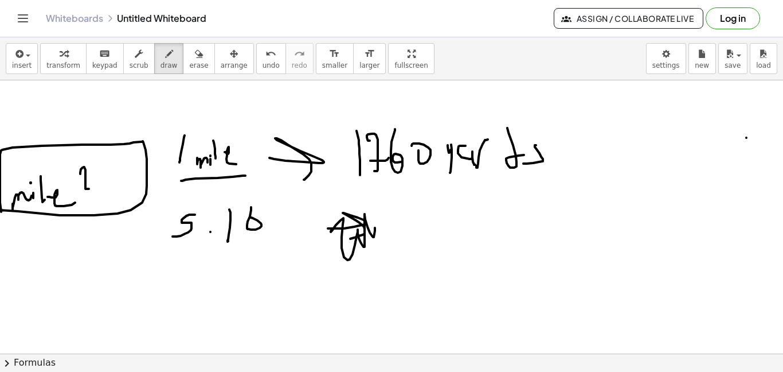
drag, startPoint x: 138, startPoint y: 198, endPoint x: 161, endPoint y: 200, distance: 23.0
drag, startPoint x: 169, startPoint y: 142, endPoint x: 189, endPoint y: 191, distance: 53.6
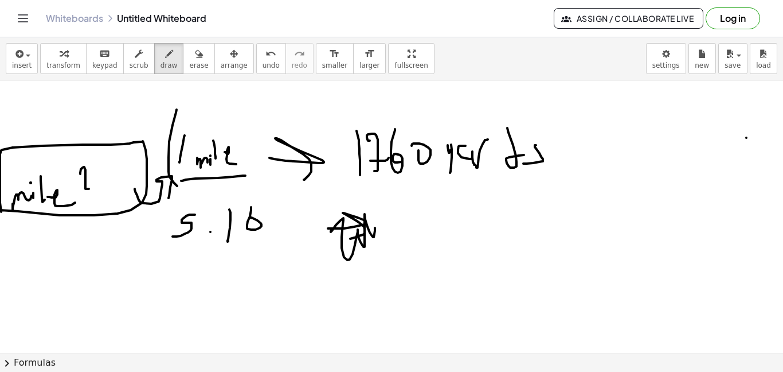
drag, startPoint x: 535, startPoint y: 91, endPoint x: 526, endPoint y: 232, distance: 141.3
drag, startPoint x: 556, startPoint y: 103, endPoint x: 584, endPoint y: 112, distance: 30.1
drag, startPoint x: 195, startPoint y: 303, endPoint x: 208, endPoint y: 298, distance: 13.4
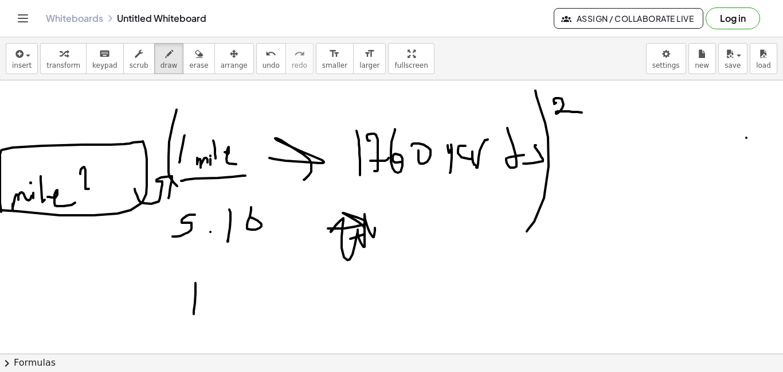
drag, startPoint x: 206, startPoint y: 273, endPoint x: 229, endPoint y: 308, distance: 41.7
drag, startPoint x: 240, startPoint y: 319, endPoint x: 269, endPoint y: 310, distance: 30.6
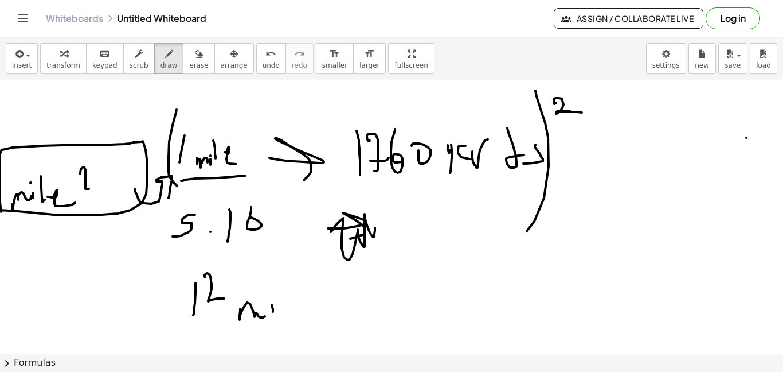
drag, startPoint x: 273, startPoint y: 311, endPoint x: 272, endPoint y: 294, distance: 17.2
drag, startPoint x: 280, startPoint y: 293, endPoint x: 283, endPoint y: 307, distance: 14.2
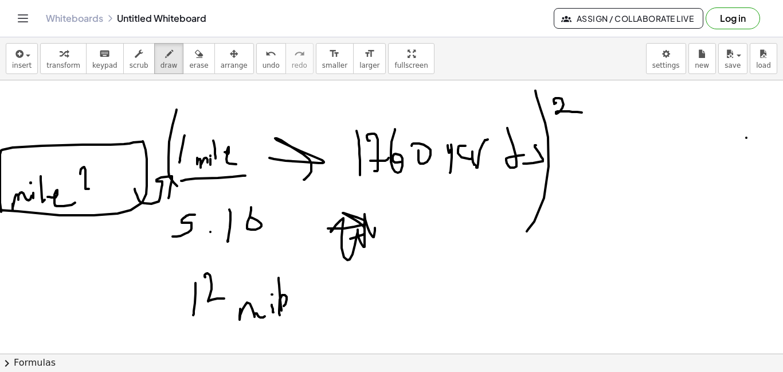
drag, startPoint x: 285, startPoint y: 295, endPoint x: 287, endPoint y: 303, distance: 8.2
drag, startPoint x: 286, startPoint y: 299, endPoint x: 292, endPoint y: 295, distance: 7.0
drag, startPoint x: 308, startPoint y: 274, endPoint x: 367, endPoint y: 300, distance: 64.4
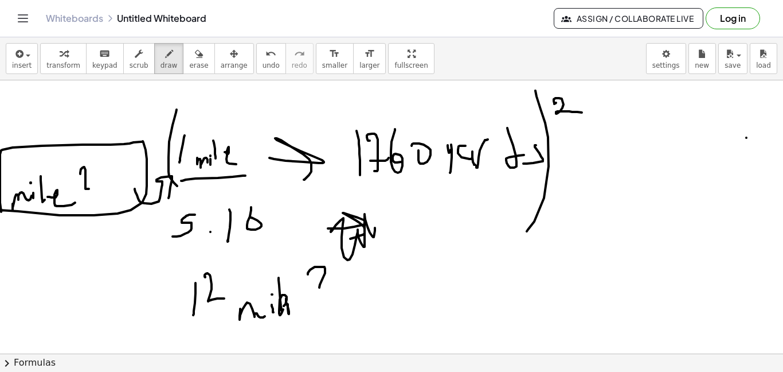
drag, startPoint x: 357, startPoint y: 302, endPoint x: 382, endPoint y: 307, distance: 25.9
drag, startPoint x: 410, startPoint y: 279, endPoint x: 438, endPoint y: 273, distance: 28.7
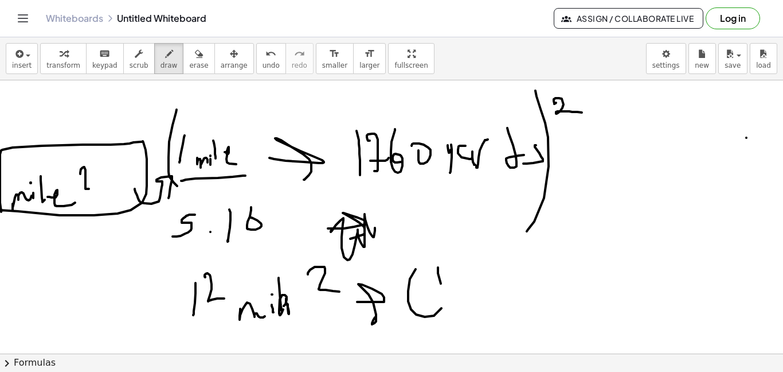
drag, startPoint x: 438, startPoint y: 273, endPoint x: 448, endPoint y: 303, distance: 31.9
drag, startPoint x: 449, startPoint y: 280, endPoint x: 453, endPoint y: 292, distance: 12.7
drag, startPoint x: 464, startPoint y: 272, endPoint x: 476, endPoint y: 251, distance: 24.2
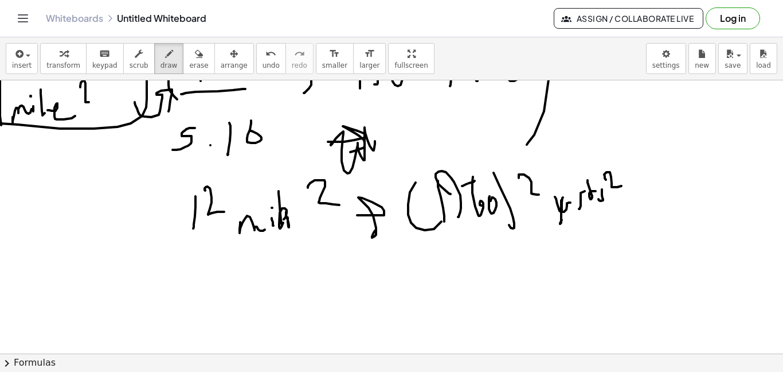
scroll to position [2307, 0]
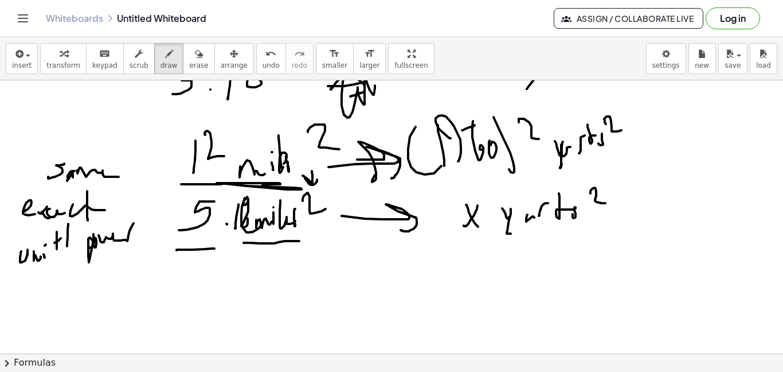
scroll to position [2388, 0]
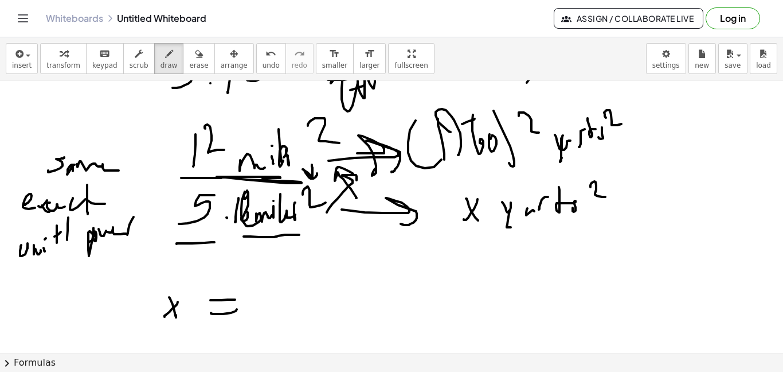
scroll to position [2338, 0]
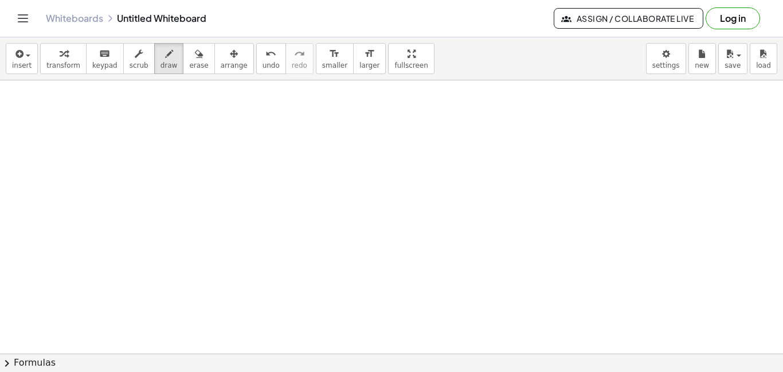
scroll to position [2640, 0]
drag, startPoint x: 174, startPoint y: 183, endPoint x: 262, endPoint y: 186, distance: 87.8
drag, startPoint x: 168, startPoint y: 137, endPoint x: 174, endPoint y: 190, distance: 53.6
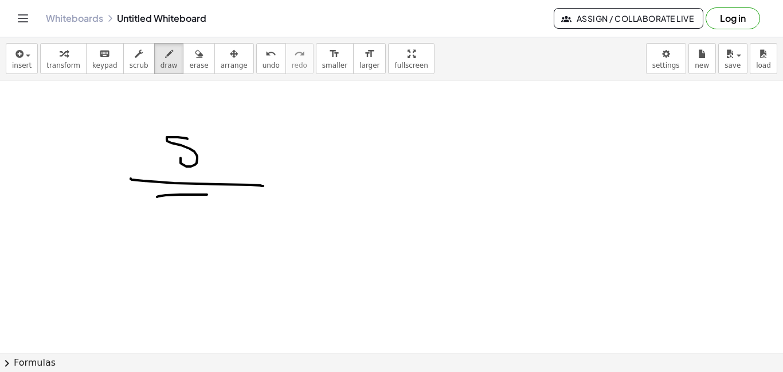
drag, startPoint x: 157, startPoint y: 197, endPoint x: 224, endPoint y: 195, distance: 66.5
drag, startPoint x: 176, startPoint y: 198, endPoint x: 271, endPoint y: 185, distance: 95.4
drag, startPoint x: 304, startPoint y: 153, endPoint x: 287, endPoint y: 156, distance: 18.1
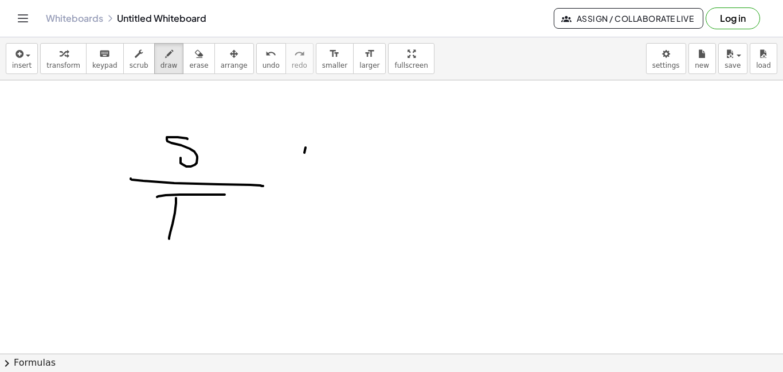
drag, startPoint x: 287, startPoint y: 156, endPoint x: 323, endPoint y: 175, distance: 40.5
drag, startPoint x: 359, startPoint y: 177, endPoint x: 361, endPoint y: 155, distance: 21.9
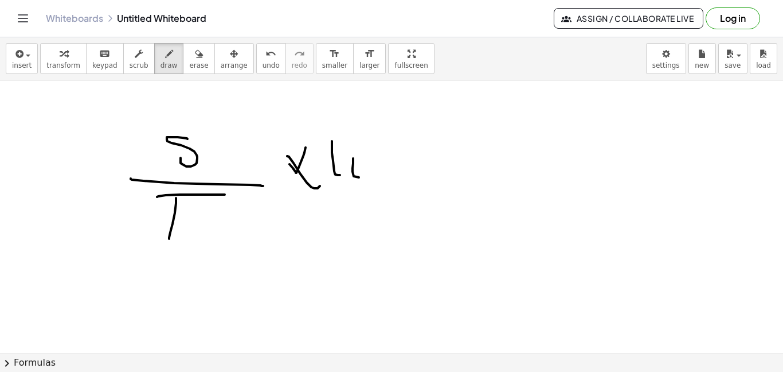
drag, startPoint x: 382, startPoint y: 151, endPoint x: 401, endPoint y: 147, distance: 20.0
drag, startPoint x: 439, startPoint y: 130, endPoint x: 435, endPoint y: 170, distance: 41.0
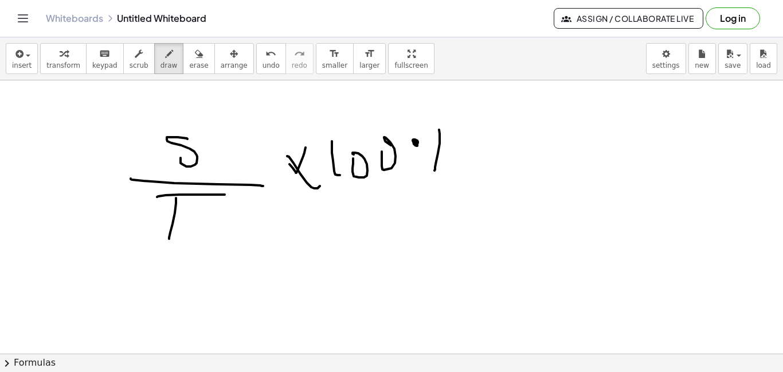
drag, startPoint x: 416, startPoint y: 142, endPoint x: 452, endPoint y: 157, distance: 39.8
drag, startPoint x: 451, startPoint y: 158, endPoint x: 431, endPoint y: 169, distance: 23.3
drag, startPoint x: 156, startPoint y: 158, endPoint x: 157, endPoint y: 164, distance: 6.3
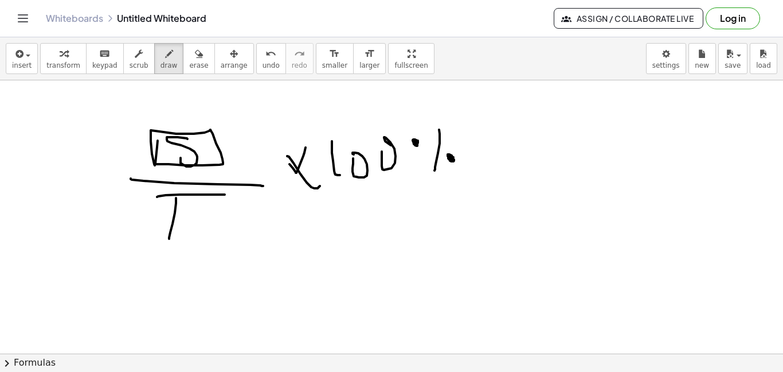
drag, startPoint x: 261, startPoint y: 271, endPoint x: 280, endPoint y: 267, distance: 19.5
drag, startPoint x: 287, startPoint y: 269, endPoint x: 306, endPoint y: 263, distance: 19.8
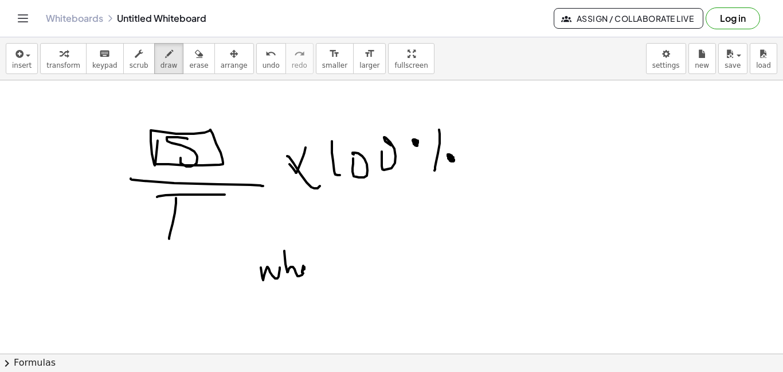
drag, startPoint x: 304, startPoint y: 268, endPoint x: 313, endPoint y: 267, distance: 9.2
drag, startPoint x: 319, startPoint y: 276, endPoint x: 312, endPoint y: 267, distance: 11.5
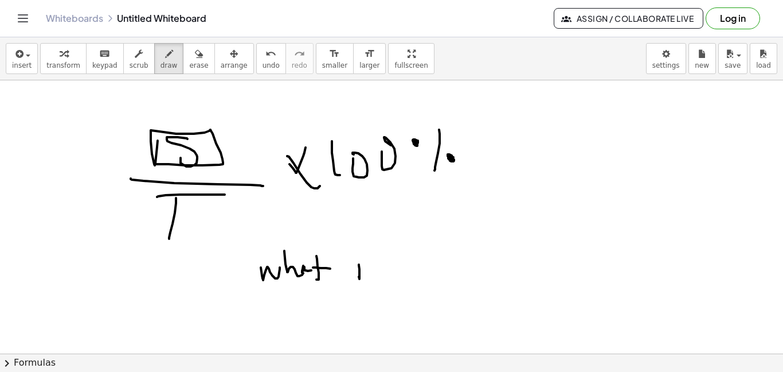
drag, startPoint x: 359, startPoint y: 276, endPoint x: 360, endPoint y: 266, distance: 10.3
drag, startPoint x: 372, startPoint y: 263, endPoint x: 385, endPoint y: 258, distance: 13.6
drag, startPoint x: 384, startPoint y: 260, endPoint x: 397, endPoint y: 267, distance: 14.6
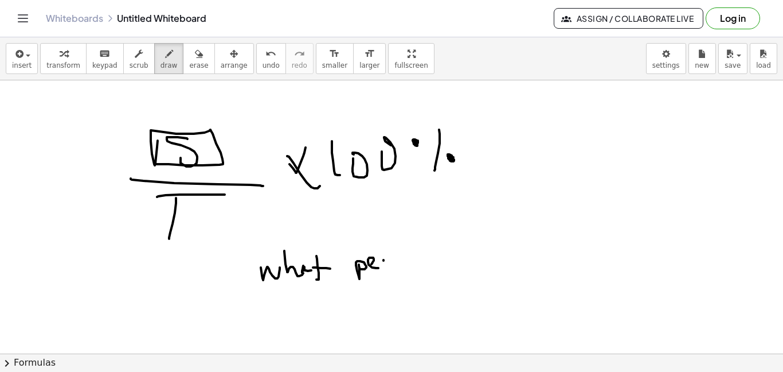
drag, startPoint x: 400, startPoint y: 261, endPoint x: 480, endPoint y: 275, distance: 81.3
drag, startPoint x: 479, startPoint y: 264, endPoint x: 546, endPoint y: 250, distance: 68.5
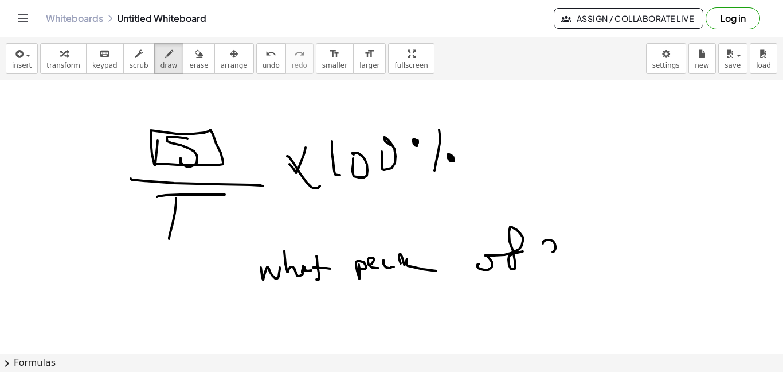
drag, startPoint x: 543, startPoint y: 243, endPoint x: 550, endPoint y: 258, distance: 16.4
drag, startPoint x: 568, startPoint y: 257, endPoint x: 577, endPoint y: 258, distance: 9.8
drag, startPoint x: 585, startPoint y: 264, endPoint x: 557, endPoint y: 273, distance: 29.4
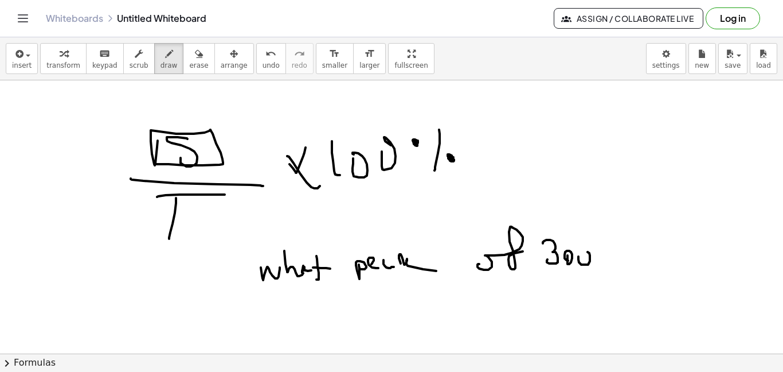
drag, startPoint x: 277, startPoint y: 312, endPoint x: 279, endPoint y: 303, distance: 9.2
drag, startPoint x: 277, startPoint y: 295, endPoint x: 303, endPoint y: 304, distance: 27.4
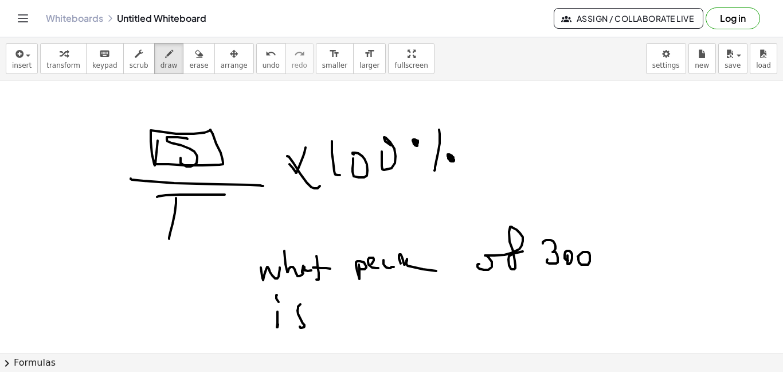
drag, startPoint x: 304, startPoint y: 324, endPoint x: 315, endPoint y: 315, distance: 14.2
drag, startPoint x: 343, startPoint y: 292, endPoint x: 342, endPoint y: 321, distance: 29.3
drag, startPoint x: 360, startPoint y: 306, endPoint x: 389, endPoint y: 308, distance: 28.8
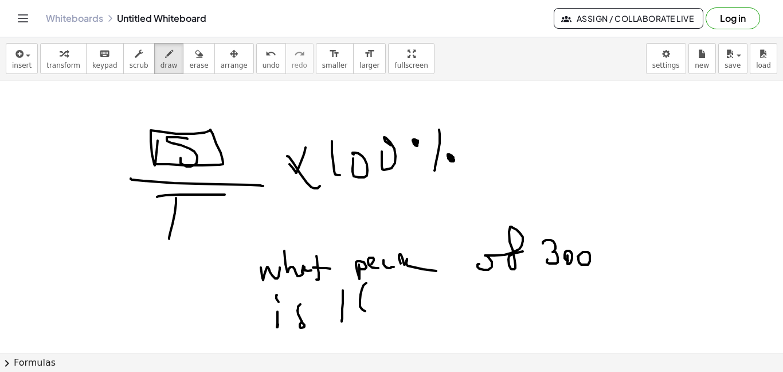
drag, startPoint x: 393, startPoint y: 300, endPoint x: 412, endPoint y: 325, distance: 31.5
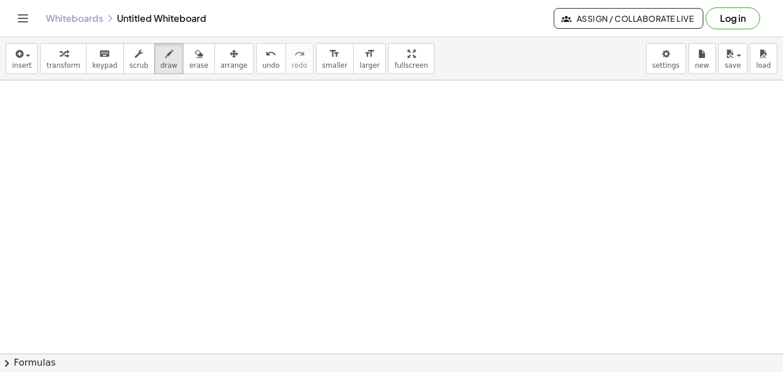
scroll to position [2954, 0]
drag, startPoint x: 134, startPoint y: 144, endPoint x: 148, endPoint y: 166, distance: 25.8
drag, startPoint x: 162, startPoint y: 148, endPoint x: 172, endPoint y: 154, distance: 11.8
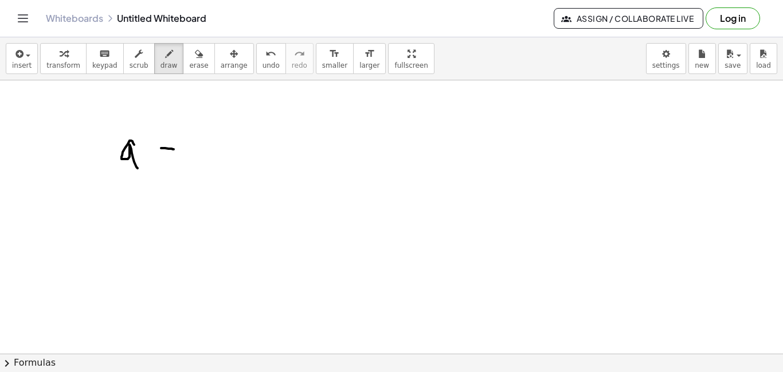
drag, startPoint x: 166, startPoint y: 163, endPoint x: 189, endPoint y: 163, distance: 22.9
drag, startPoint x: 201, startPoint y: 151, endPoint x: 199, endPoint y: 169, distance: 18.5
drag, startPoint x: 212, startPoint y: 155, endPoint x: 233, endPoint y: 163, distance: 23.4
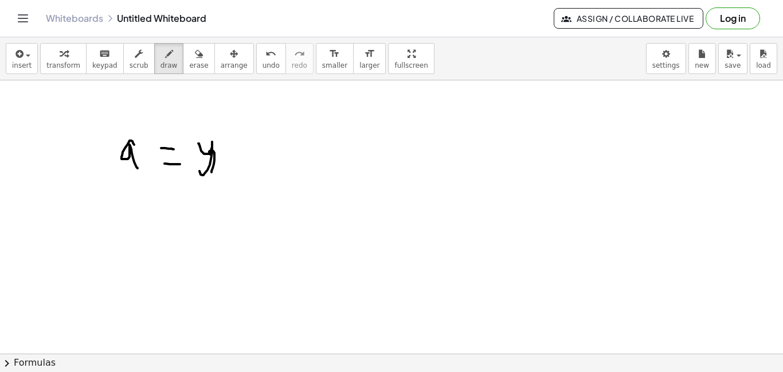
drag, startPoint x: 233, startPoint y: 159, endPoint x: 249, endPoint y: 150, distance: 18.8
drag, startPoint x: 253, startPoint y: 155, endPoint x: 277, endPoint y: 161, distance: 25.4
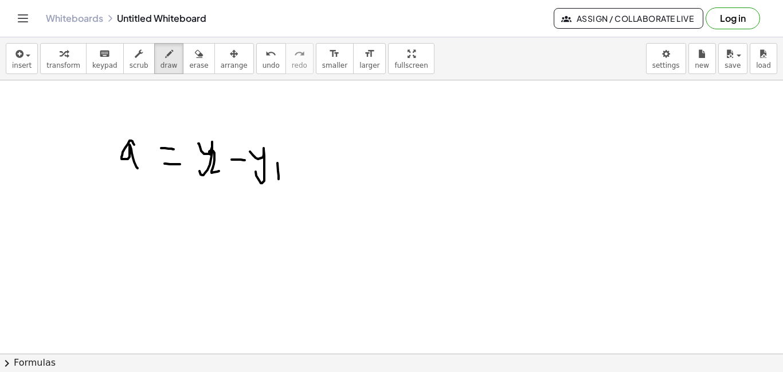
drag, startPoint x: 279, startPoint y: 179, endPoint x: 259, endPoint y: 184, distance: 20.7
drag, startPoint x: 175, startPoint y: 193, endPoint x: 347, endPoint y: 191, distance: 172.6
drag, startPoint x: 202, startPoint y: 221, endPoint x: 212, endPoint y: 220, distance: 9.8
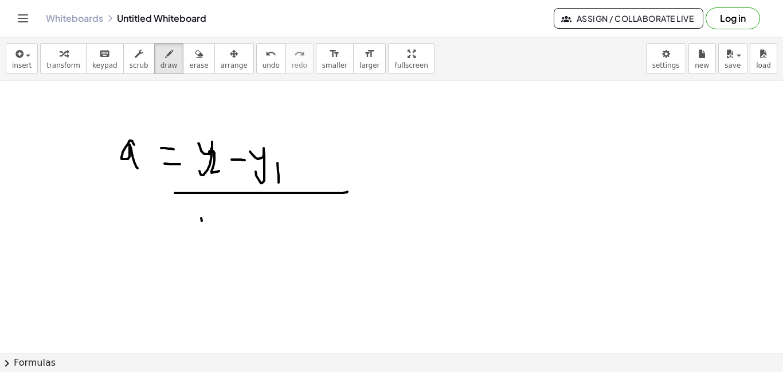
drag, startPoint x: 212, startPoint y: 221, endPoint x: 201, endPoint y: 240, distance: 22.1
drag, startPoint x: 222, startPoint y: 245, endPoint x: 264, endPoint y: 233, distance: 44.1
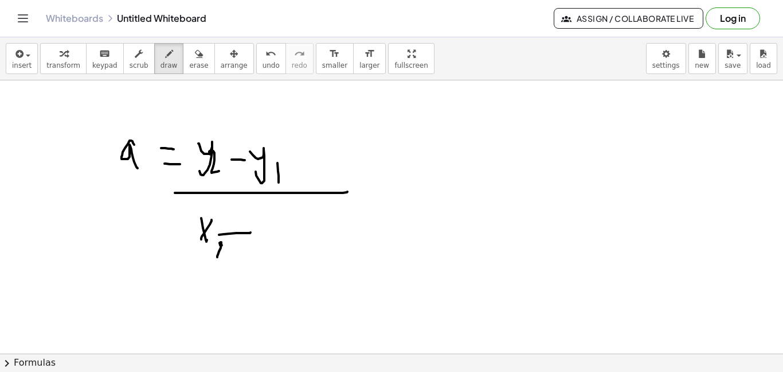
drag, startPoint x: 267, startPoint y: 223, endPoint x: 282, endPoint y: 223, distance: 14.9
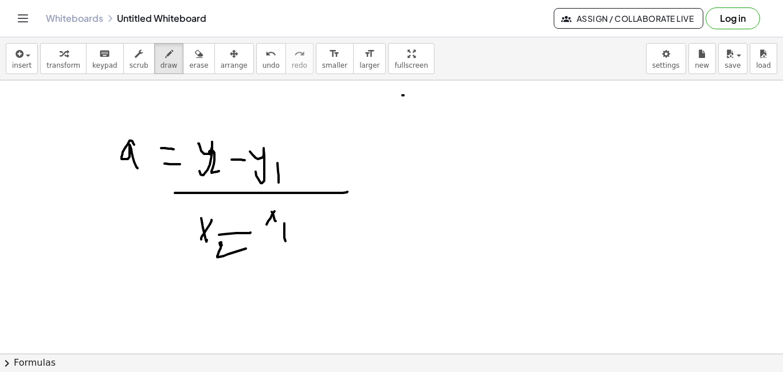
drag, startPoint x: 402, startPoint y: 95, endPoint x: 421, endPoint y: 120, distance: 31.5
drag, startPoint x: 425, startPoint y: 92, endPoint x: 419, endPoint y: 114, distance: 22.7
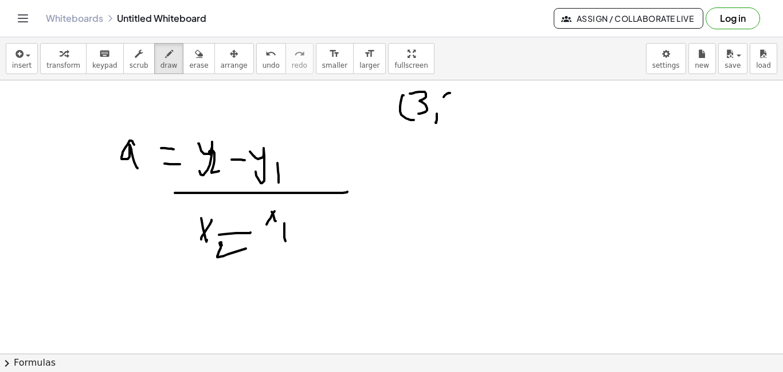
drag, startPoint x: 447, startPoint y: 93, endPoint x: 445, endPoint y: 102, distance: 8.8
drag, startPoint x: 445, startPoint y: 95, endPoint x: 459, endPoint y: 95, distance: 13.8
drag, startPoint x: 470, startPoint y: 102, endPoint x: 437, endPoint y: 127, distance: 41.7
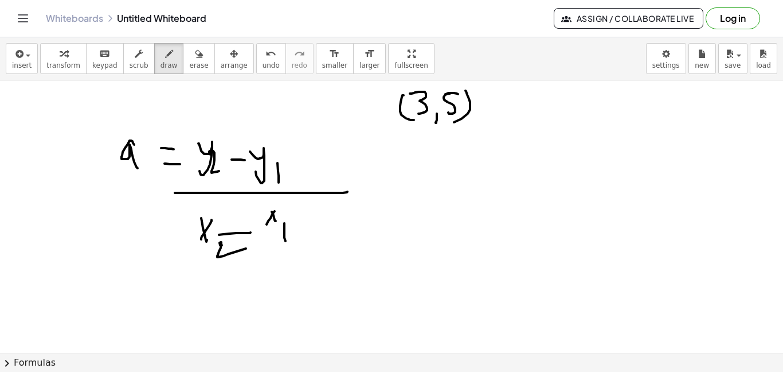
drag, startPoint x: 514, startPoint y: 93, endPoint x: 533, endPoint y: 108, distance: 24.9
drag, startPoint x: 531, startPoint y: 108, endPoint x: 554, endPoint y: 115, distance: 23.9
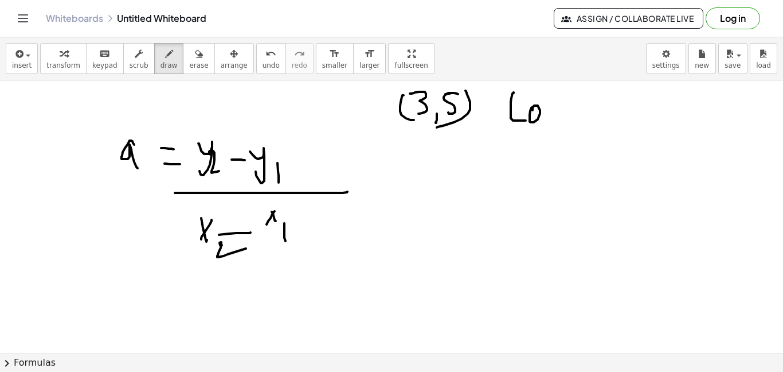
drag, startPoint x: 554, startPoint y: 123, endPoint x: 569, endPoint y: 100, distance: 27.7
drag, startPoint x: 572, startPoint y: 93, endPoint x: 579, endPoint y: 105, distance: 14.7
drag, startPoint x: 580, startPoint y: 111, endPoint x: 597, endPoint y: 89, distance: 27.8
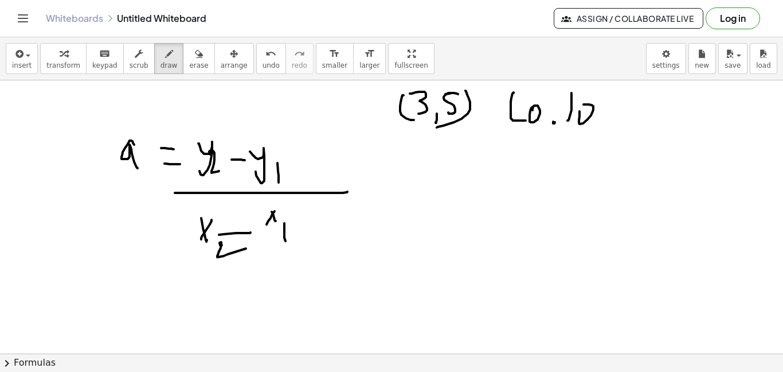
drag, startPoint x: 603, startPoint y: 123, endPoint x: 565, endPoint y: 142, distance: 42.1
drag, startPoint x: 554, startPoint y: 124, endPoint x: 543, endPoint y: 143, distance: 21.6
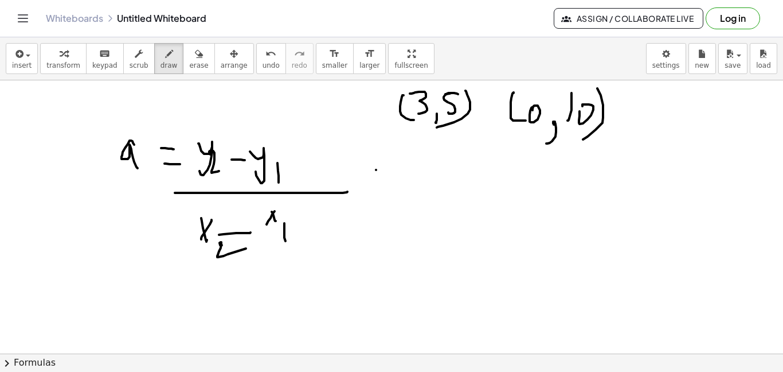
drag, startPoint x: 376, startPoint y: 170, endPoint x: 389, endPoint y: 175, distance: 13.9
drag, startPoint x: 378, startPoint y: 182, endPoint x: 395, endPoint y: 186, distance: 17.2
drag, startPoint x: 583, startPoint y: 135, endPoint x: 578, endPoint y: 151, distance: 16.9
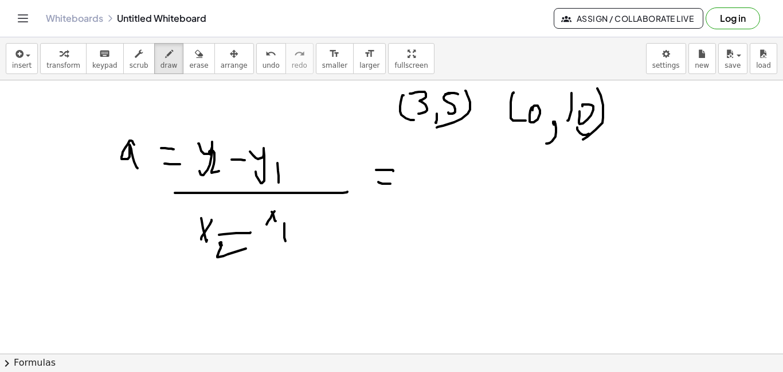
drag, startPoint x: 597, startPoint y: 139, endPoint x: 591, endPoint y: 151, distance: 13.6
drag, startPoint x: 514, startPoint y: 144, endPoint x: 515, endPoint y: 132, distance: 11.5
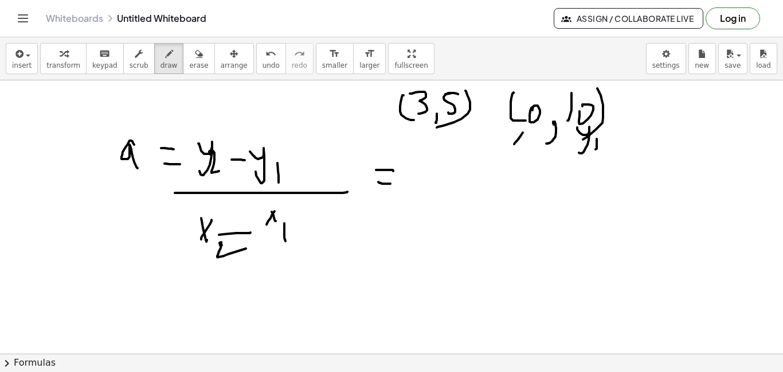
drag, startPoint x: 515, startPoint y: 132, endPoint x: 529, endPoint y: 143, distance: 17.2
drag, startPoint x: 532, startPoint y: 139, endPoint x: 490, endPoint y: 144, distance: 42.2
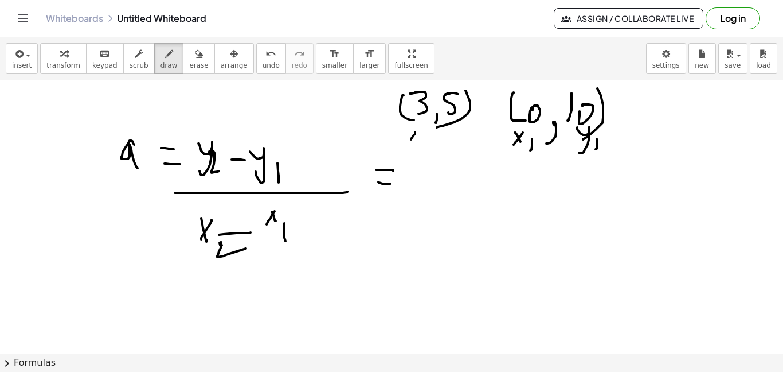
drag, startPoint x: 419, startPoint y: 138, endPoint x: 428, endPoint y: 144, distance: 11.1
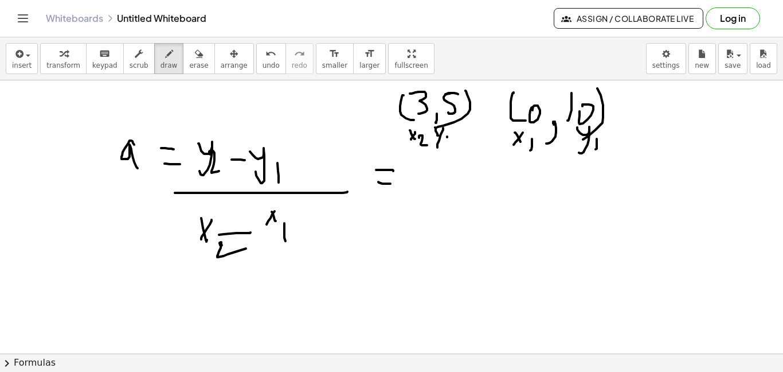
drag, startPoint x: 447, startPoint y: 137, endPoint x: 451, endPoint y: 150, distance: 13.1
drag, startPoint x: 434, startPoint y: 167, endPoint x: 420, endPoint y: 185, distance: 23.3
drag, startPoint x: 449, startPoint y: 187, endPoint x: 467, endPoint y: 177, distance: 21.0
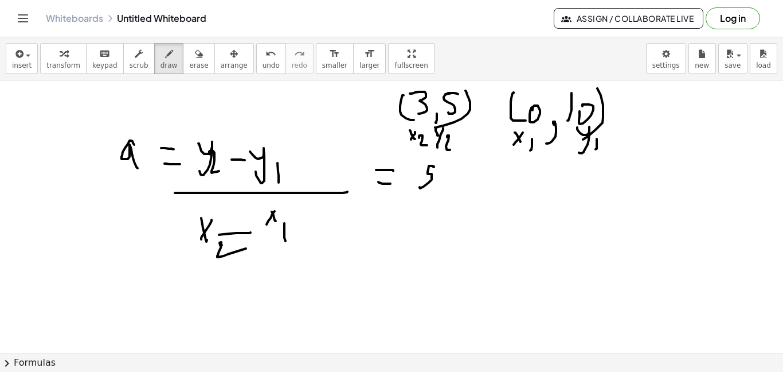
drag, startPoint x: 410, startPoint y: 202, endPoint x: 525, endPoint y: 202, distance: 114.7
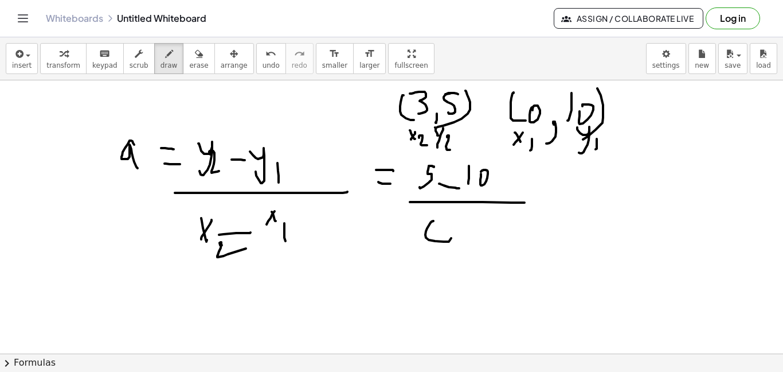
drag, startPoint x: 431, startPoint y: 222, endPoint x: 440, endPoint y: 225, distance: 9.6
drag, startPoint x: 456, startPoint y: 224, endPoint x: 491, endPoint y: 222, distance: 35.0
drag, startPoint x: 504, startPoint y: 213, endPoint x: 506, endPoint y: 227, distance: 14.4
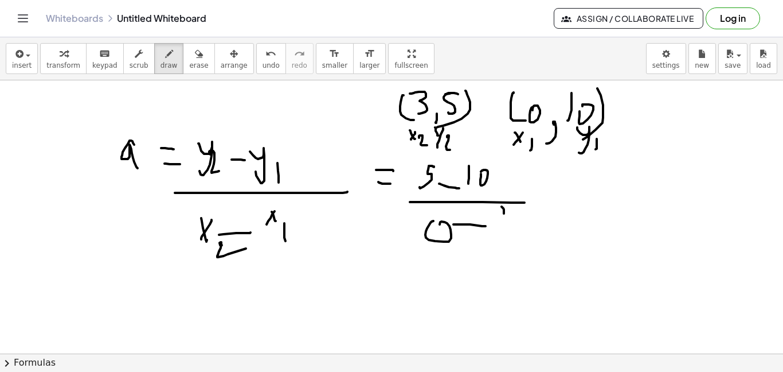
drag, startPoint x: 547, startPoint y: 180, endPoint x: 557, endPoint y: 181, distance: 9.8
drag, startPoint x: 545, startPoint y: 191, endPoint x: 553, endPoint y: 191, distance: 8.0
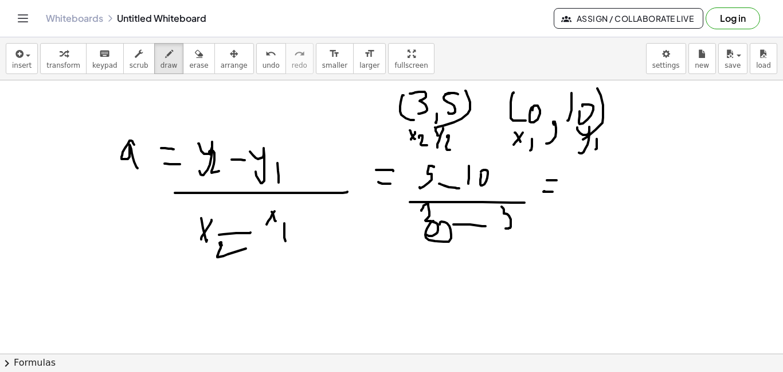
drag, startPoint x: 424, startPoint y: 205, endPoint x: 439, endPoint y: 230, distance: 28.8
drag, startPoint x: 511, startPoint y: 214, endPoint x: 492, endPoint y: 222, distance: 19.8
drag, startPoint x: 570, startPoint y: 183, endPoint x: 579, endPoint y: 182, distance: 8.7
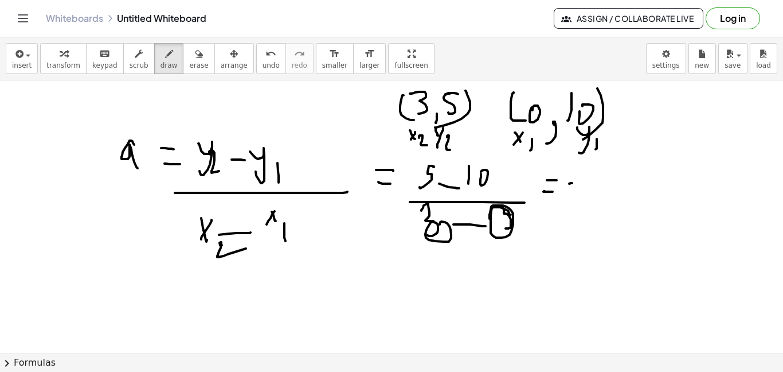
drag, startPoint x: 604, startPoint y: 165, endPoint x: 573, endPoint y: 195, distance: 43.0
drag, startPoint x: 555, startPoint y: 194, endPoint x: 617, endPoint y: 194, distance: 62.5
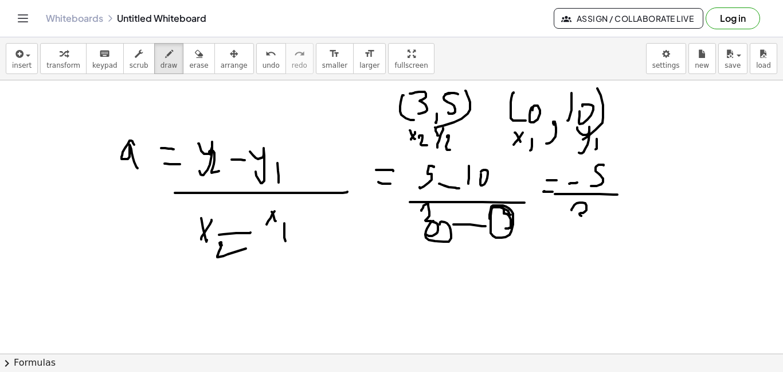
drag, startPoint x: 572, startPoint y: 210, endPoint x: 573, endPoint y: 225, distance: 15.0
